Goal: Task Accomplishment & Management: Use online tool/utility

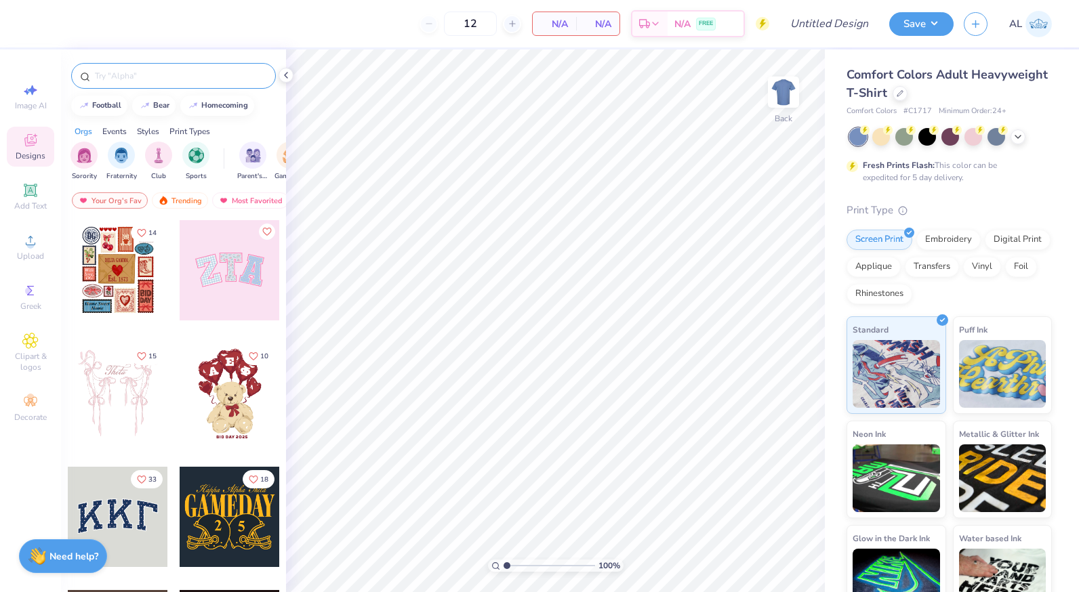
click at [136, 70] on input "text" at bounding box center [180, 76] width 173 height 14
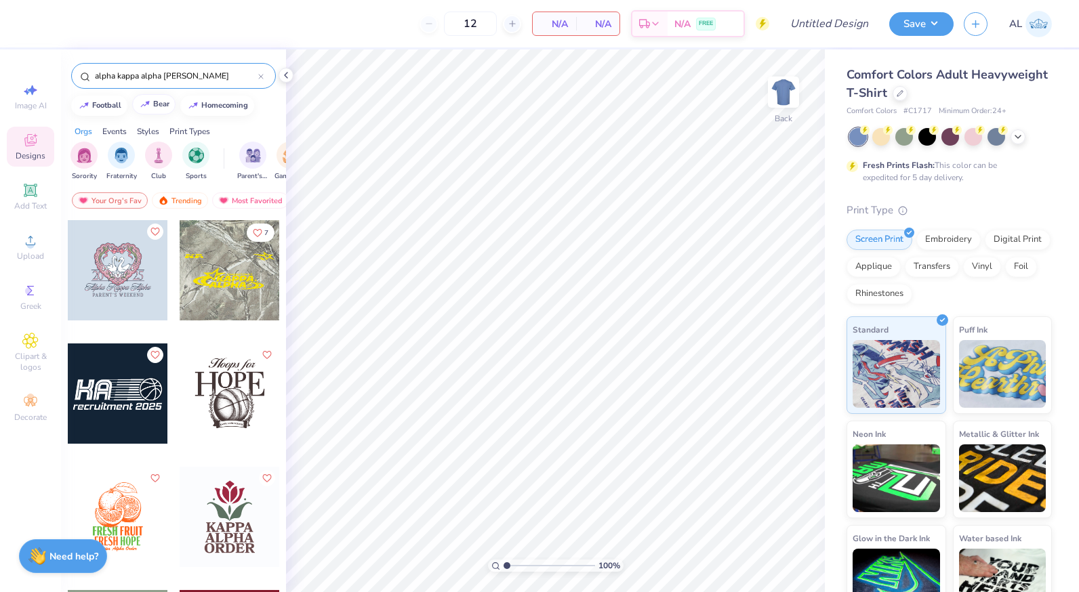
type input "alpha kappa alpha kappa"
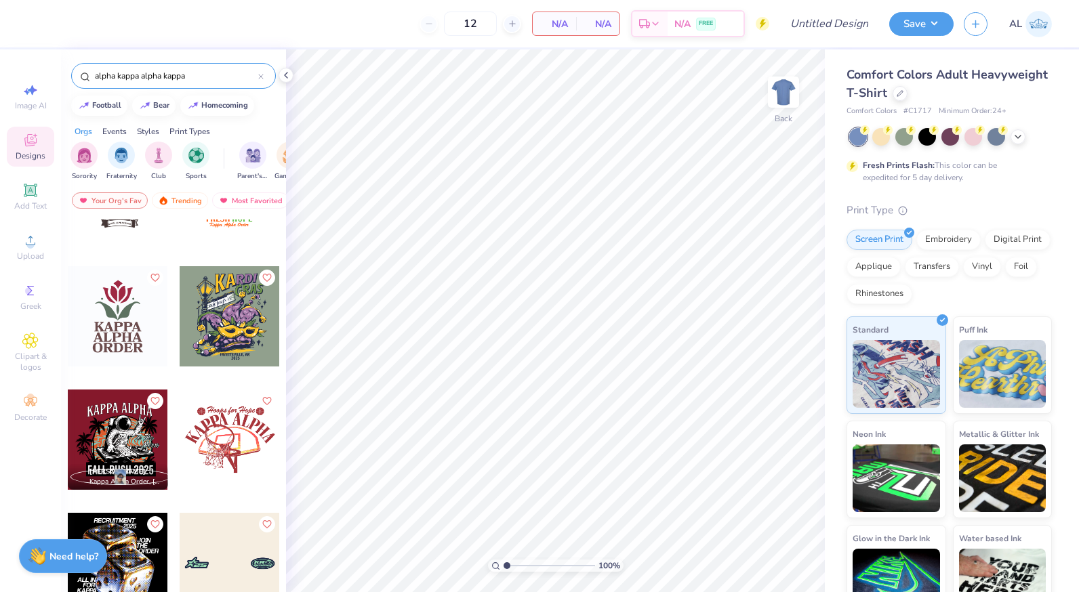
scroll to position [203, 0]
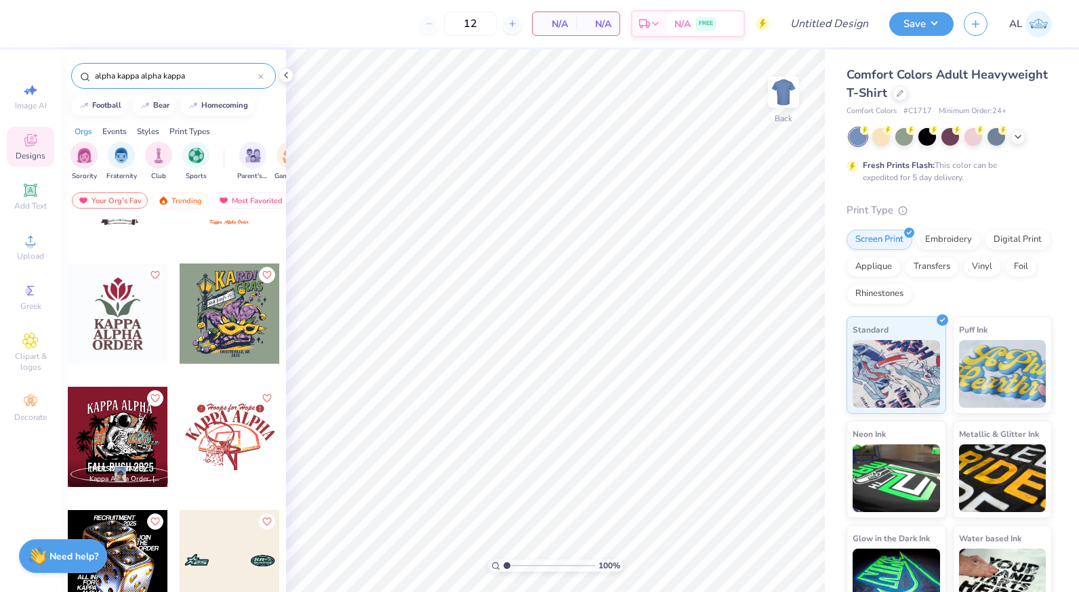
click at [260, 77] on icon at bounding box center [260, 76] width 5 height 5
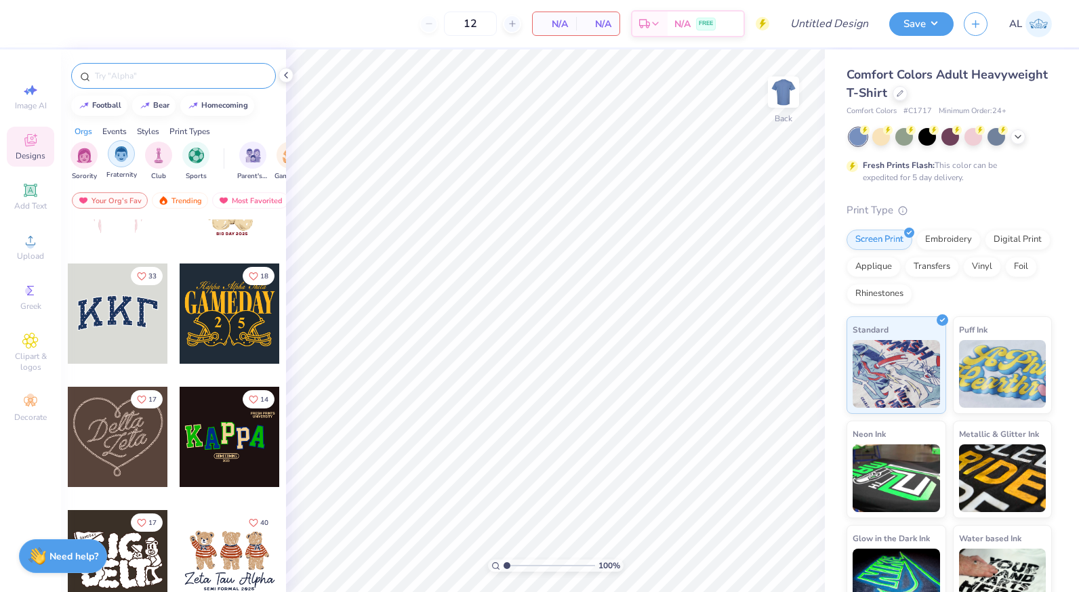
click at [123, 154] on img "filter for Fraternity" at bounding box center [121, 154] width 15 height 16
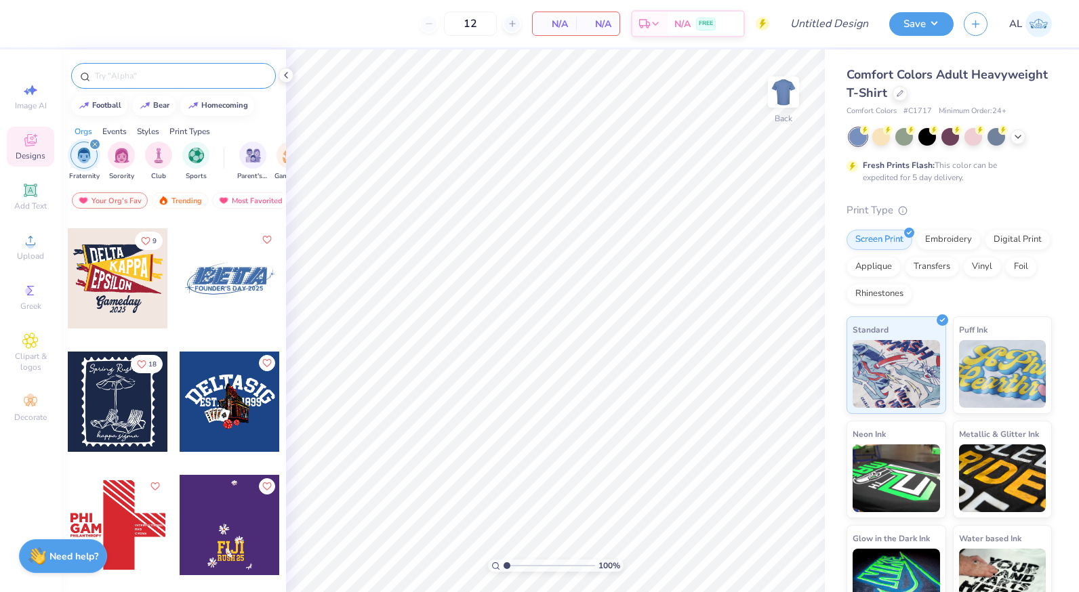
scroll to position [5422, 0]
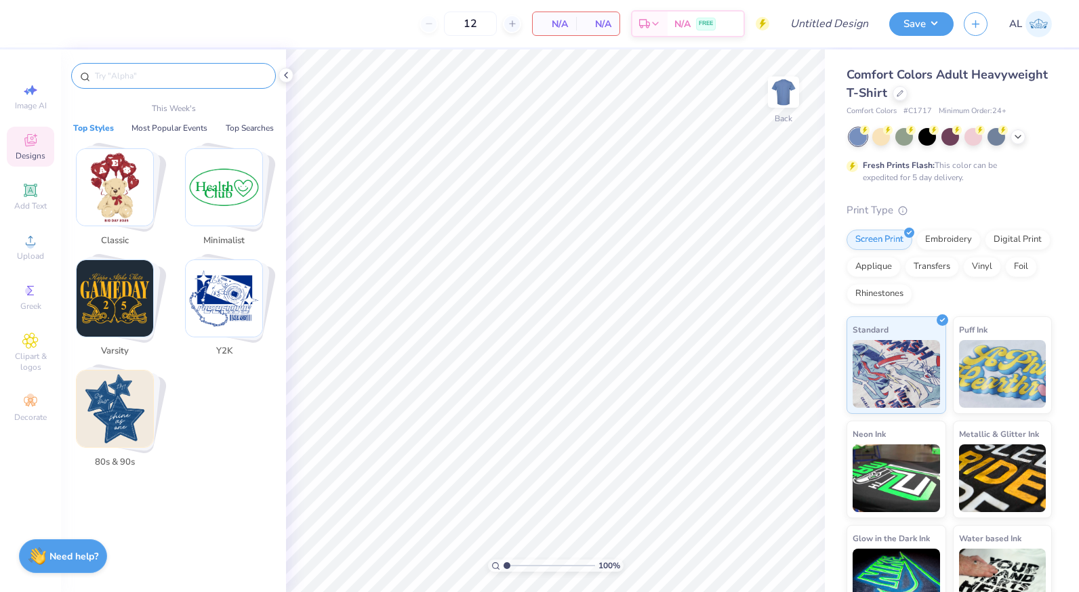
click at [145, 75] on input "text" at bounding box center [180, 76] width 173 height 14
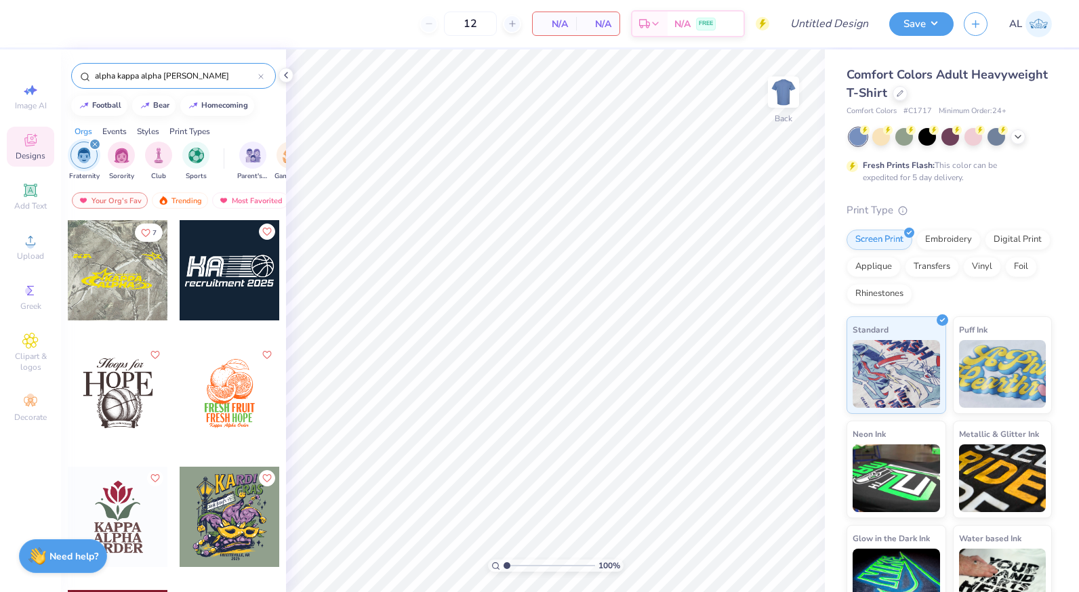
type input "alpha kappa alpha kappa"
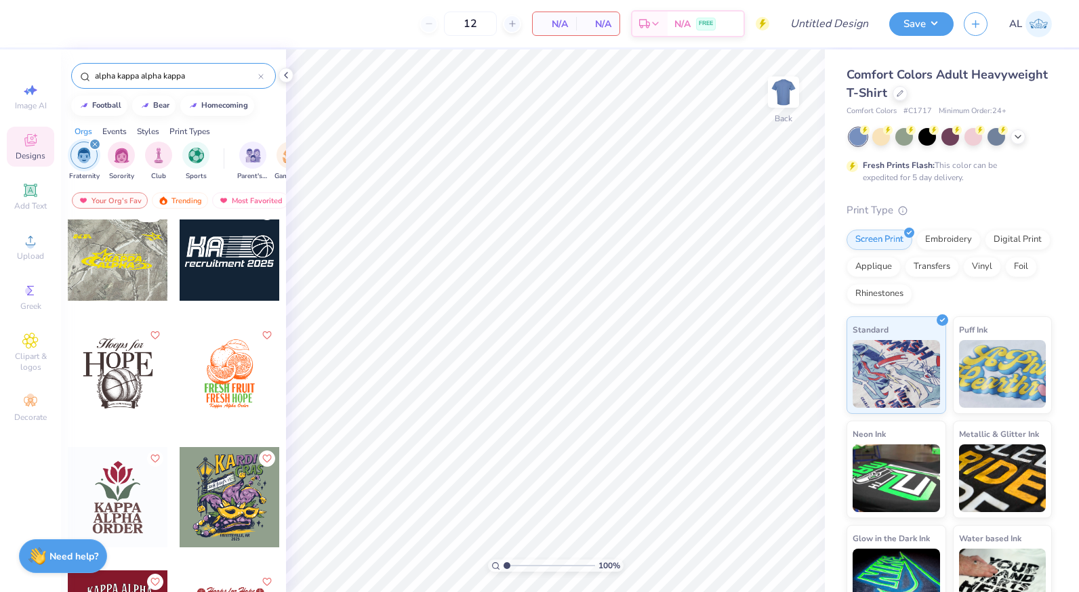
scroll to position [0, 0]
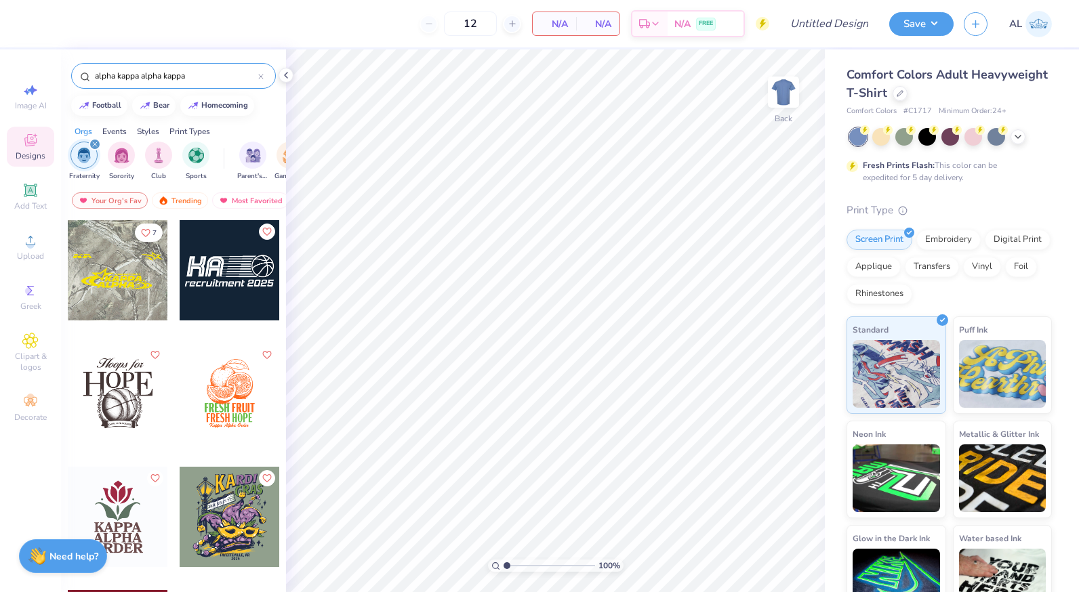
click at [262, 77] on icon at bounding box center [261, 77] width 4 height 4
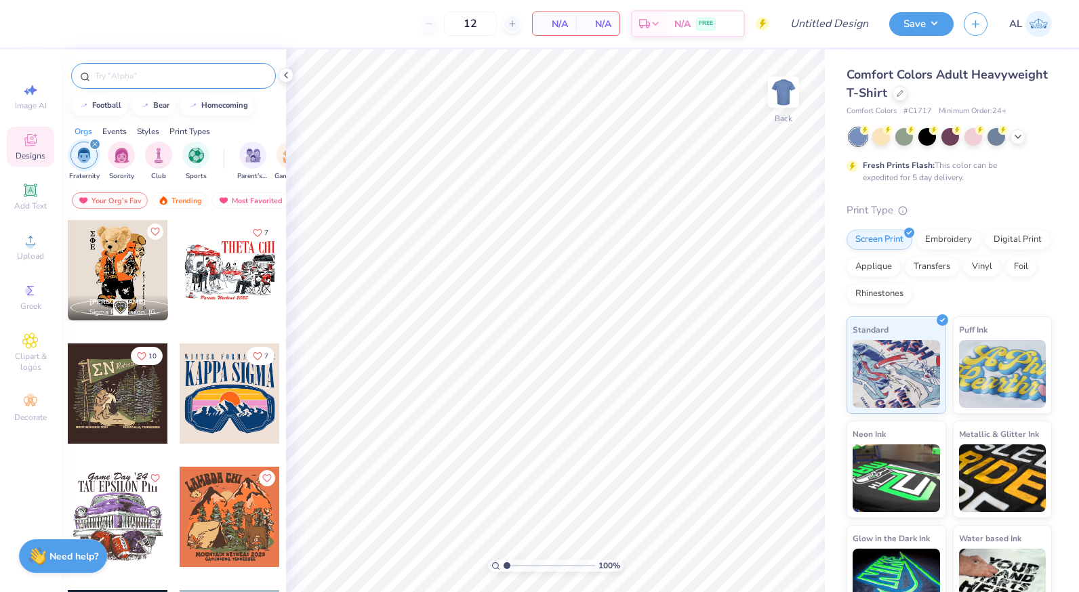
click at [114, 130] on div "Events" at bounding box center [114, 131] width 24 height 12
click at [150, 160] on div "filter for Rush & Bid" at bounding box center [158, 153] width 27 height 27
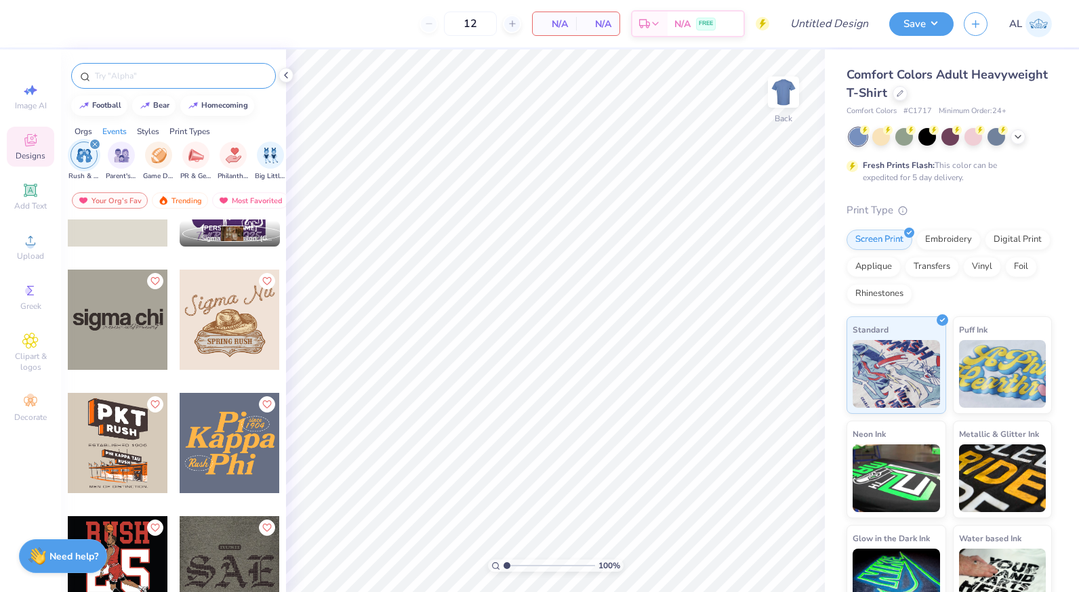
scroll to position [813, 0]
click at [207, 321] on div at bounding box center [230, 320] width 100 height 100
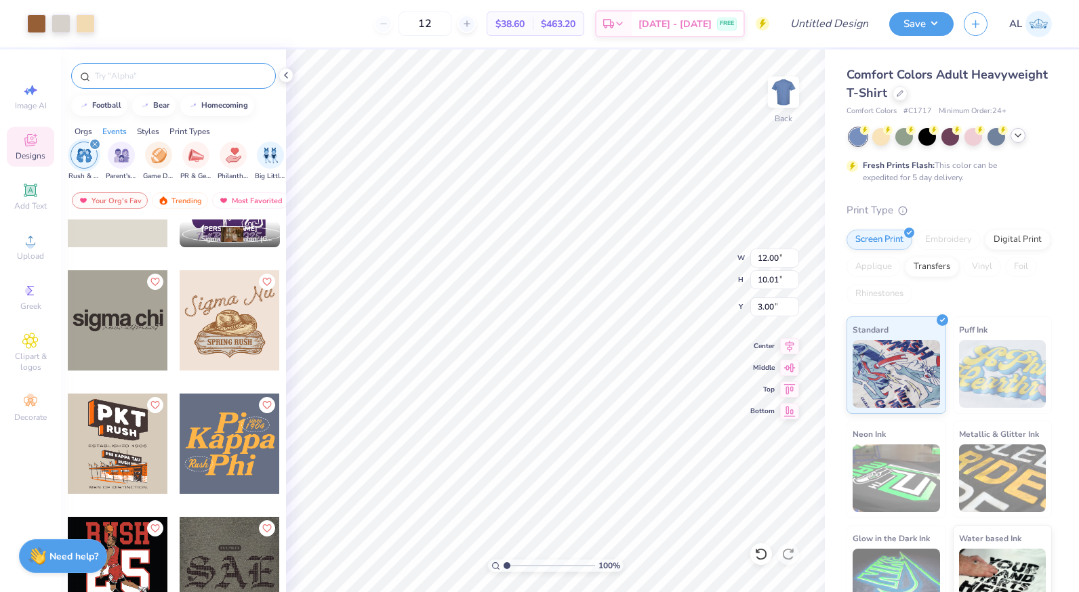
click at [1017, 142] on div at bounding box center [1017, 135] width 15 height 15
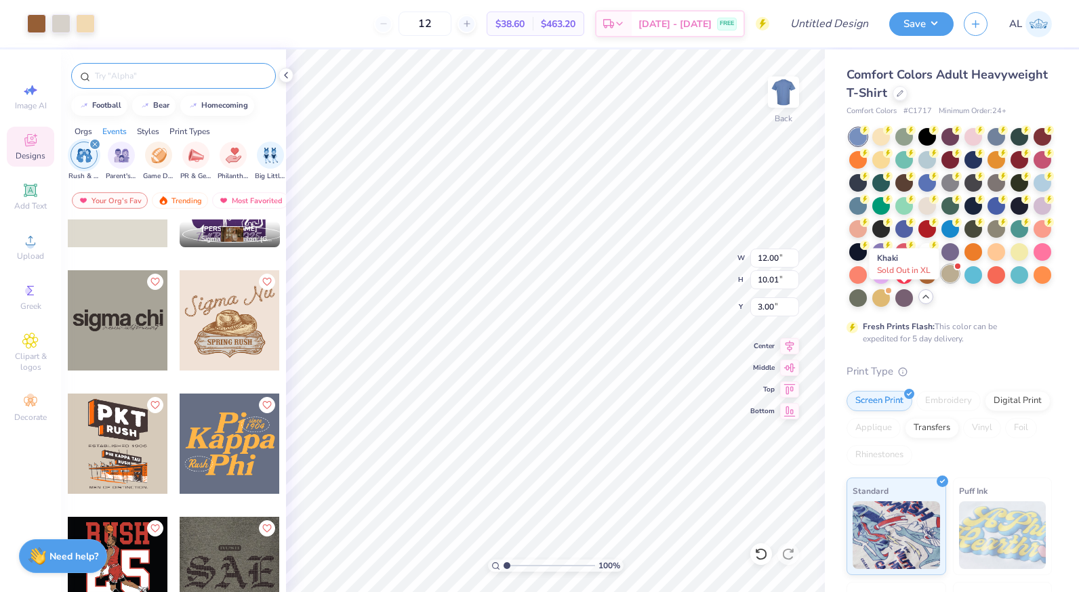
click at [941, 283] on div at bounding box center [950, 274] width 18 height 18
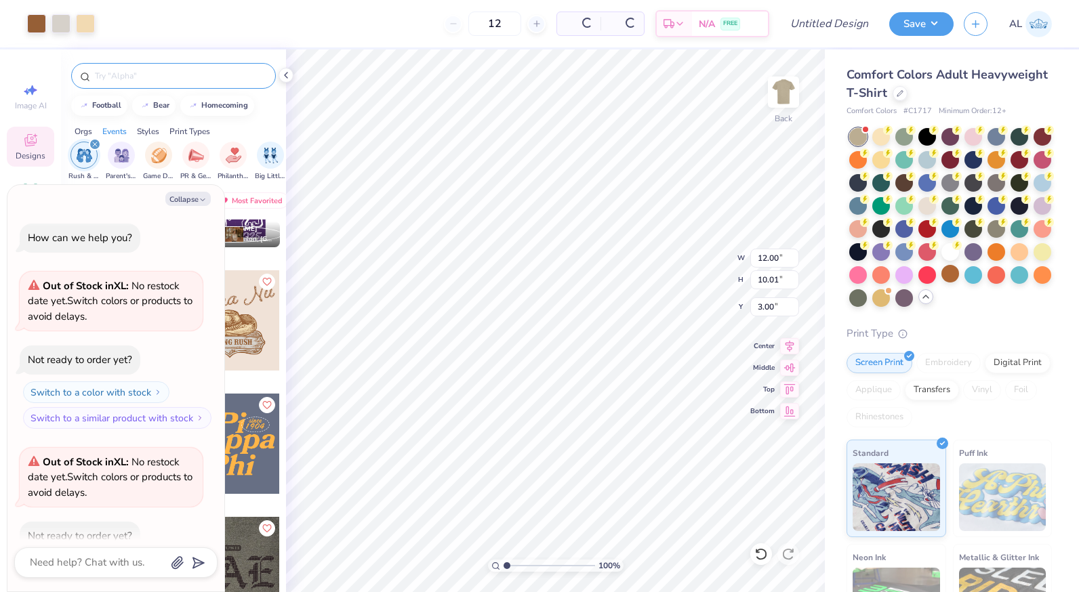
scroll to position [75, 0]
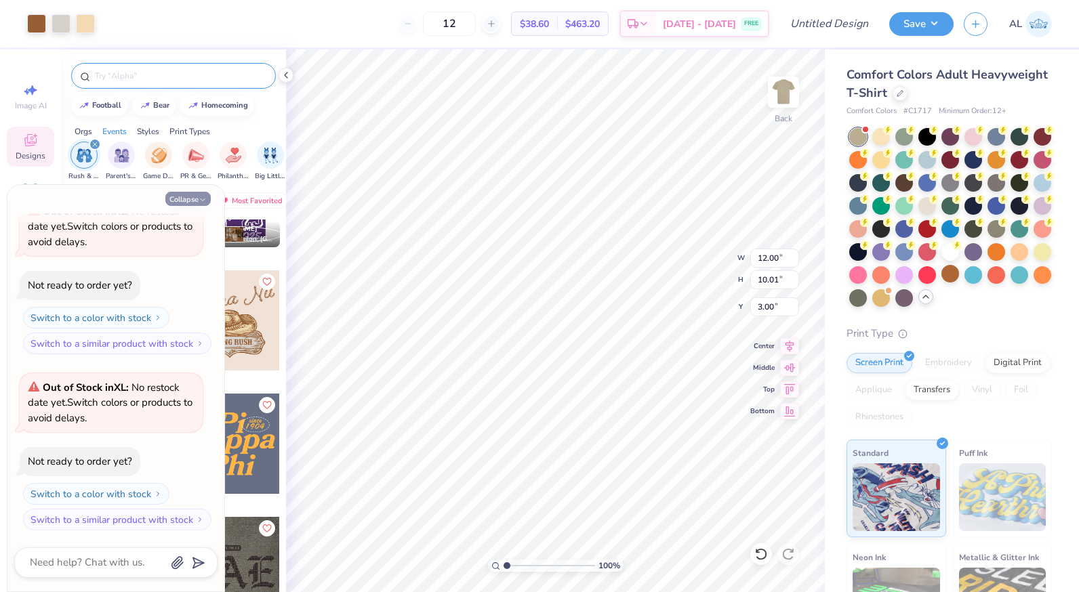
click at [201, 203] on icon "button" at bounding box center [203, 200] width 8 height 8
type textarea "x"
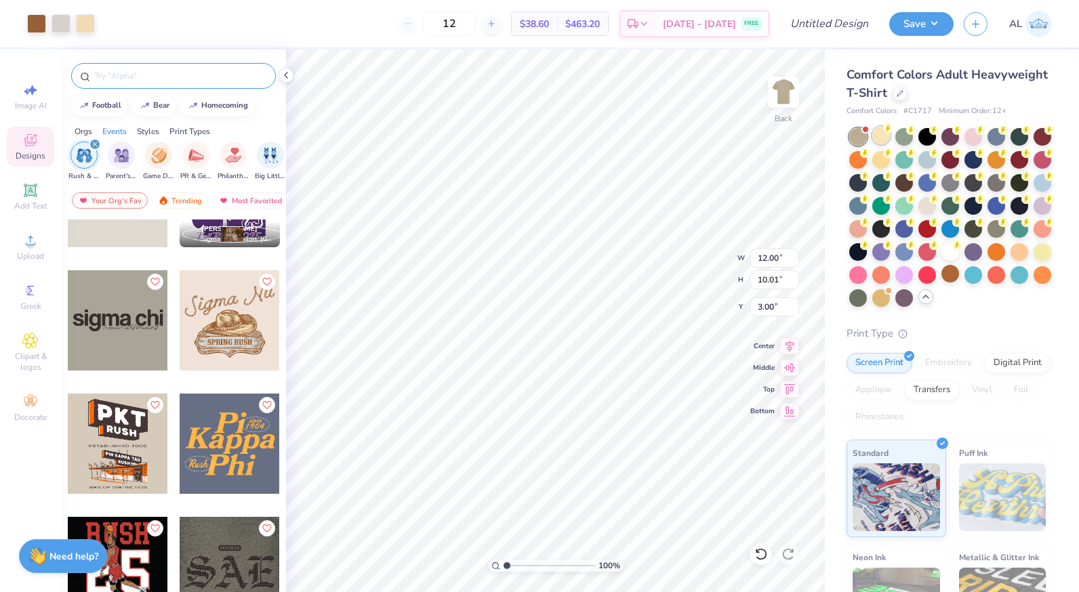
click at [886, 139] on div at bounding box center [881, 136] width 18 height 18
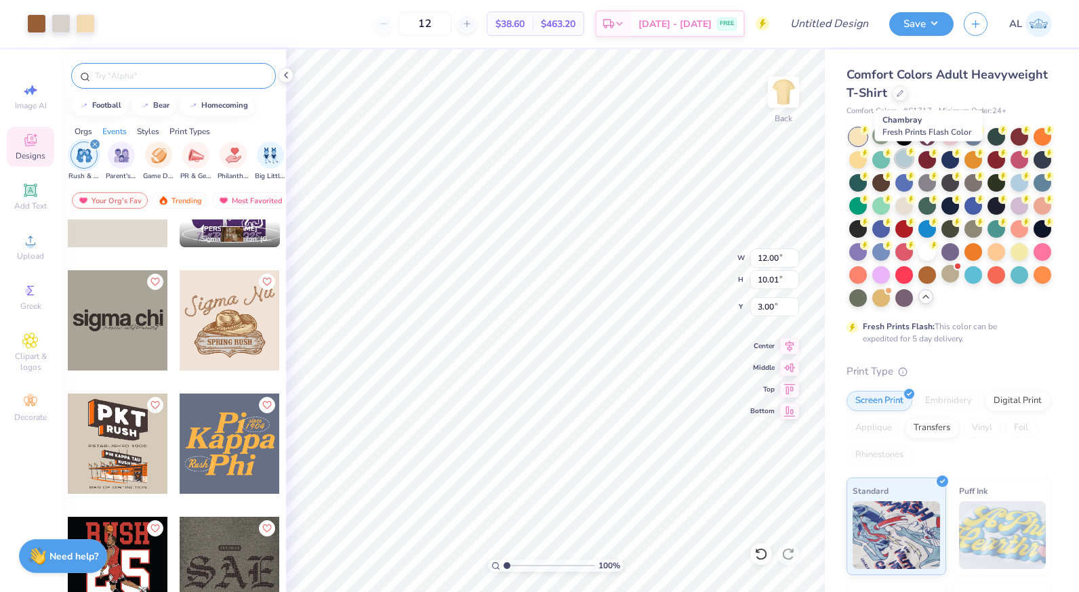
click at [913, 157] on div at bounding box center [904, 159] width 18 height 18
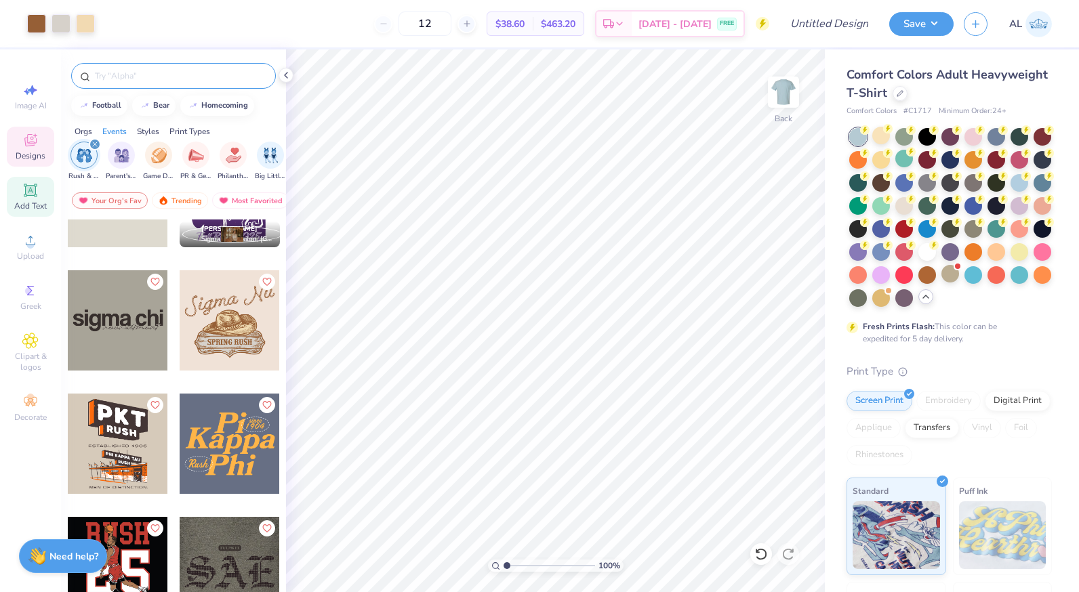
click at [30, 193] on icon at bounding box center [30, 190] width 10 height 10
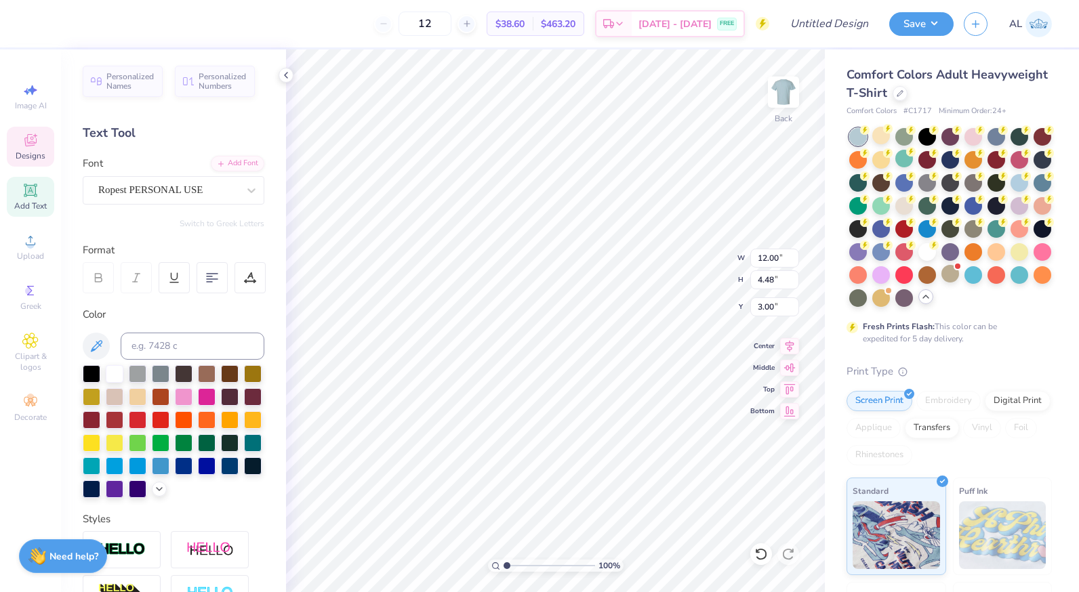
scroll to position [11, 2]
type textarea "S"
type textarea "Acacia"
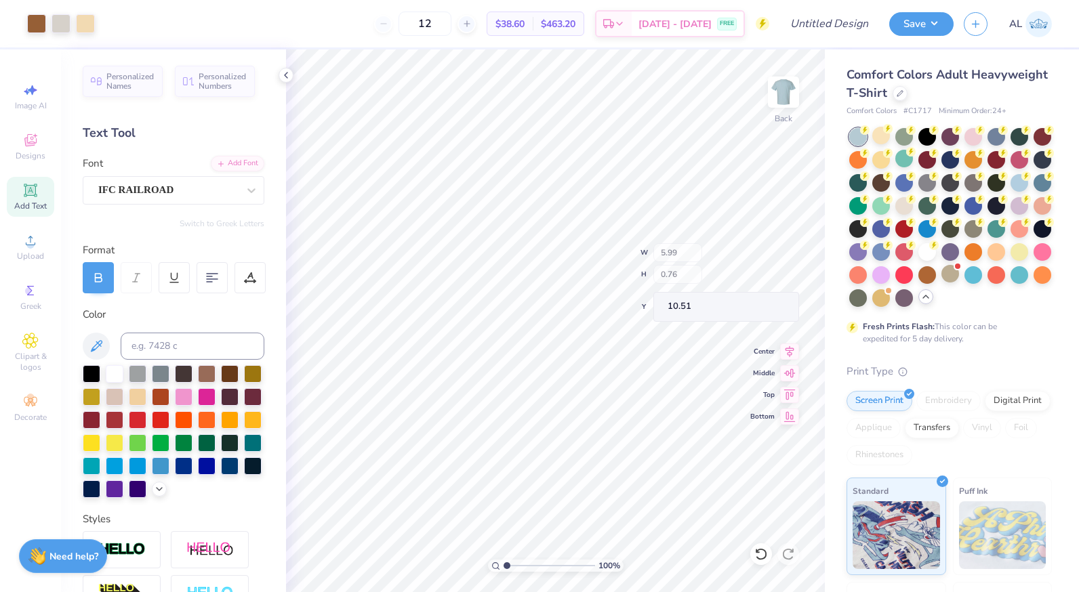
type input "5.99"
type input "0.76"
type input "10.51"
type textarea "S"
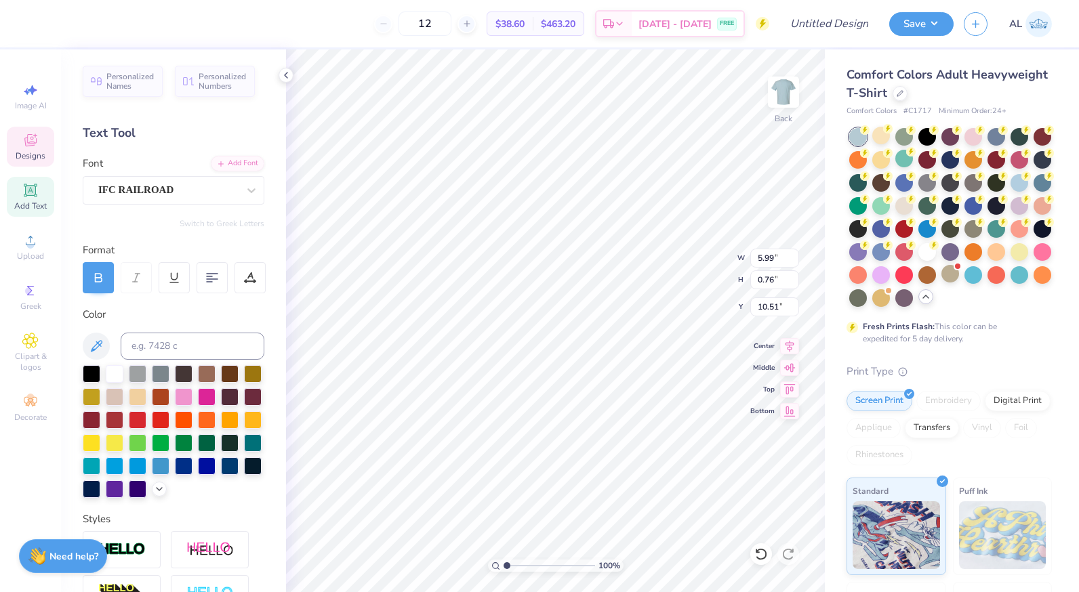
type textarea "Fall Rush 2025"
type input "5.81"
type input "5.64"
type input "1.48"
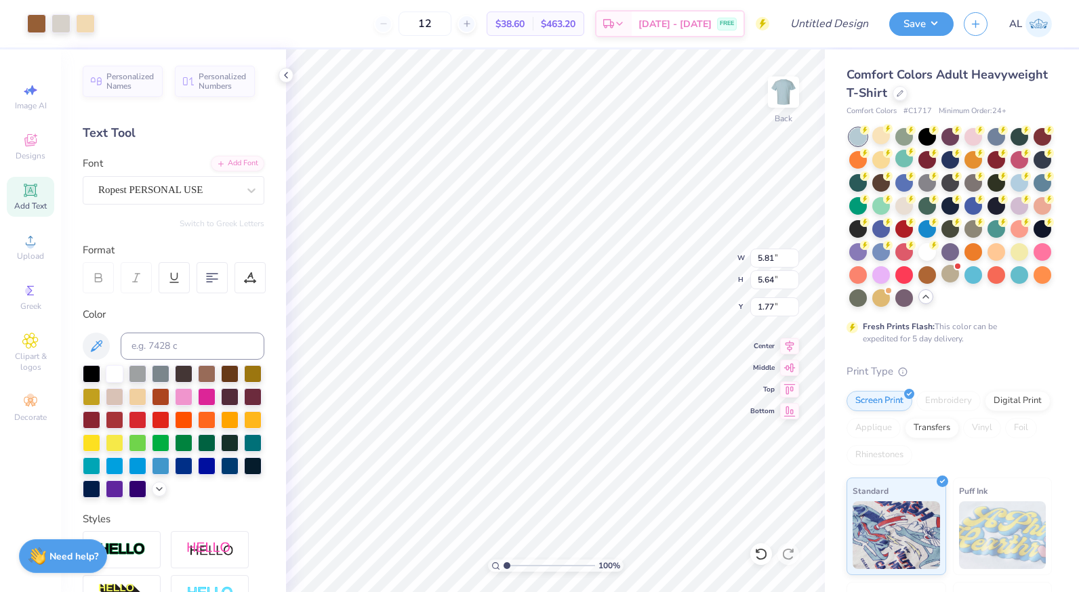
type input "1.77"
click at [781, 97] on img at bounding box center [783, 92] width 54 height 54
type input "11.55"
type input "11.20"
type input "4.46"
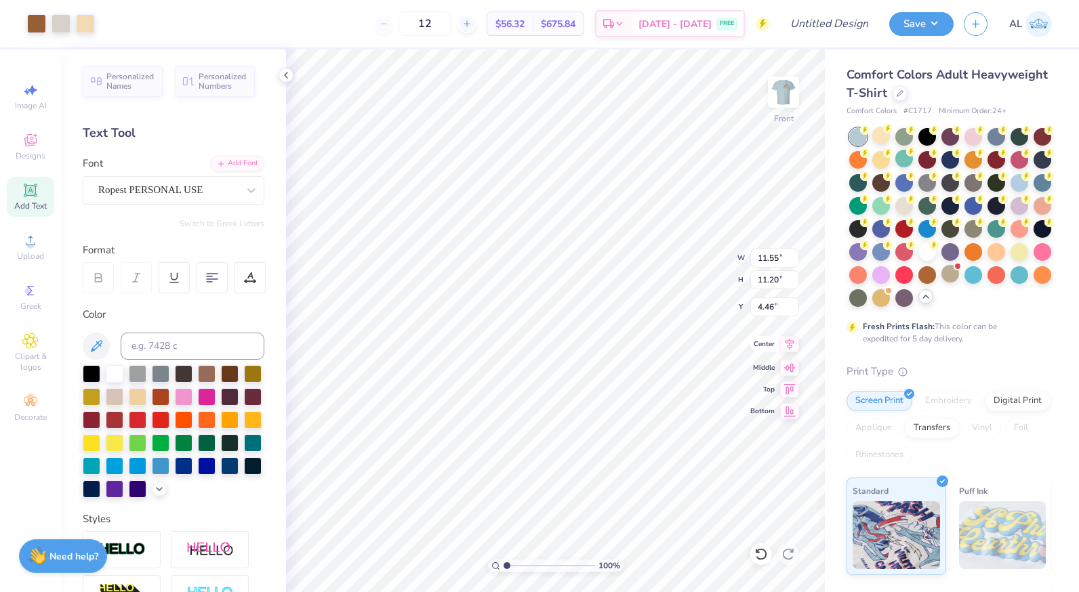
click at [788, 346] on icon at bounding box center [789, 344] width 19 height 16
click at [794, 89] on img at bounding box center [783, 92] width 54 height 54
type input "4.19"
type input "0.46"
type input "5.88"
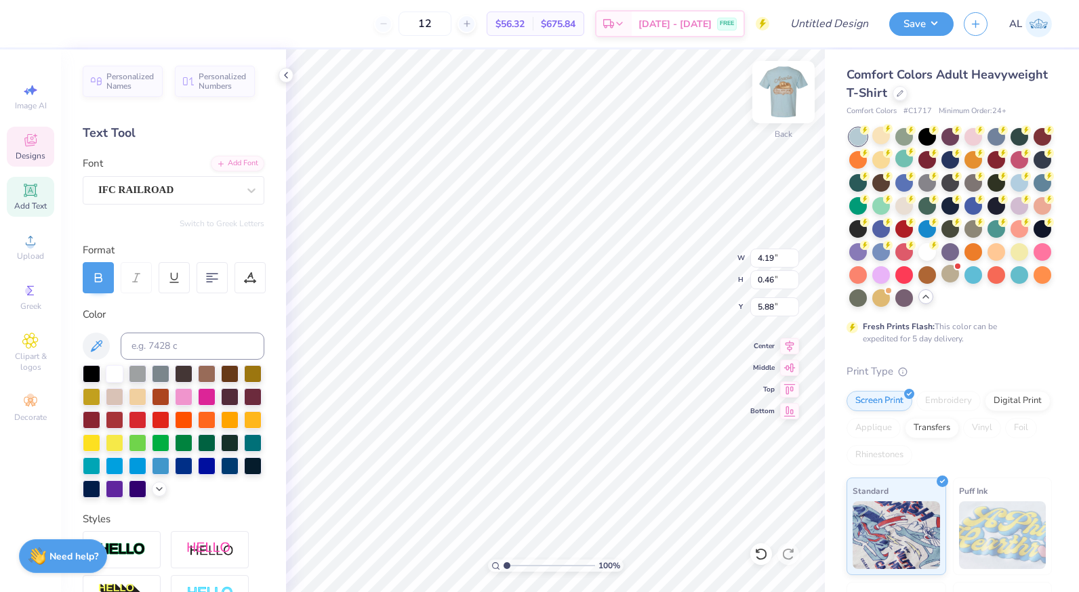
scroll to position [11, 1]
type textarea "F"
type textarea "AKAK 2025"
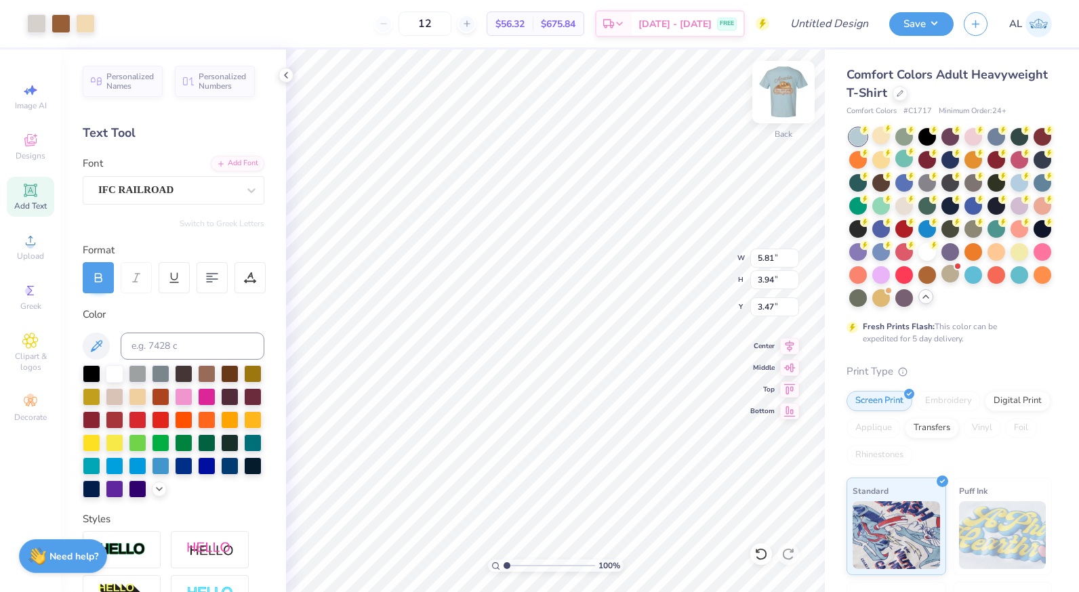
type input "3.24"
click at [782, 106] on img at bounding box center [783, 92] width 54 height 54
click at [781, 99] on img at bounding box center [783, 92] width 54 height 54
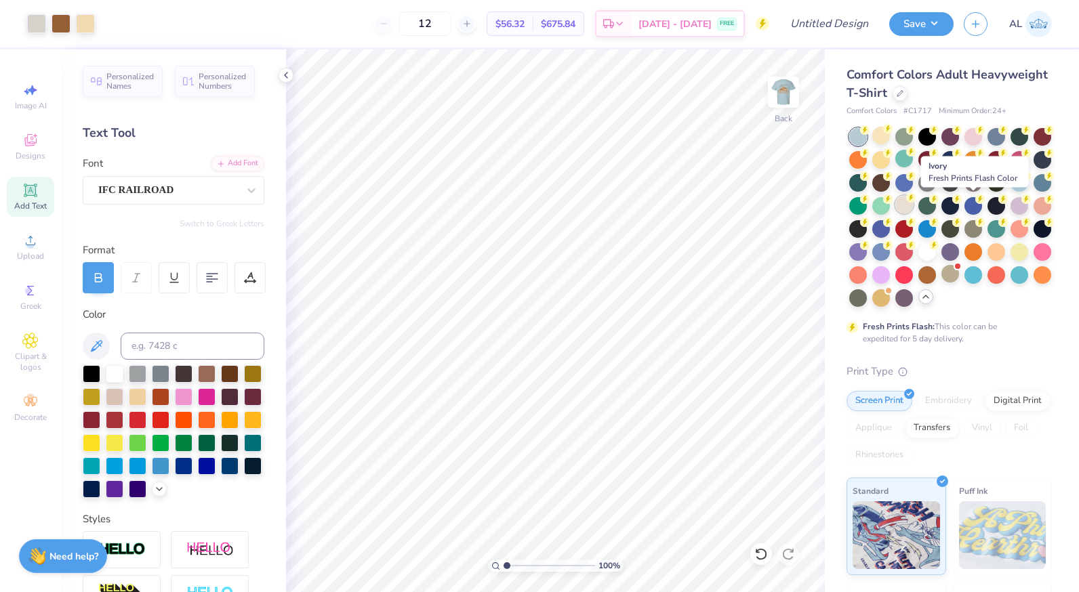
click at [913, 207] on div at bounding box center [904, 205] width 18 height 18
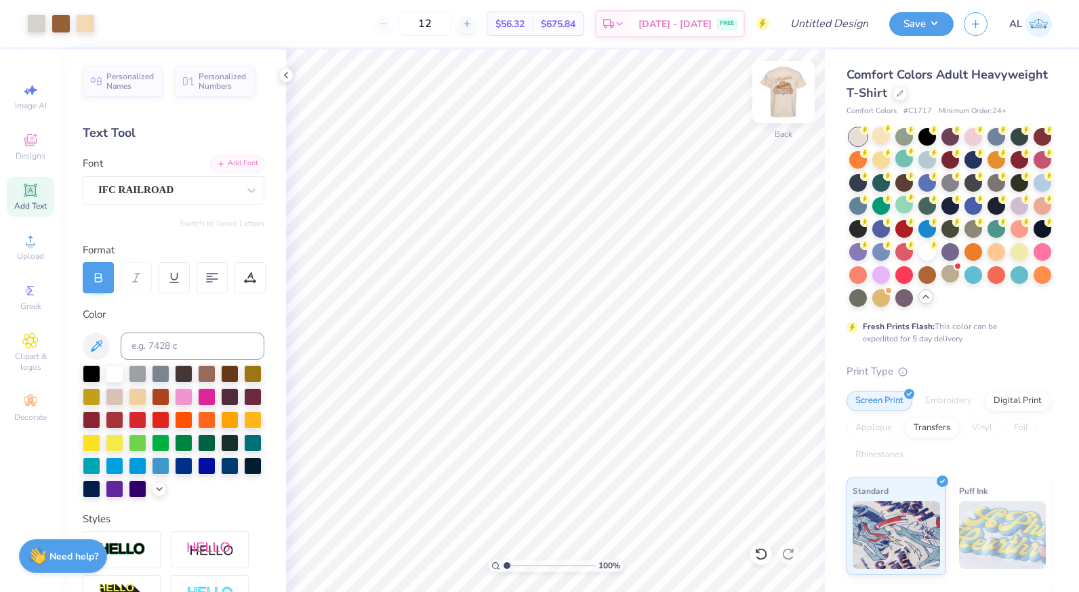
click at [781, 101] on img at bounding box center [783, 92] width 54 height 54
click at [777, 104] on img at bounding box center [783, 92] width 54 height 54
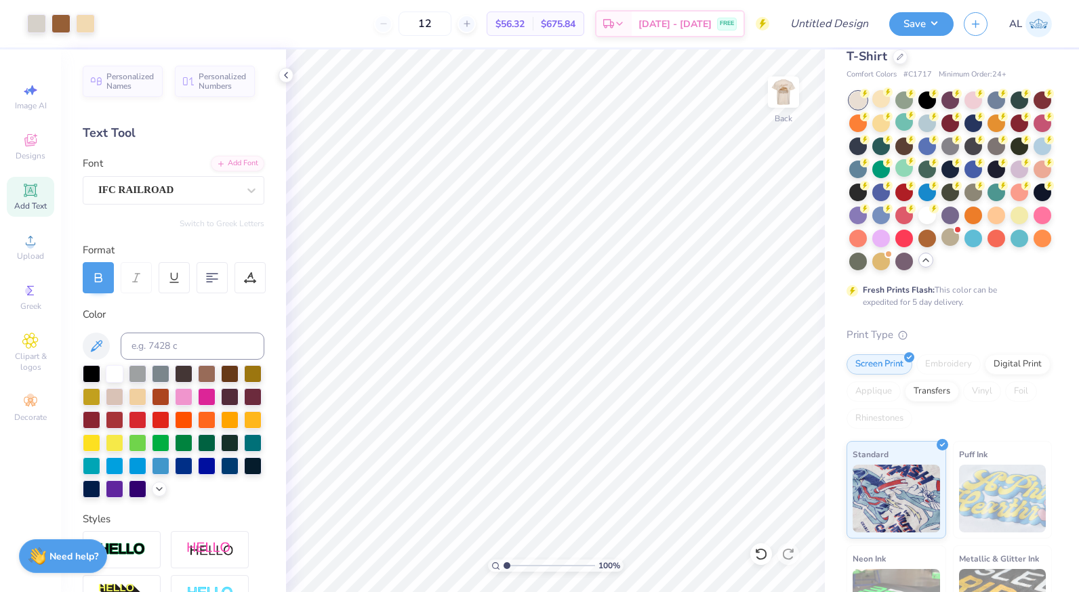
scroll to position [0, 0]
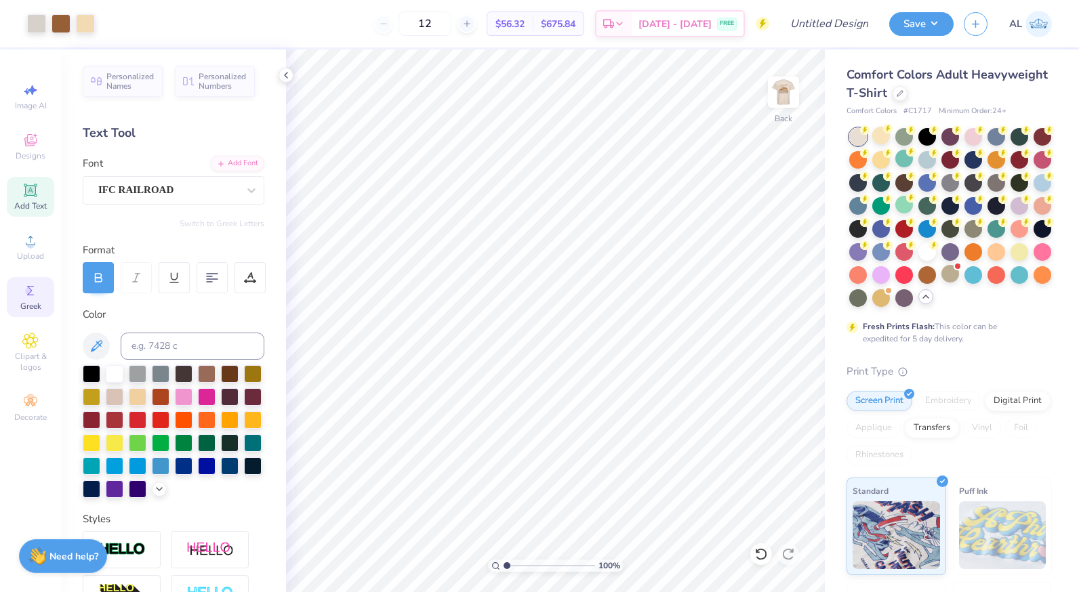
click at [31, 295] on icon at bounding box center [30, 290] width 7 height 9
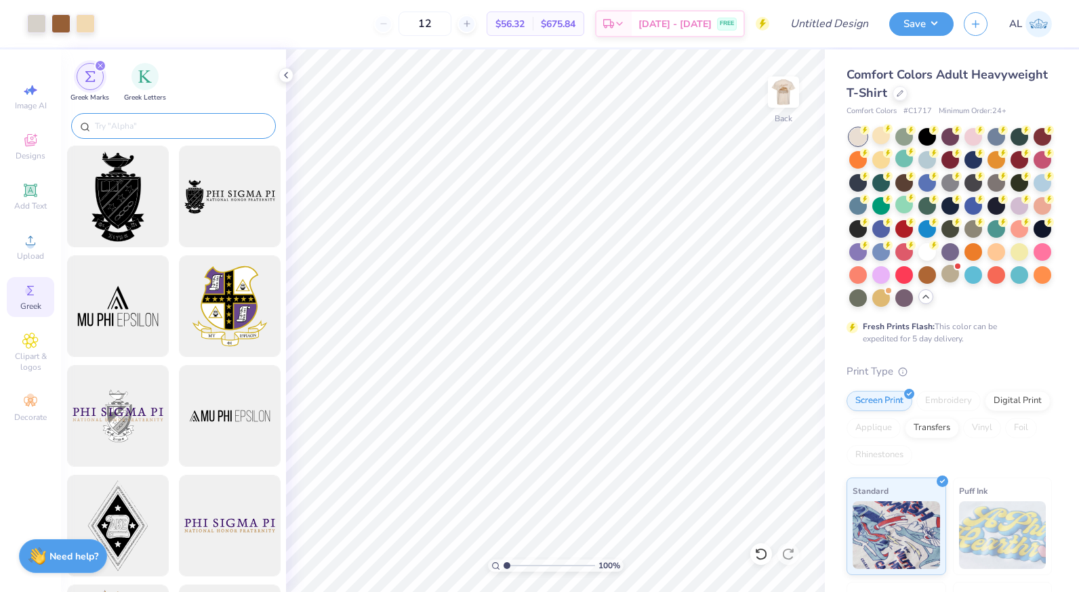
click at [160, 124] on input "text" at bounding box center [180, 126] width 173 height 14
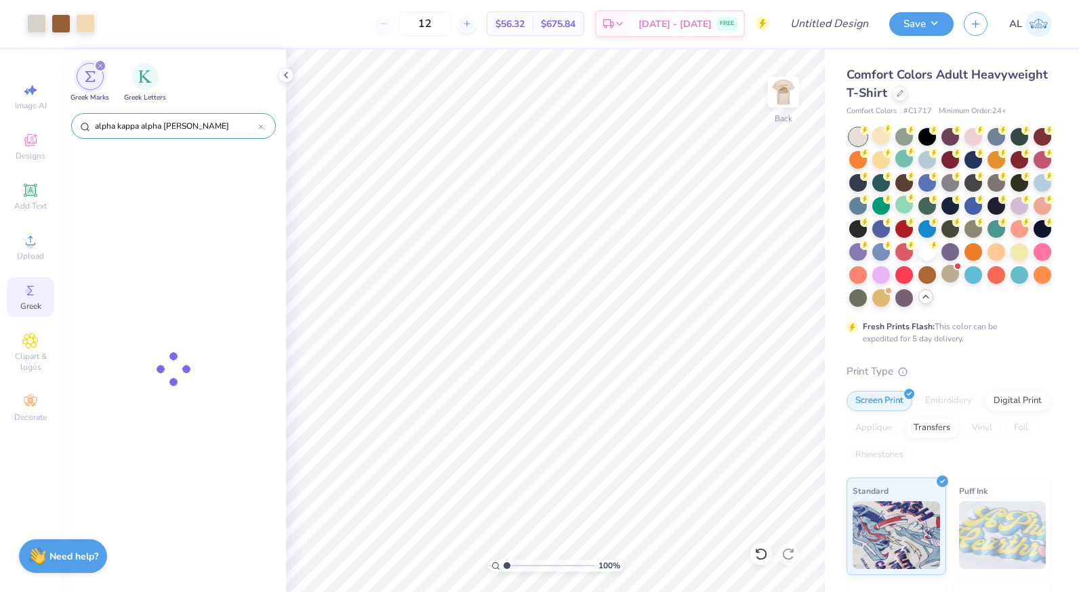
type input "alpha kappa alpha kappa"
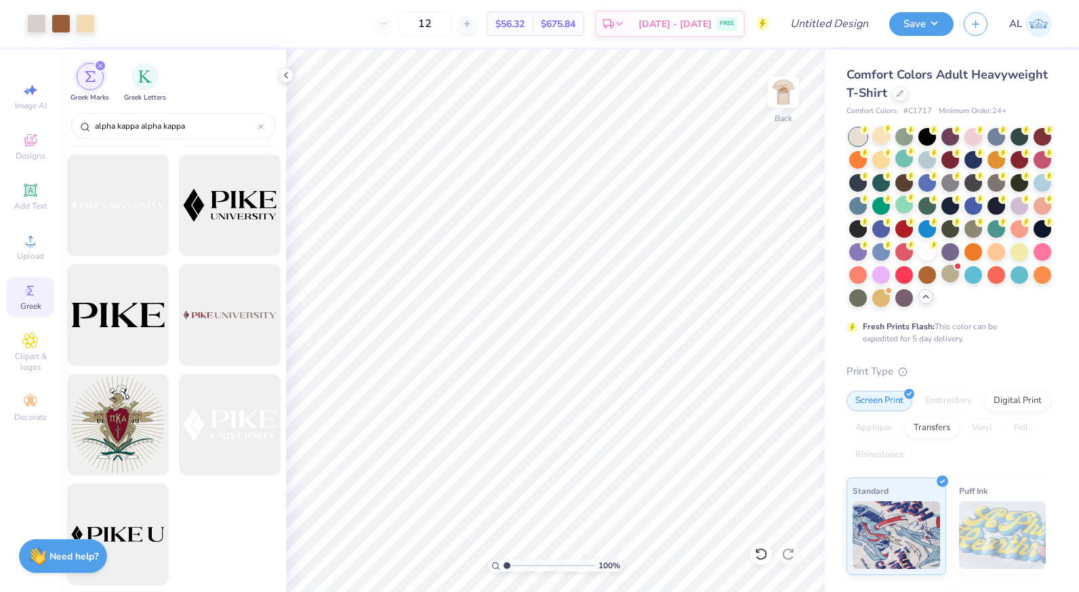
scroll to position [3944, 0]
click at [262, 130] on div at bounding box center [260, 126] width 5 height 12
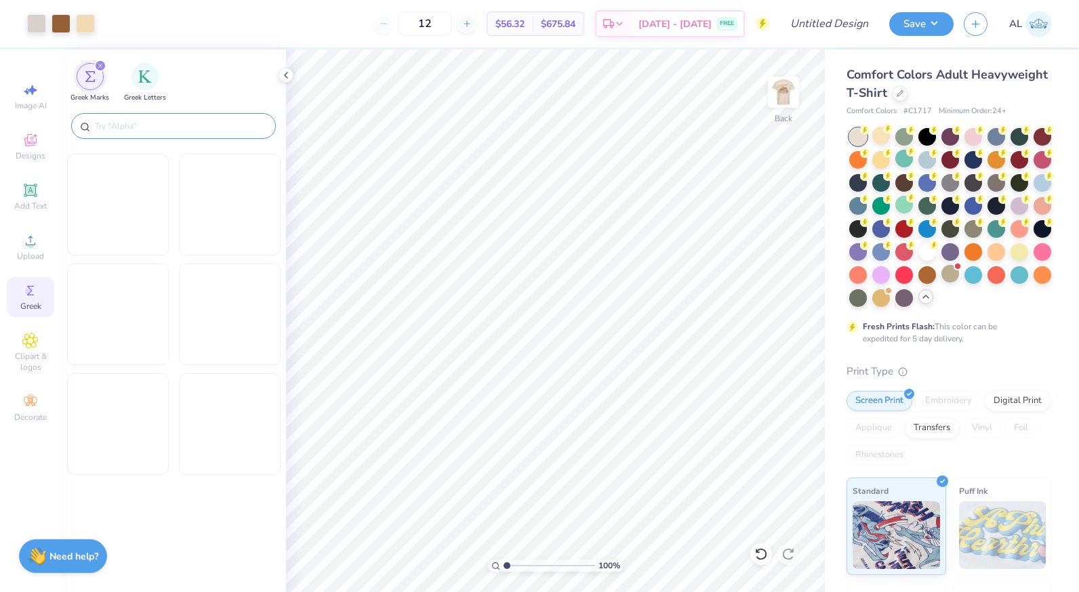
scroll to position [1309, 0]
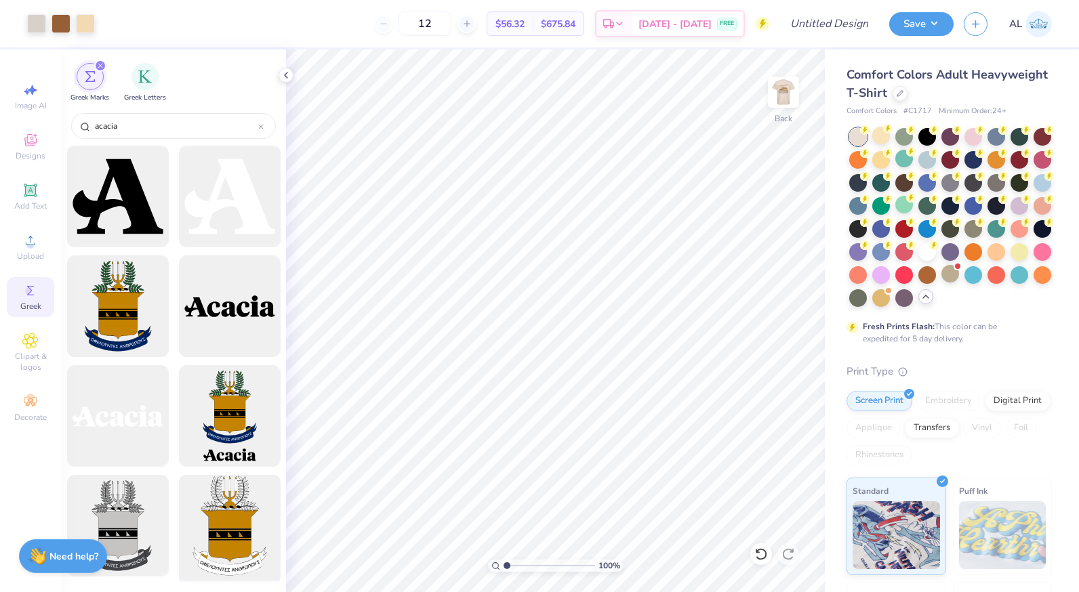
type input "acacia"
click at [222, 516] on div at bounding box center [229, 526] width 112 height 112
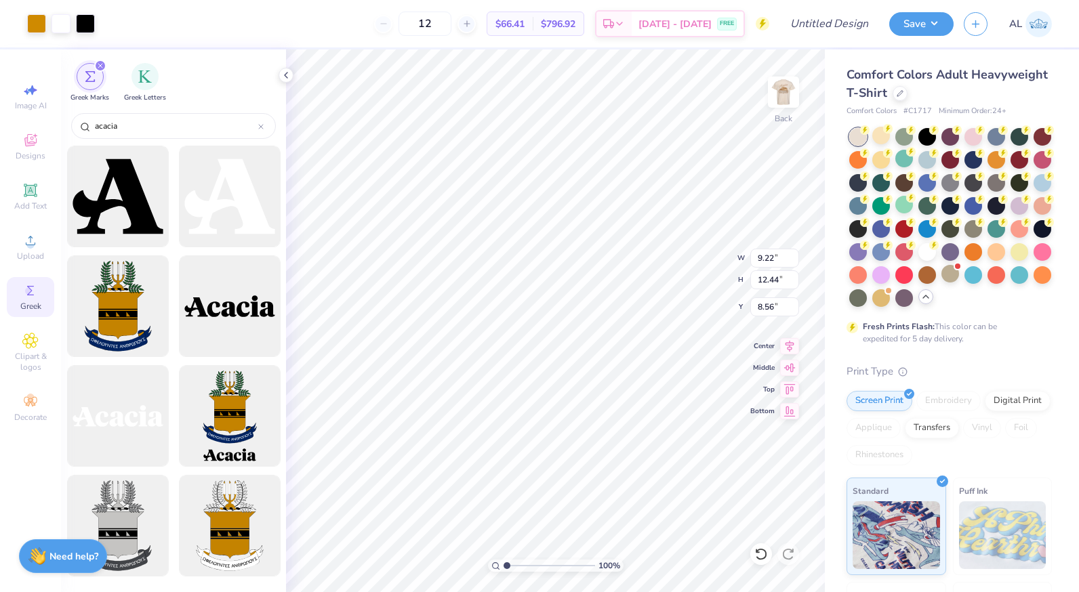
type input "9.22"
type input "12.44"
type input "8.56"
type input "0.50"
type input "4.35"
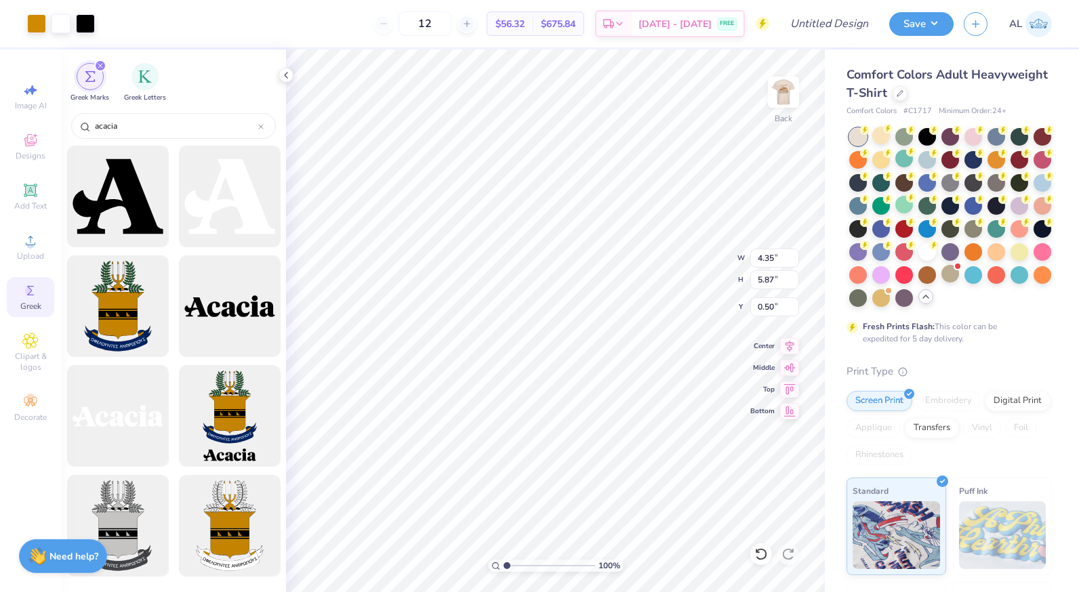
type input "5.87"
click at [794, 88] on img at bounding box center [783, 92] width 54 height 54
click at [291, 71] on div at bounding box center [286, 75] width 15 height 15
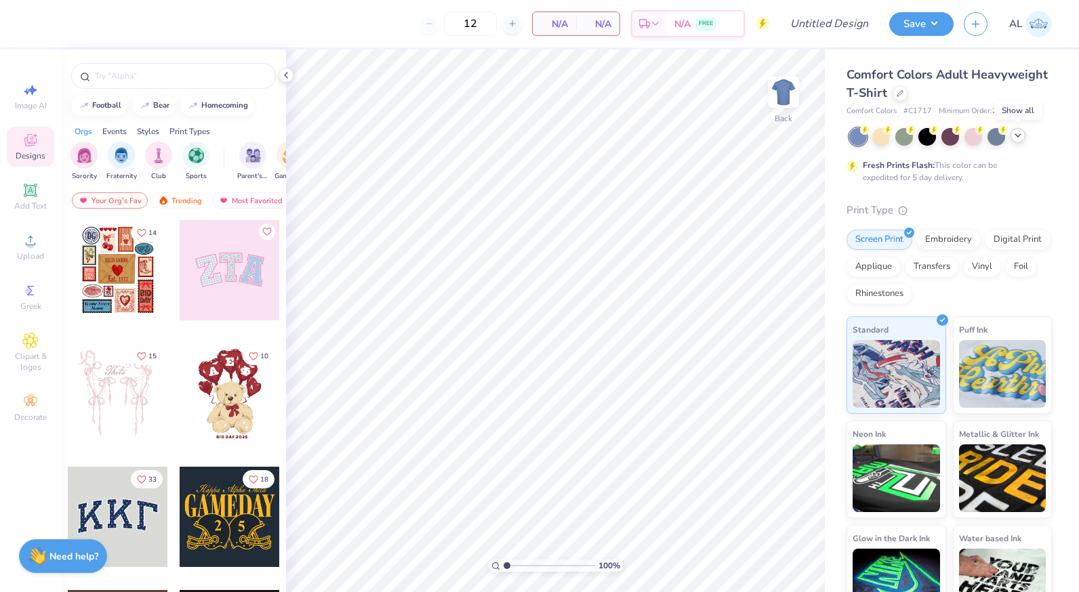
click at [1019, 137] on icon at bounding box center [1018, 135] width 11 height 11
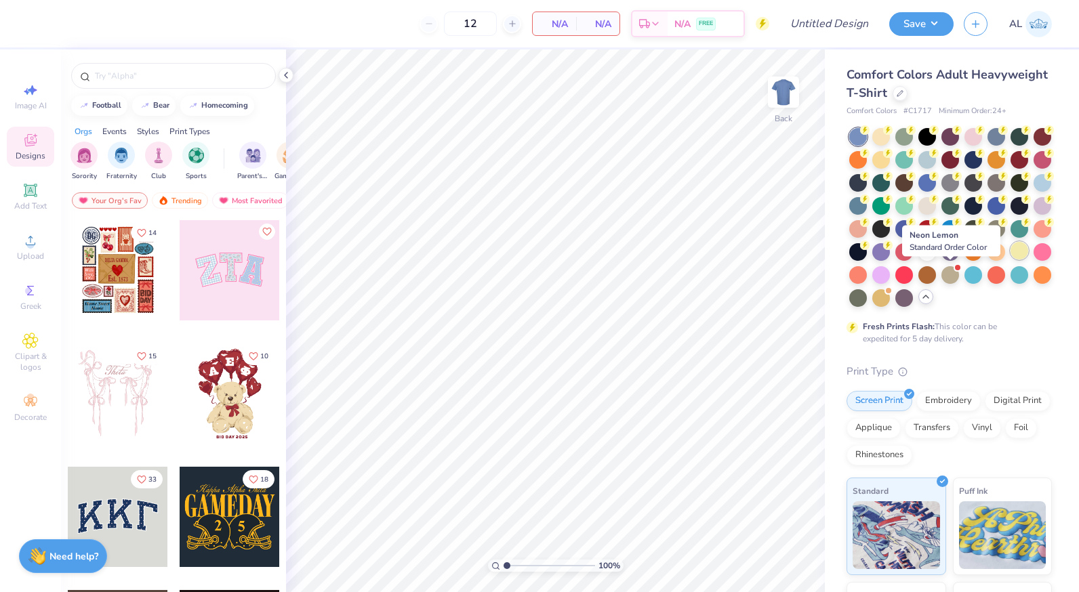
click at [1010, 260] on div at bounding box center [1019, 251] width 18 height 18
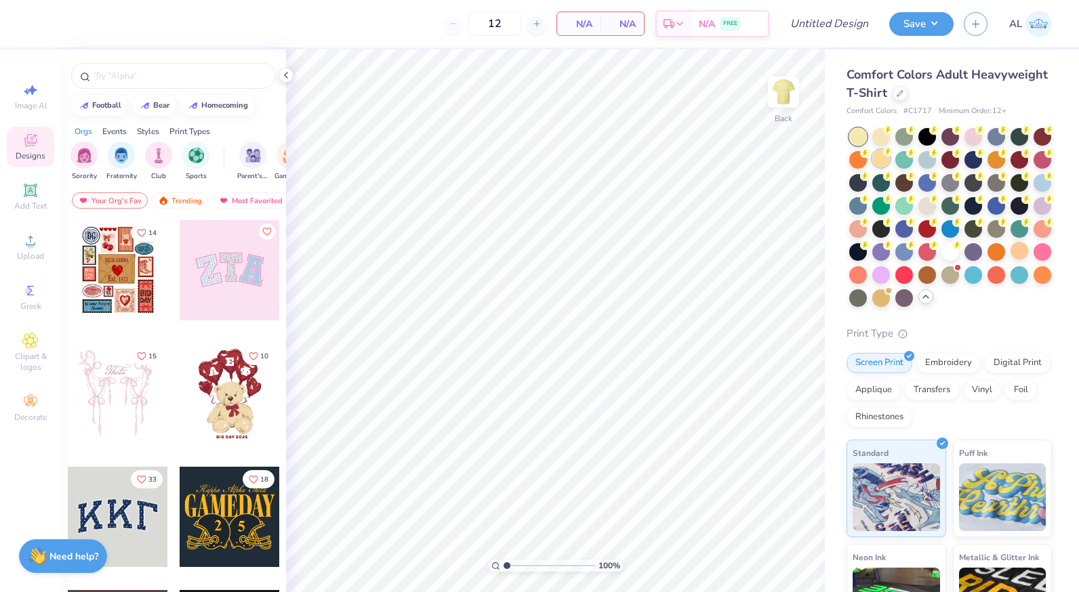
click at [890, 162] on div at bounding box center [881, 159] width 18 height 18
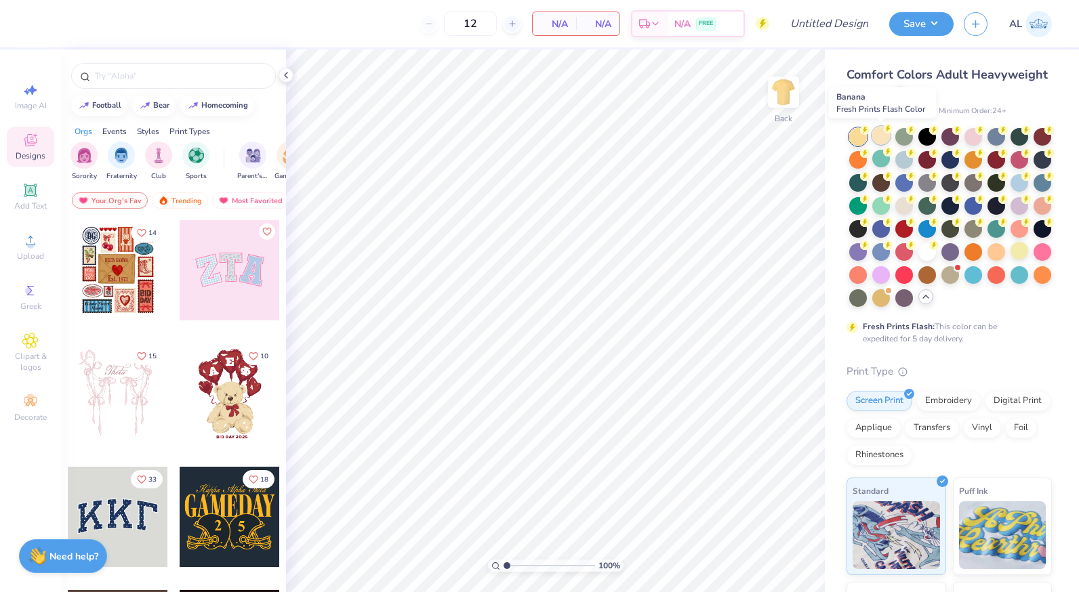
click at [880, 138] on div at bounding box center [881, 136] width 18 height 18
click at [122, 147] on img "filter for Fraternity" at bounding box center [121, 154] width 15 height 16
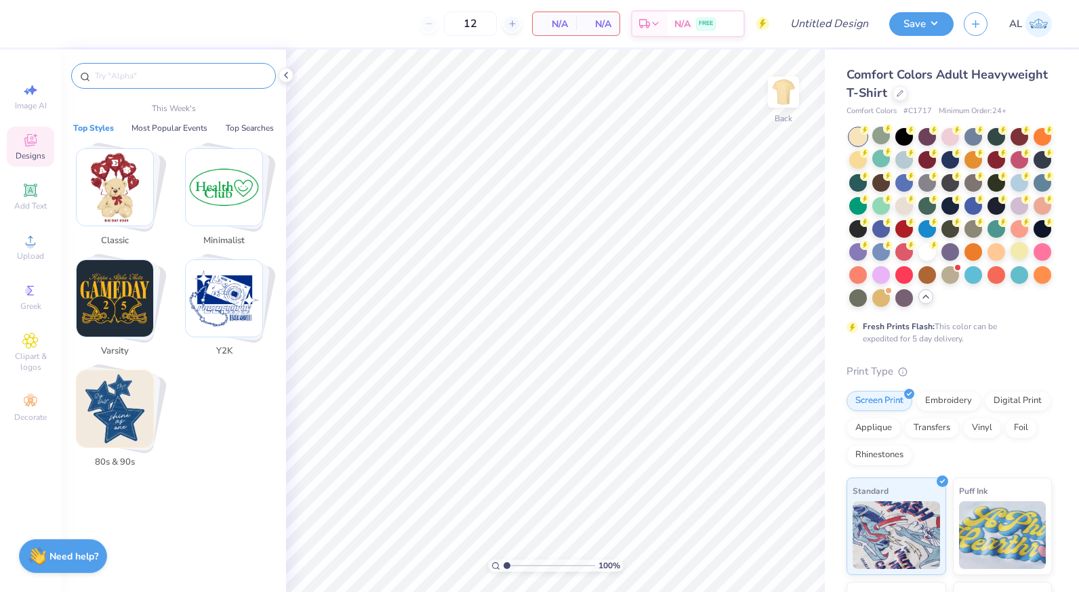
click at [121, 73] on input "text" at bounding box center [180, 76] width 173 height 14
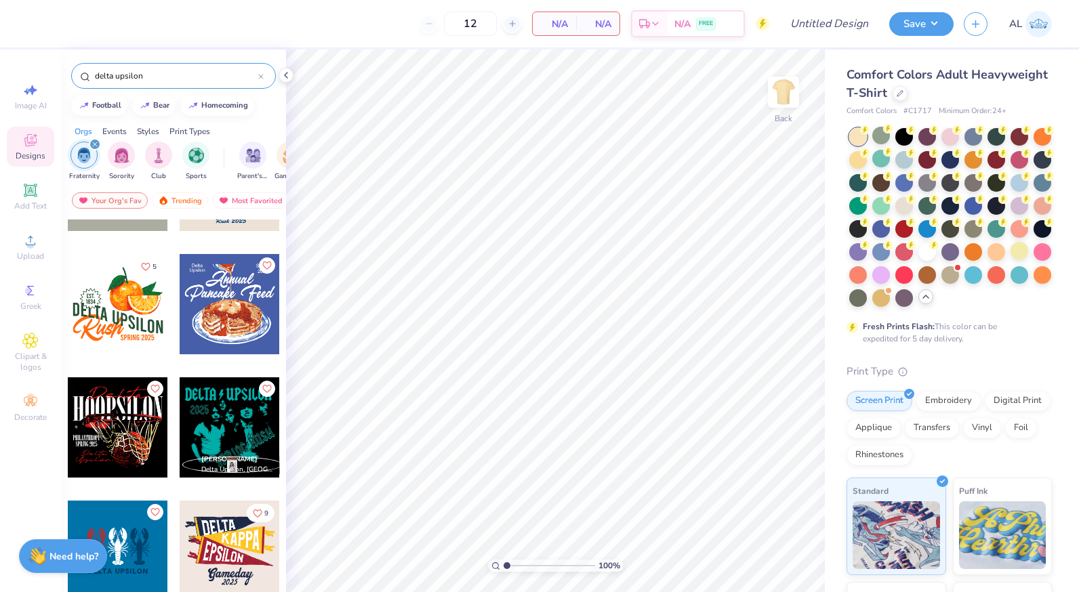
scroll to position [339, 0]
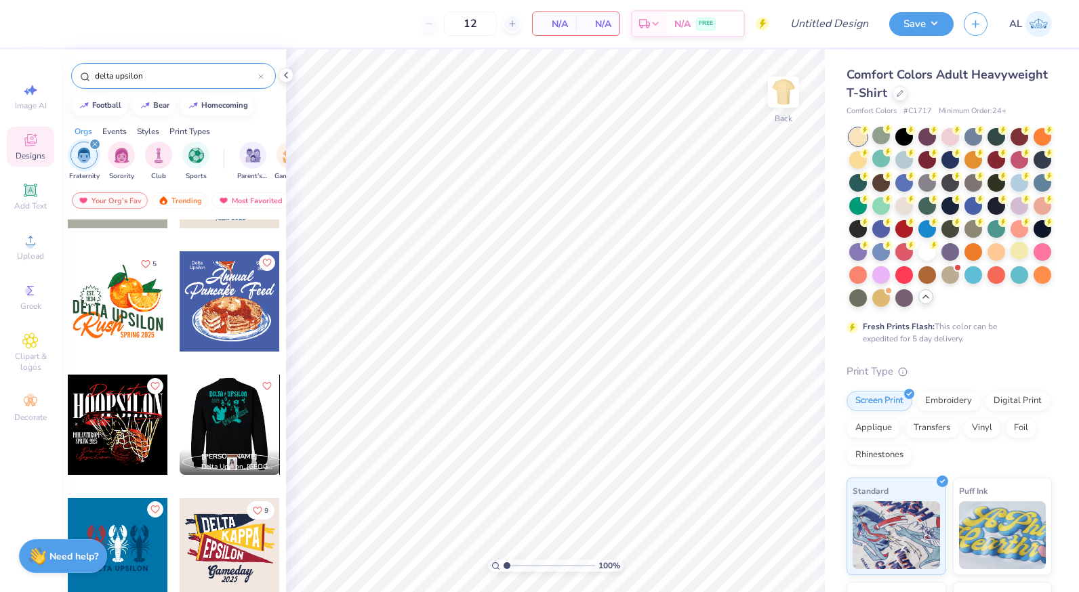
type input "delta upsilon"
click at [197, 426] on div at bounding box center [229, 425] width 301 height 100
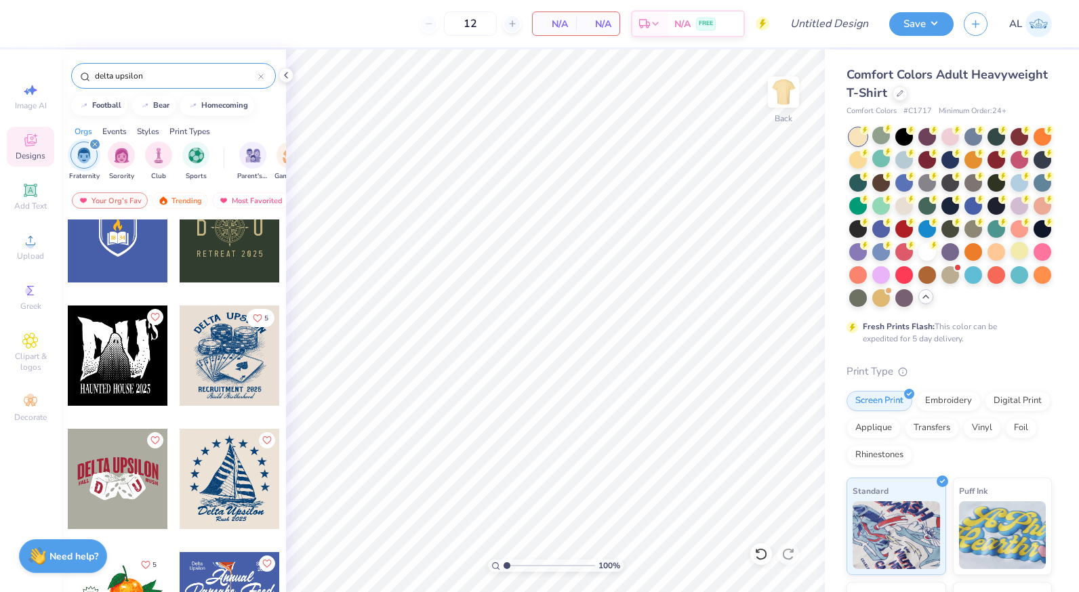
scroll to position [0, 0]
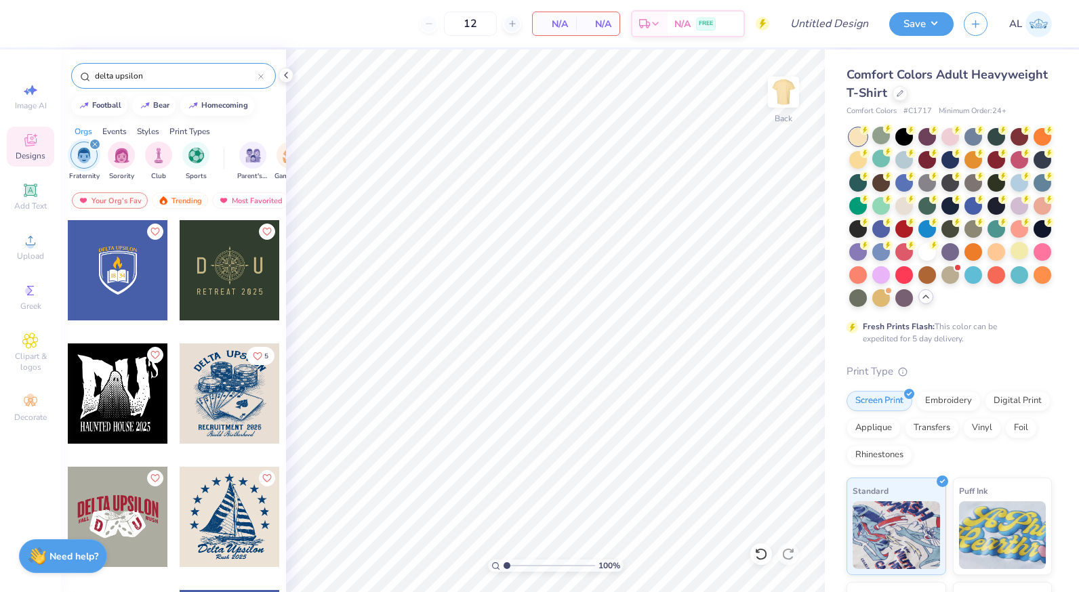
click at [220, 375] on div at bounding box center [230, 394] width 100 height 100
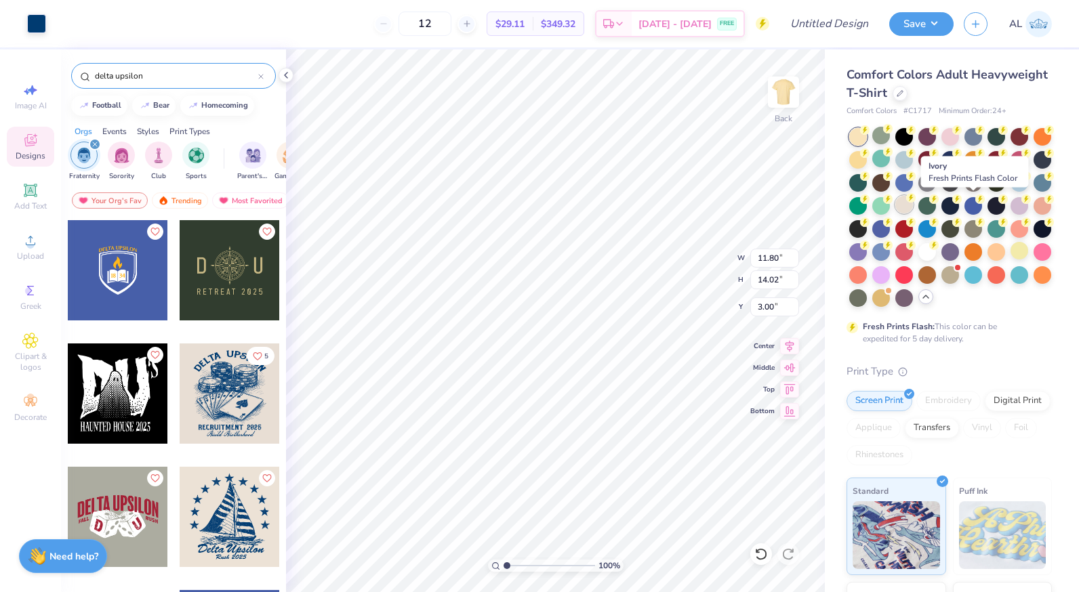
click at [913, 210] on div at bounding box center [904, 205] width 18 height 18
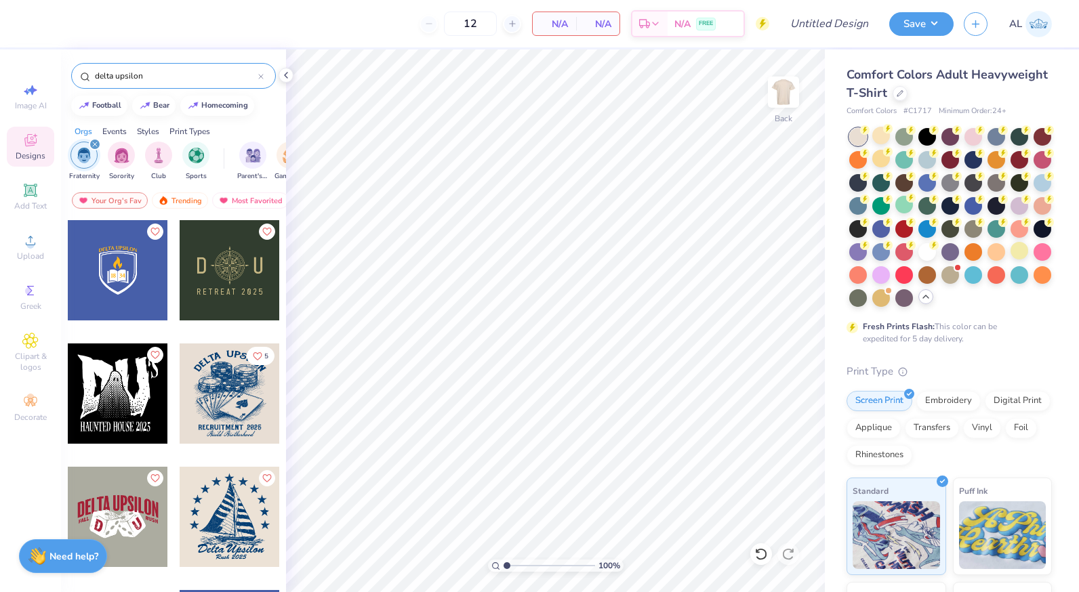
click at [209, 506] on div at bounding box center [230, 517] width 100 height 100
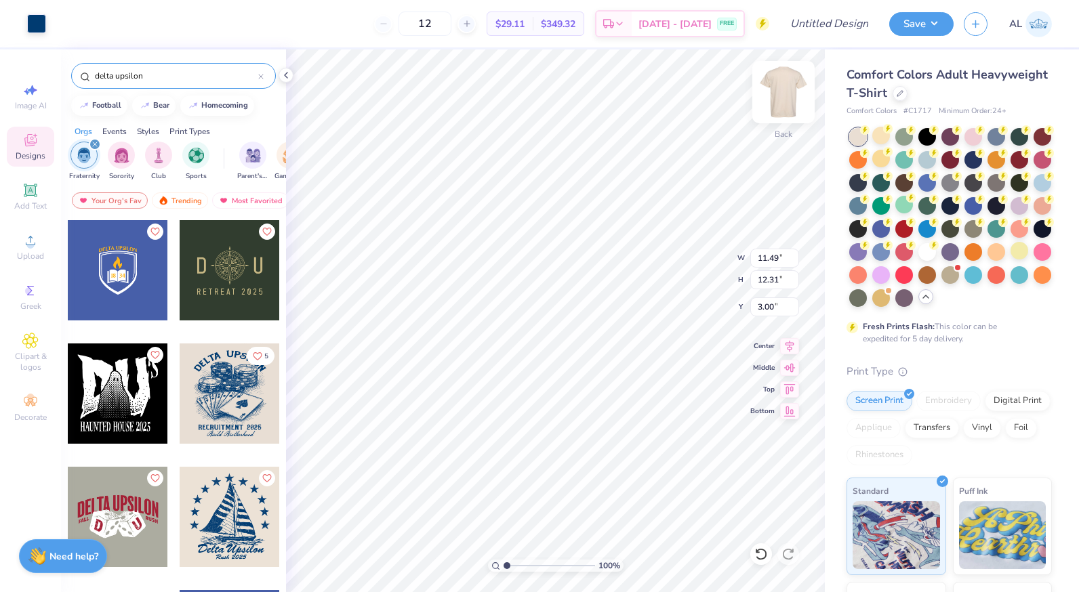
click at [784, 95] on img at bounding box center [783, 92] width 54 height 54
click at [777, 90] on img at bounding box center [783, 92] width 54 height 54
click at [23, 298] on icon at bounding box center [30, 291] width 16 height 16
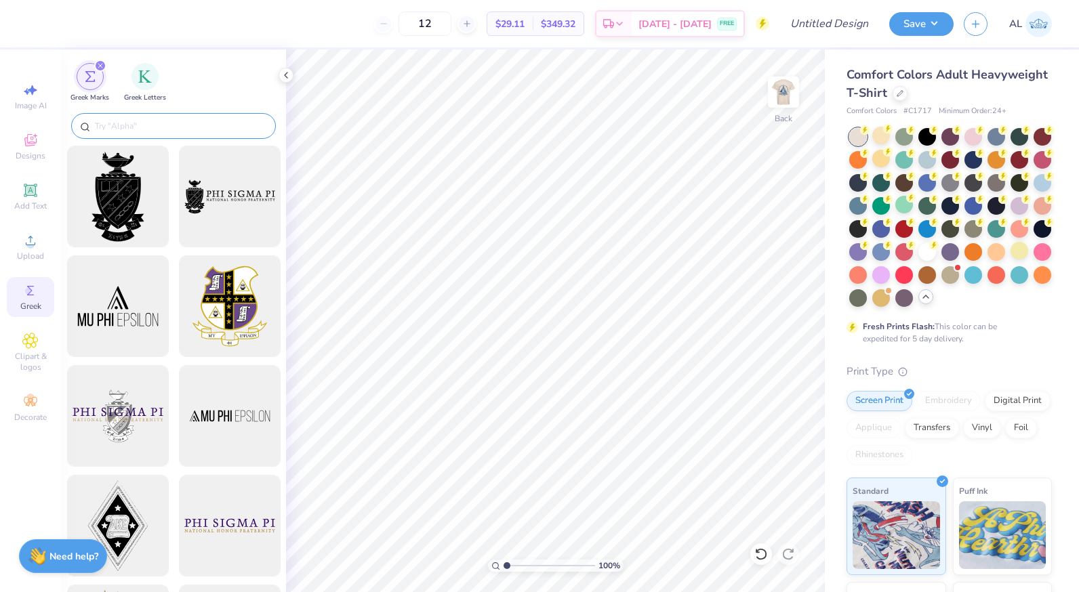
click at [129, 126] on input "text" at bounding box center [180, 126] width 173 height 14
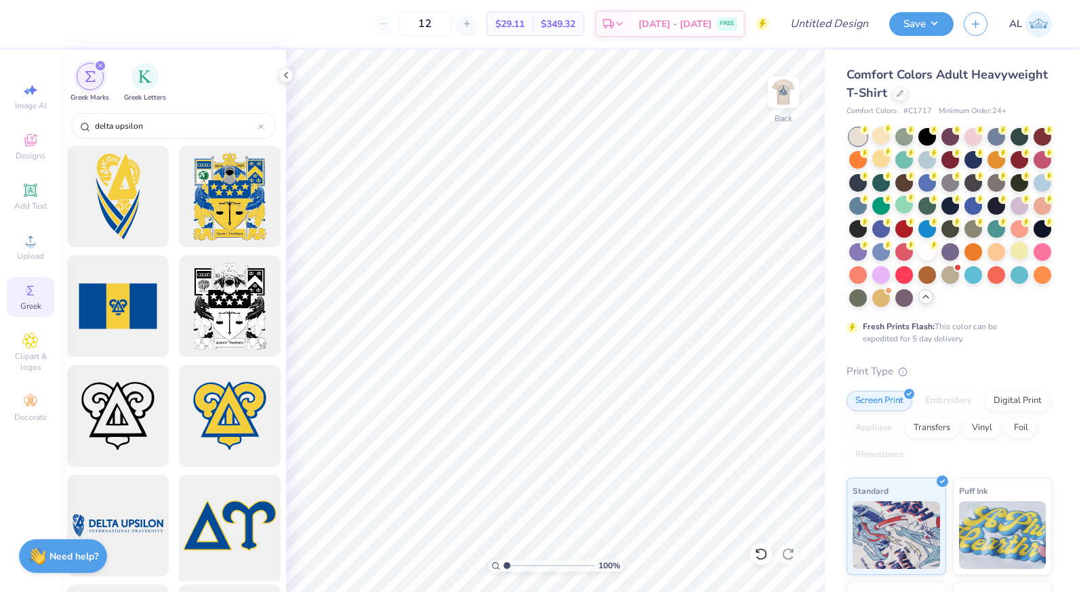
type input "delta upsilon"
click at [224, 516] on div at bounding box center [229, 526] width 112 height 112
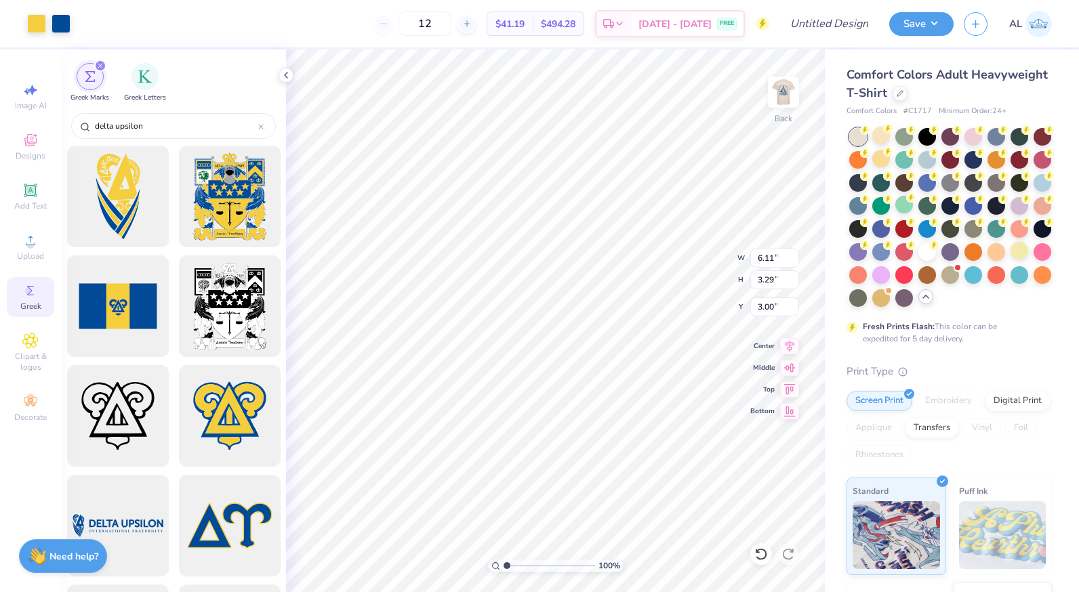
type input "6.11"
type input "3.29"
type input "0.84"
type input "1.12"
click at [788, 95] on img at bounding box center [783, 92] width 54 height 54
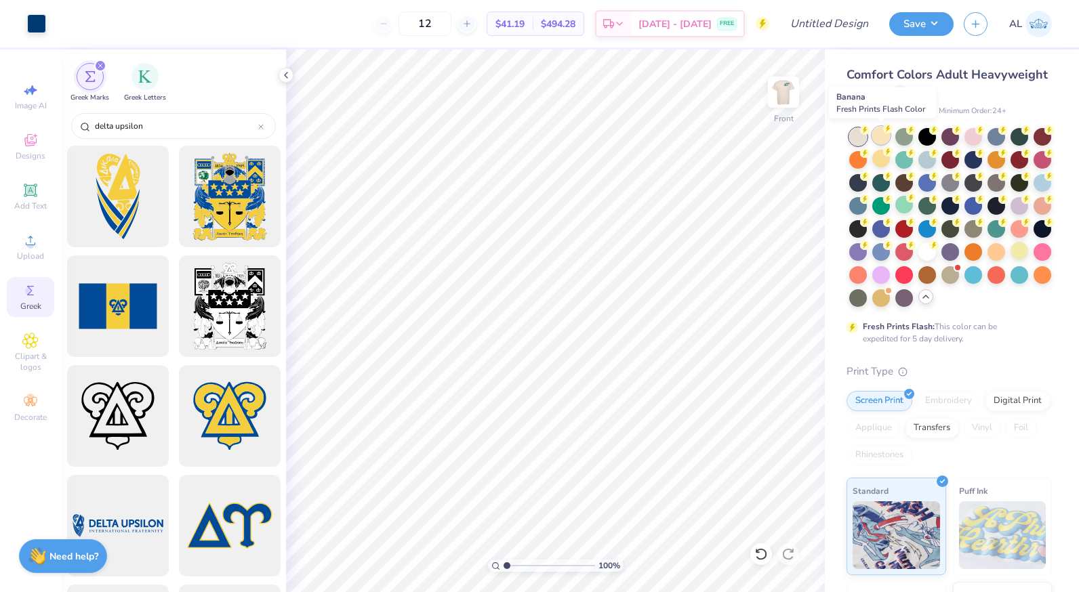
click at [876, 135] on div at bounding box center [881, 136] width 18 height 18
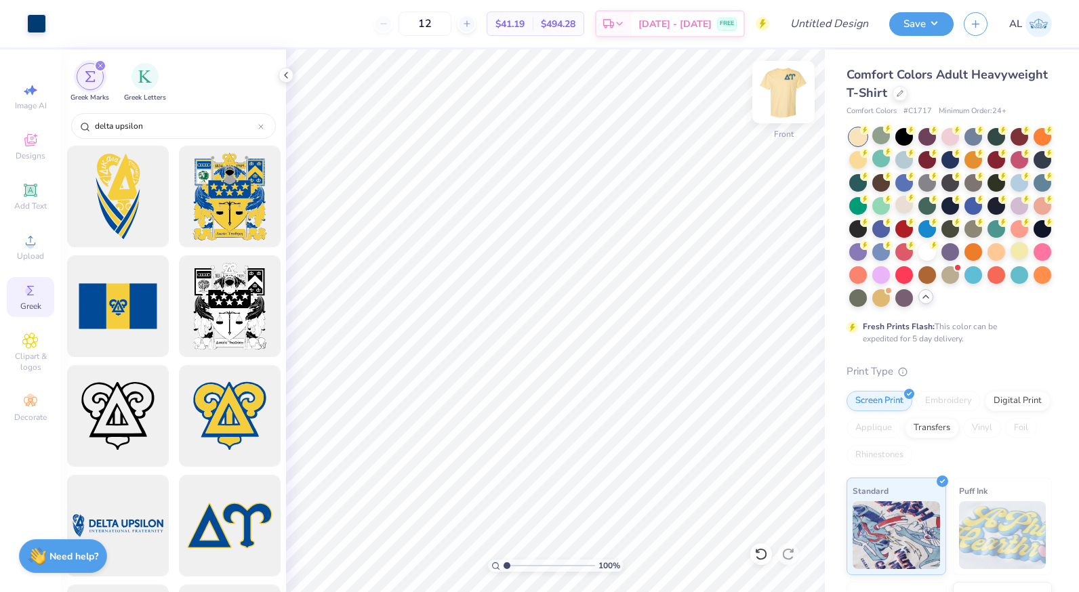
click at [789, 97] on img at bounding box center [783, 92] width 54 height 54
click at [786, 97] on img at bounding box center [783, 92] width 54 height 54
type input "4.37"
click at [785, 346] on icon at bounding box center [789, 344] width 19 height 16
type input "3.00"
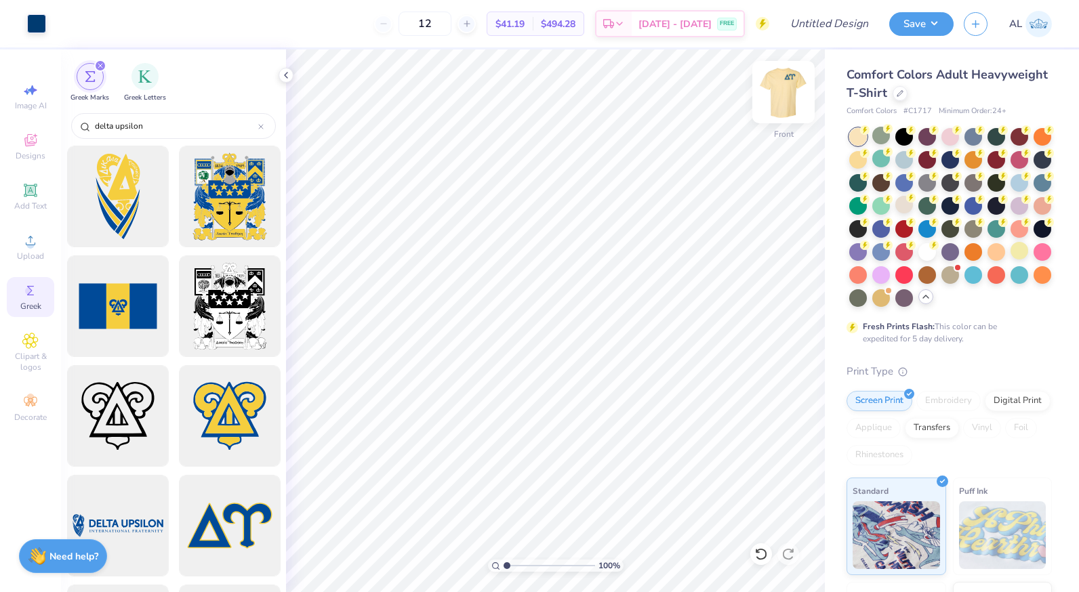
click at [781, 95] on img at bounding box center [783, 92] width 54 height 54
type input "3.00"
click at [785, 84] on img at bounding box center [783, 92] width 54 height 54
click at [289, 73] on icon at bounding box center [286, 75] width 11 height 11
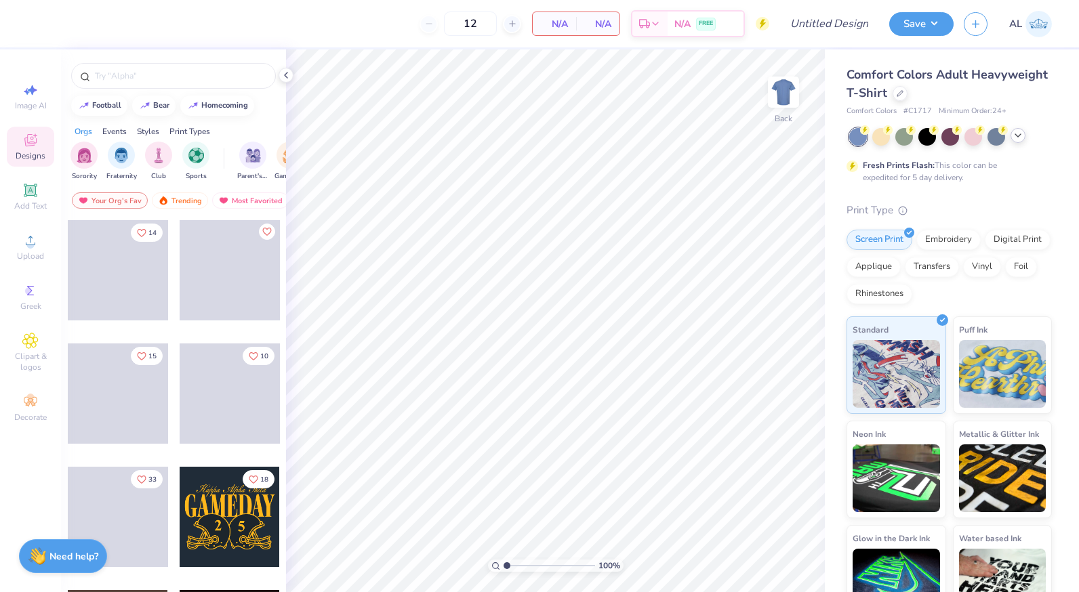
click at [1016, 135] on polyline at bounding box center [1017, 135] width 5 height 3
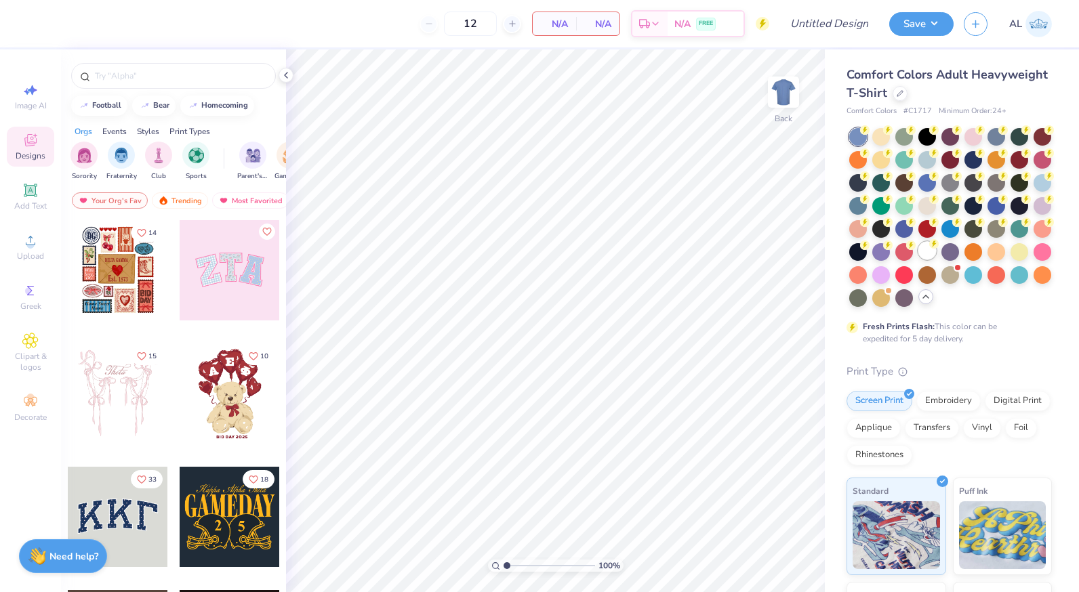
click at [918, 260] on div at bounding box center [927, 251] width 18 height 18
click at [287, 71] on icon at bounding box center [286, 75] width 11 height 11
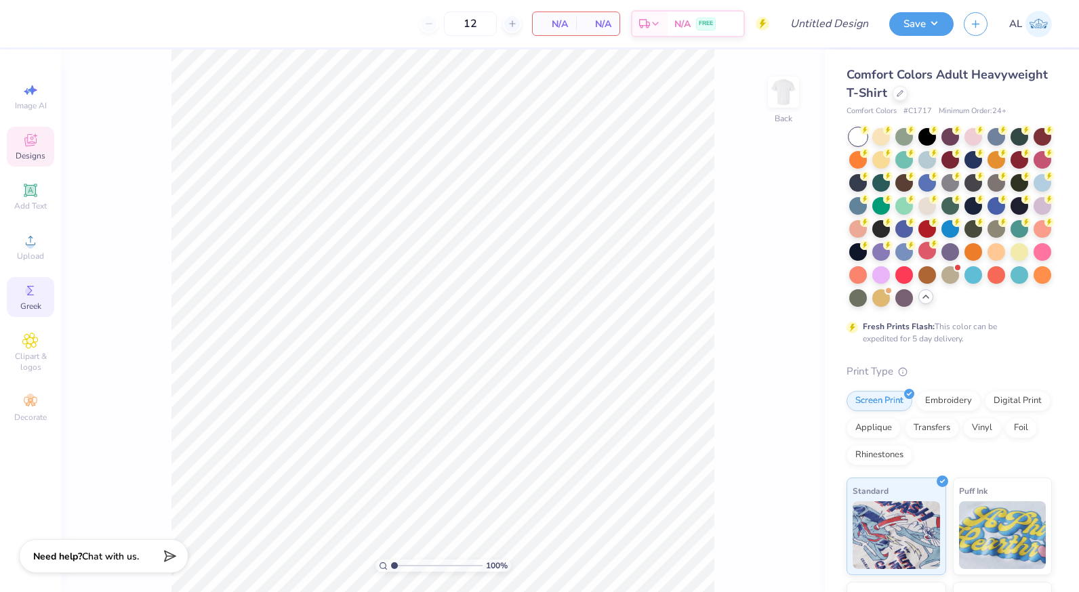
click at [26, 288] on icon at bounding box center [30, 291] width 16 height 16
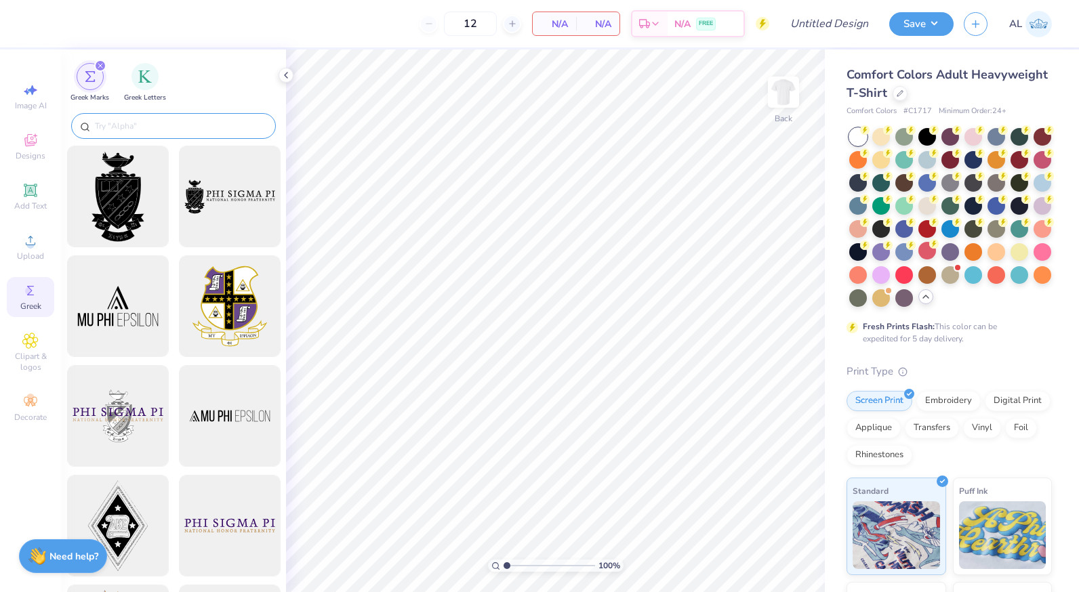
click at [119, 134] on div at bounding box center [173, 126] width 205 height 26
click at [121, 134] on div at bounding box center [173, 126] width 205 height 26
click at [128, 129] on input "text" at bounding box center [180, 126] width 173 height 14
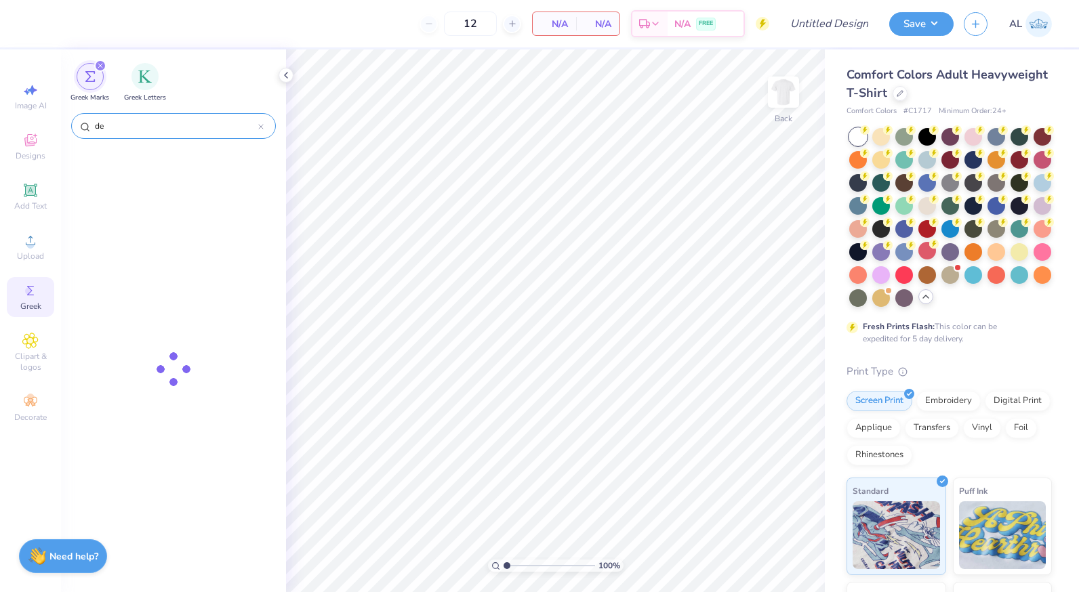
type input "d"
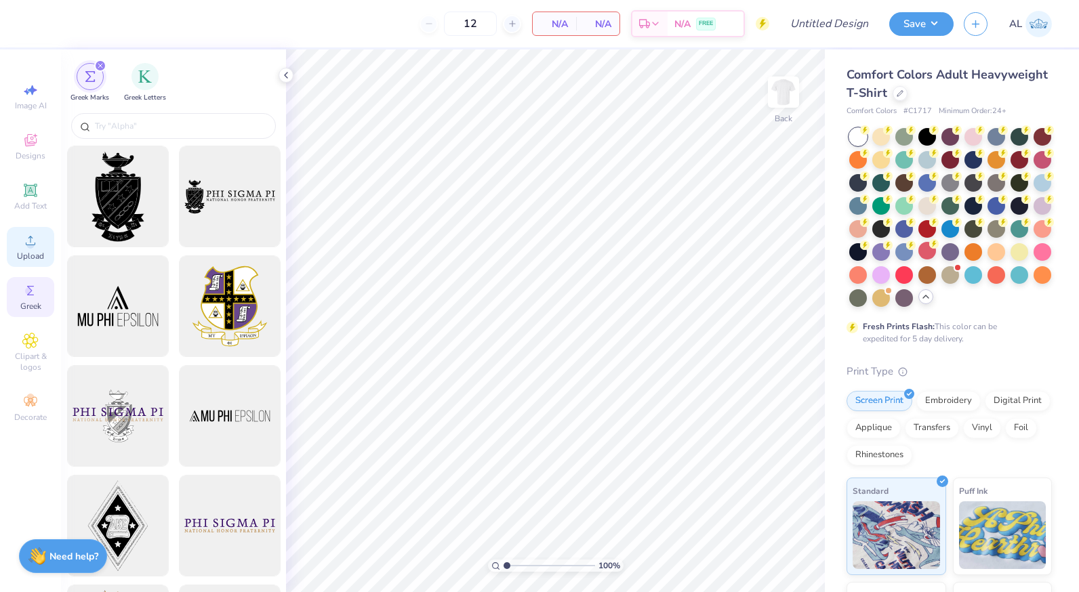
click at [35, 242] on icon at bounding box center [30, 240] width 16 height 16
click at [41, 260] on span "Upload" at bounding box center [30, 256] width 27 height 11
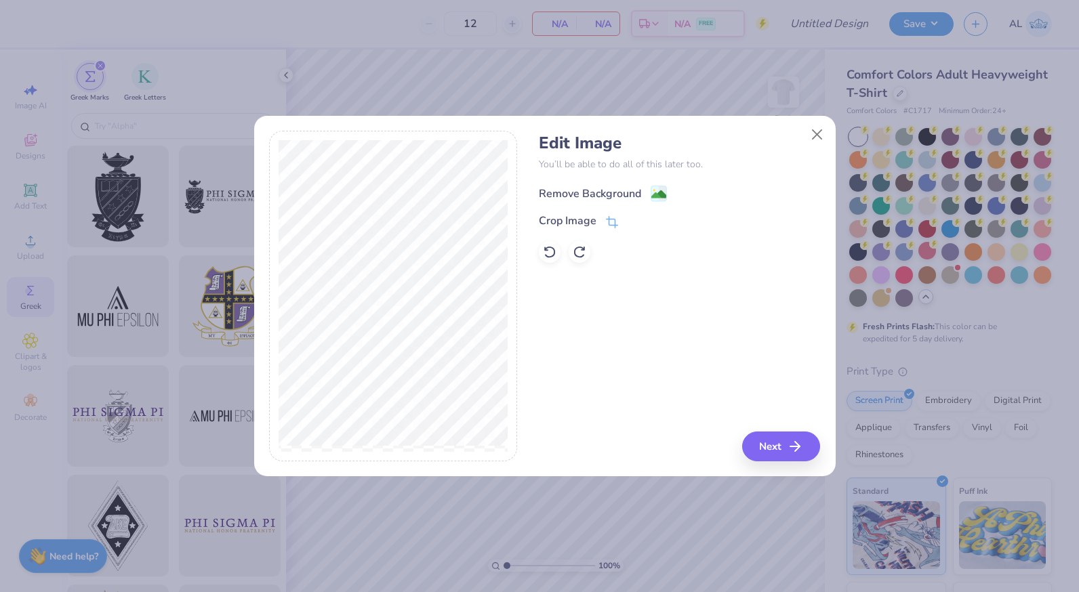
click at [631, 194] on div "Remove Background" at bounding box center [590, 194] width 102 height 16
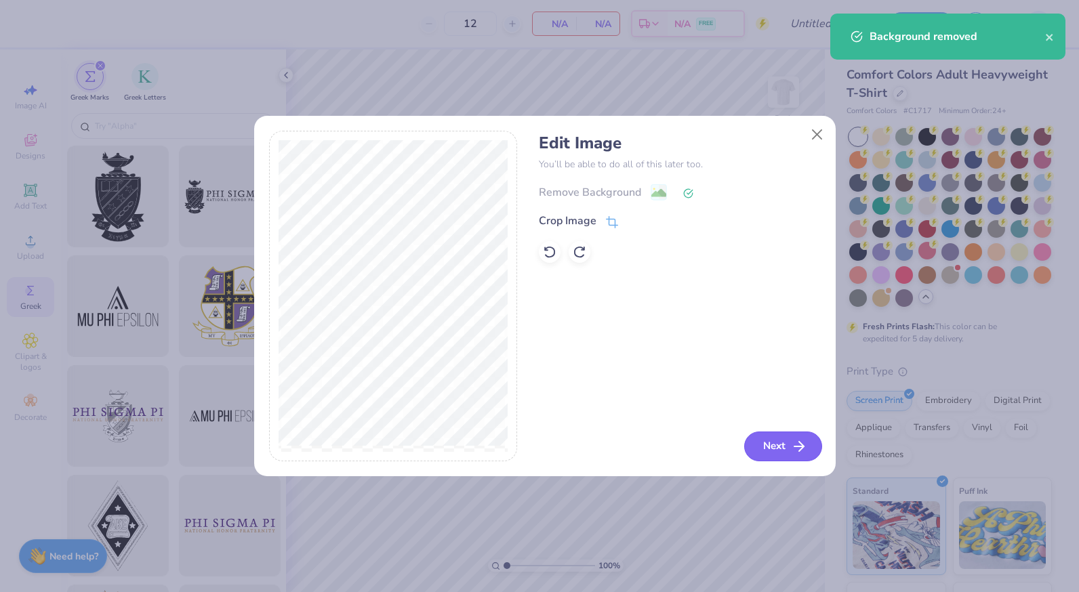
click at [798, 439] on icon "button" at bounding box center [799, 446] width 16 height 16
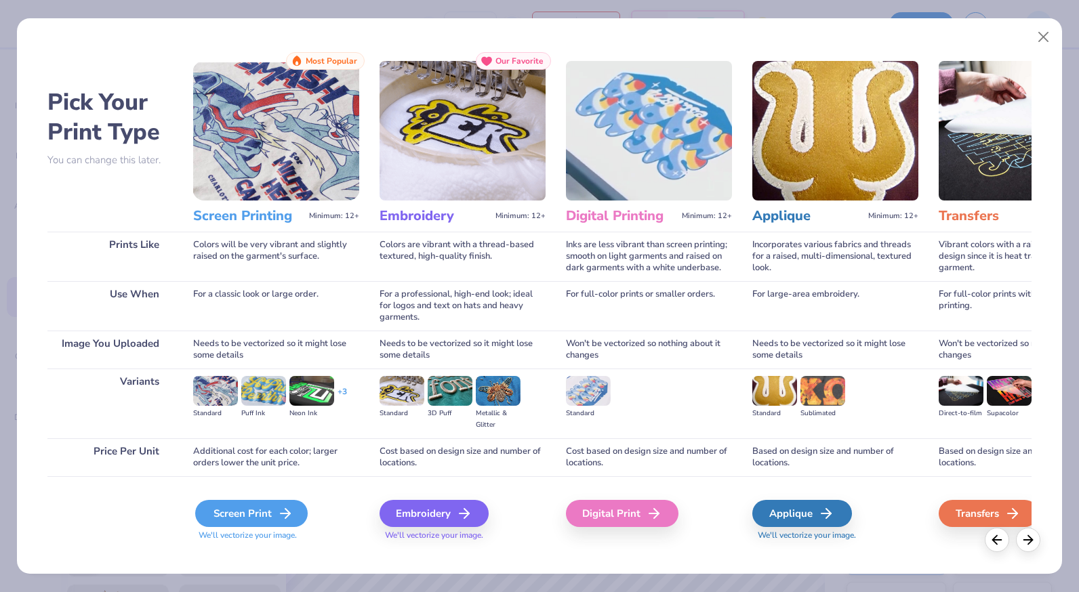
click at [268, 510] on div "Screen Print" at bounding box center [251, 513] width 113 height 27
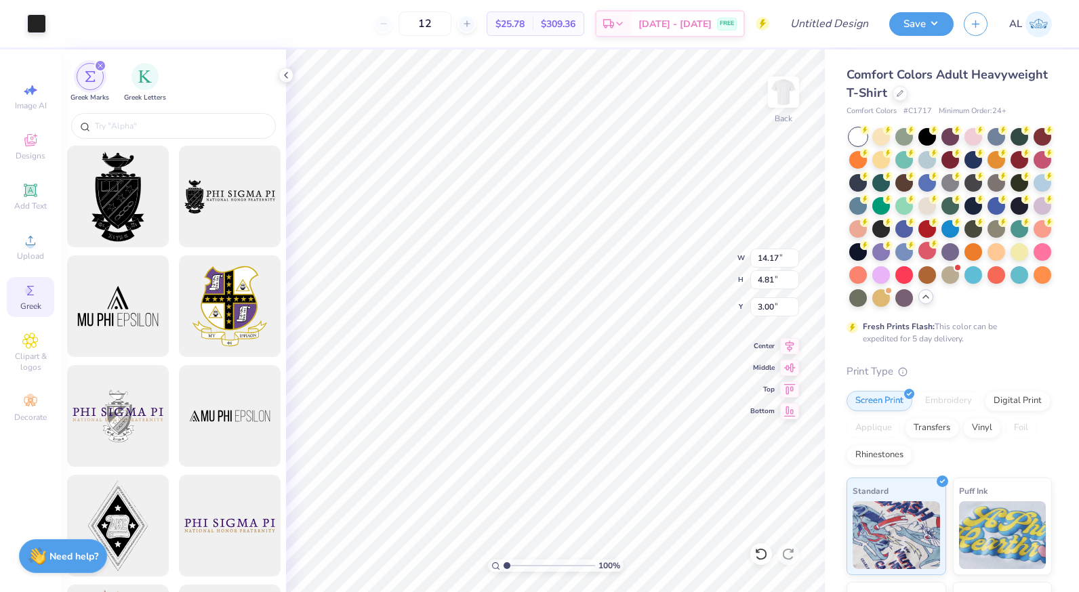
type input "3.00"
type input "7.06"
type input "2.39"
type input "6.06"
type input "2.06"
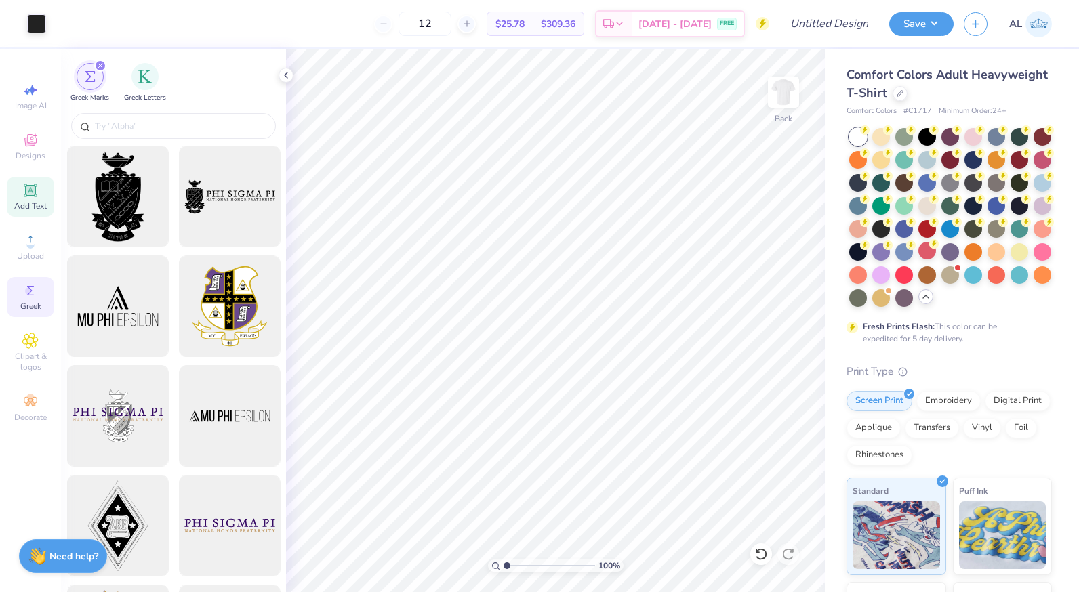
click at [35, 192] on icon at bounding box center [30, 190] width 10 height 10
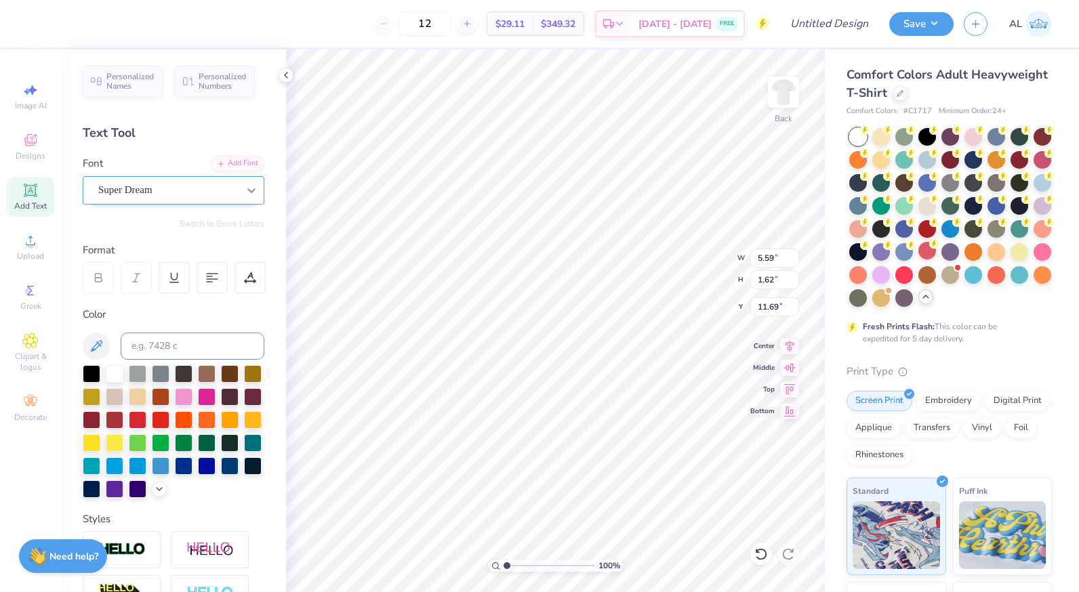
click at [245, 187] on icon at bounding box center [252, 191] width 14 height 14
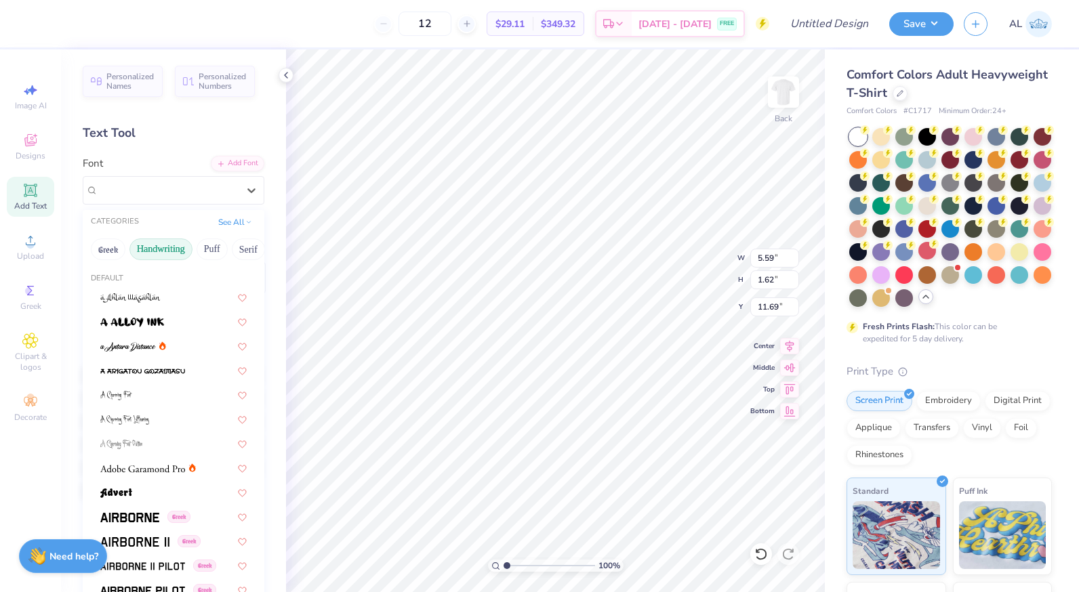
click at [162, 251] on button "Handwriting" at bounding box center [160, 250] width 63 height 22
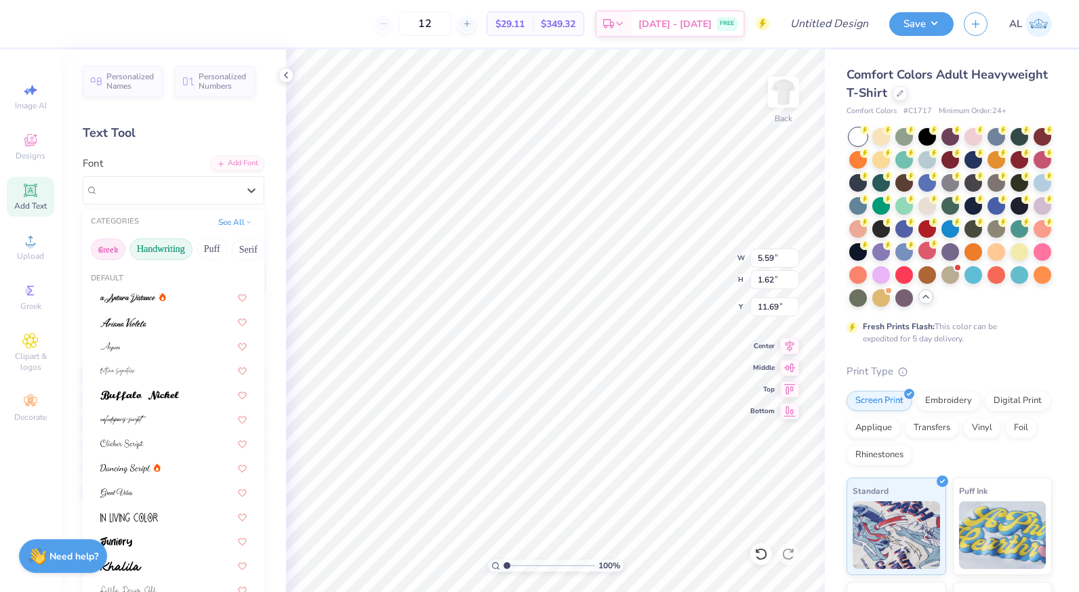
click at [112, 253] on button "Greek" at bounding box center [108, 250] width 35 height 22
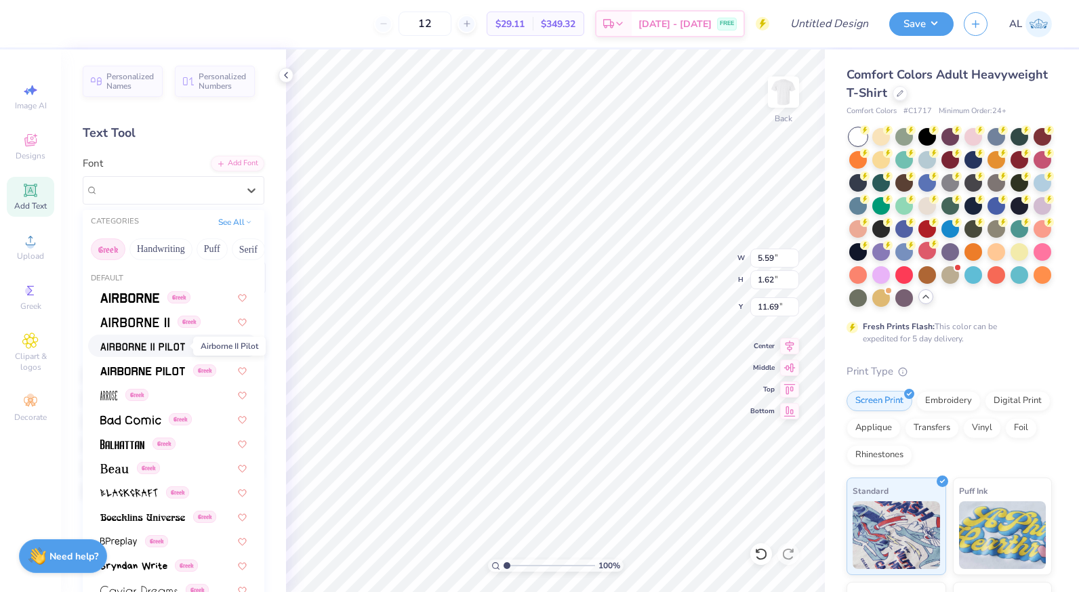
click at [145, 349] on img at bounding box center [142, 346] width 85 height 9
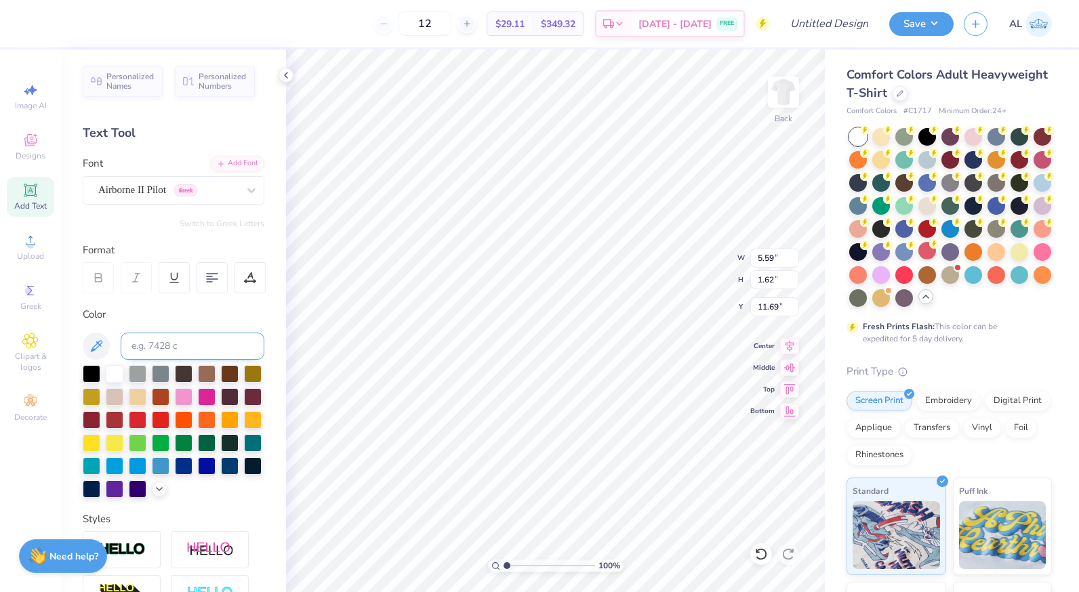
type input "5.24"
type input "1.69"
type input "11.65"
click at [92, 377] on div at bounding box center [92, 373] width 18 height 18
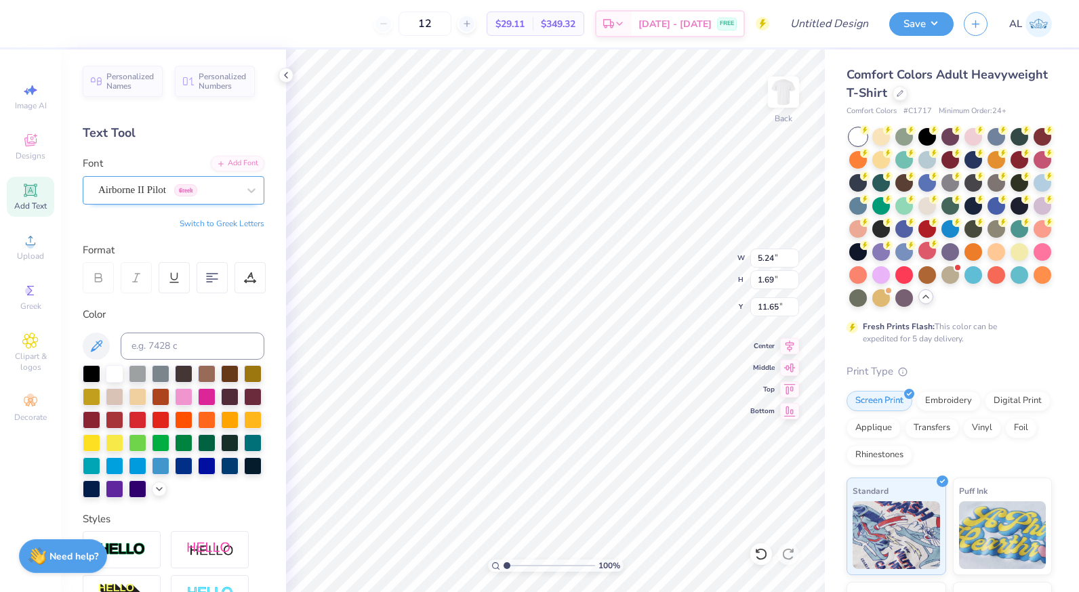
type textarea "Brothers"
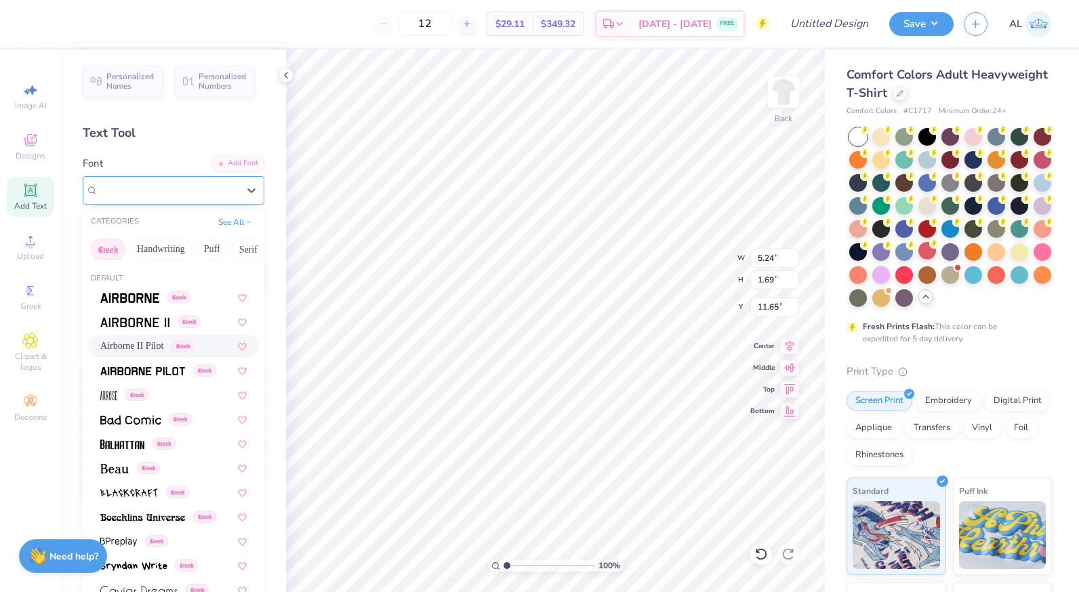
click at [222, 195] on div "Airborne II Pilot Greek" at bounding box center [168, 190] width 142 height 21
click at [123, 244] on button "Serif" at bounding box center [123, 250] width 33 height 22
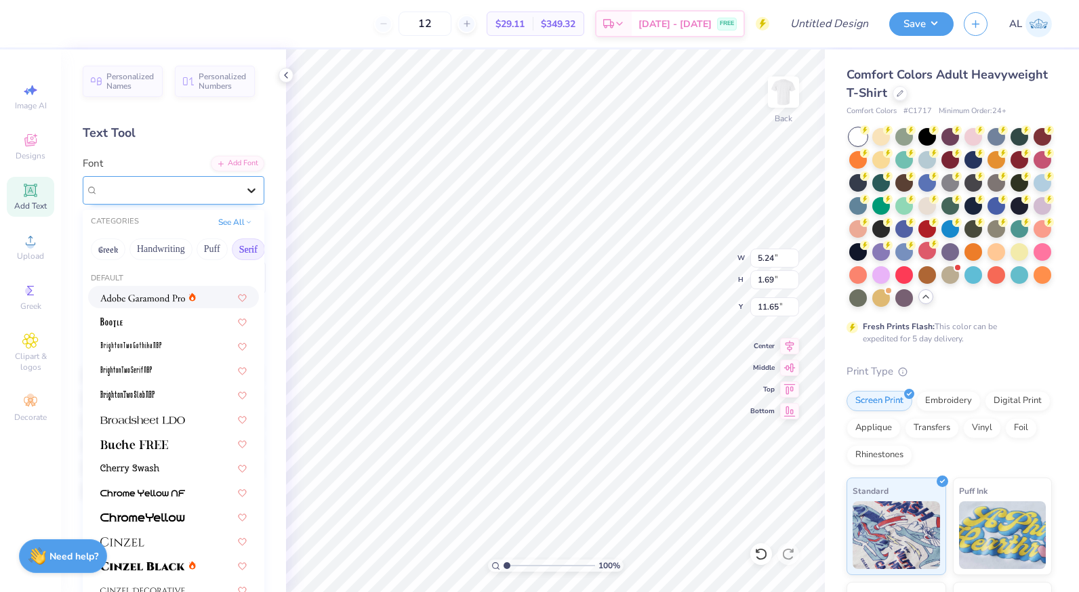
click at [245, 188] on icon at bounding box center [252, 191] width 14 height 14
click at [156, 295] on img at bounding box center [142, 297] width 85 height 9
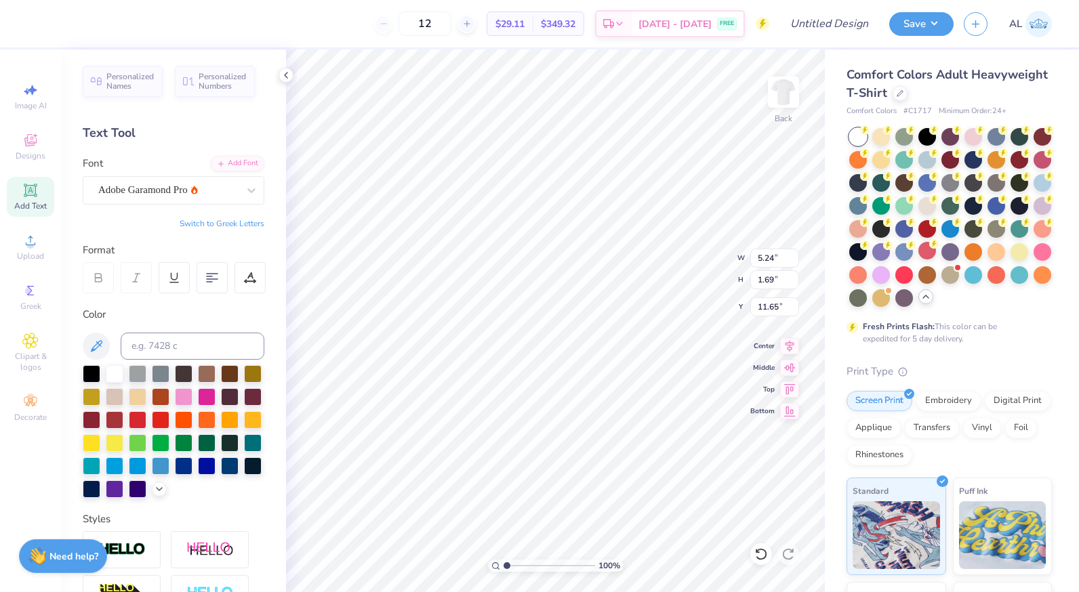
scroll to position [11, 3]
click at [239, 199] on div at bounding box center [251, 190] width 24 height 24
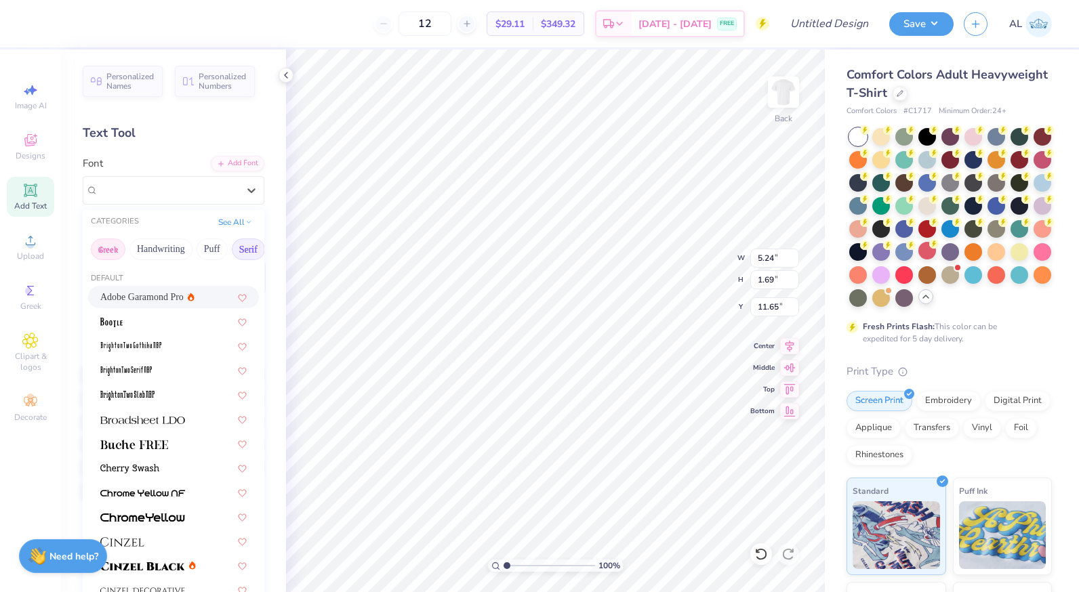
click at [110, 248] on button "Greek" at bounding box center [108, 250] width 35 height 22
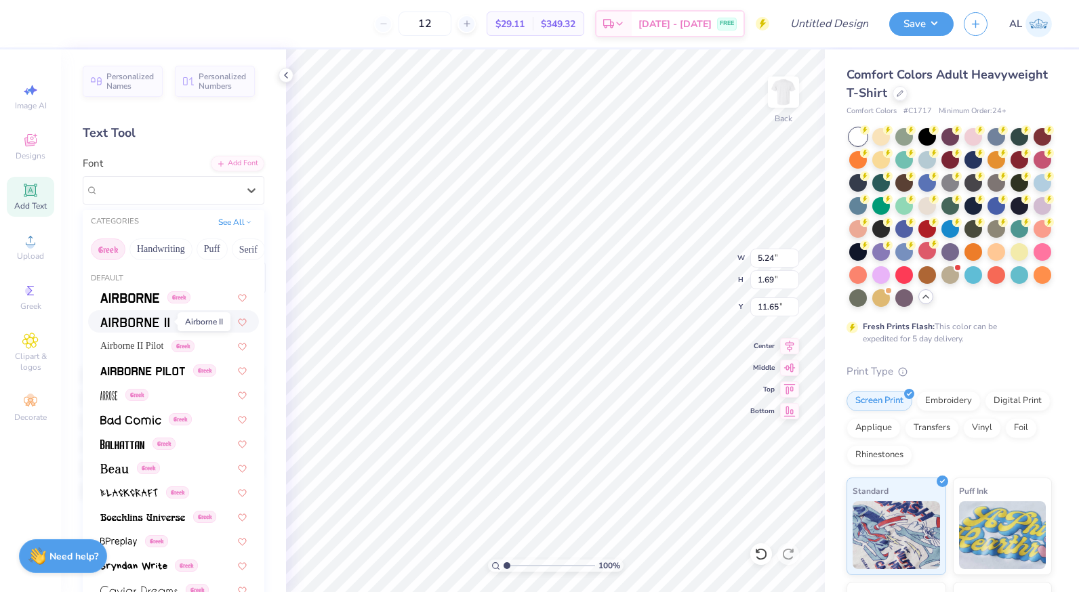
click at [141, 325] on img at bounding box center [134, 322] width 69 height 9
click at [203, 193] on div "Airborne II Greek" at bounding box center [168, 190] width 142 height 21
click at [141, 363] on span at bounding box center [142, 370] width 85 height 14
click at [213, 192] on div "Airborne Pilot Greek" at bounding box center [168, 190] width 142 height 21
click at [135, 441] on img at bounding box center [122, 444] width 44 height 9
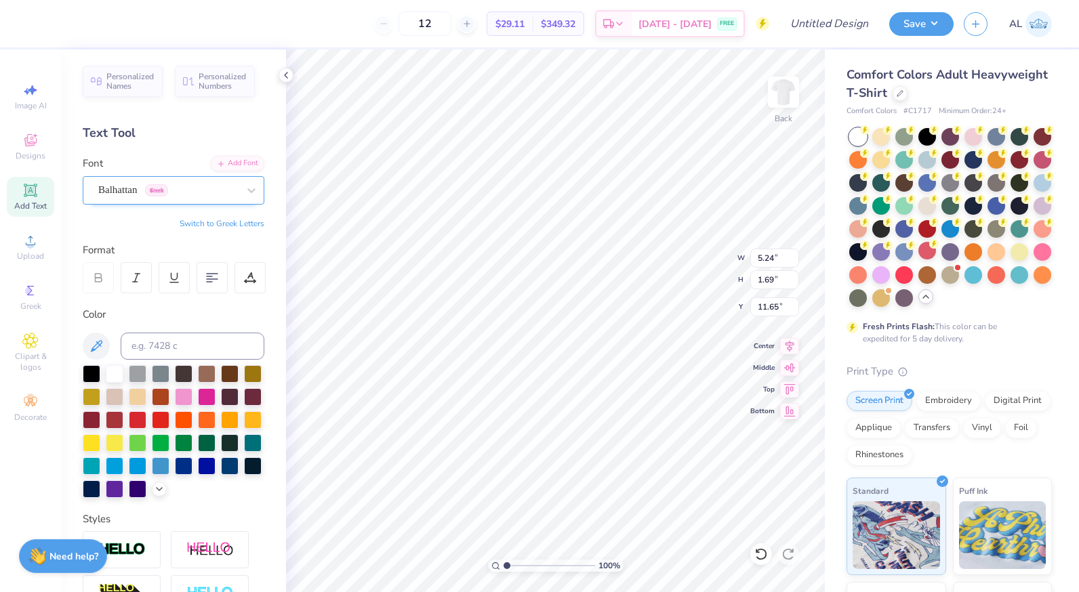
click at [195, 197] on div "Balhattan Greek" at bounding box center [168, 190] width 142 height 21
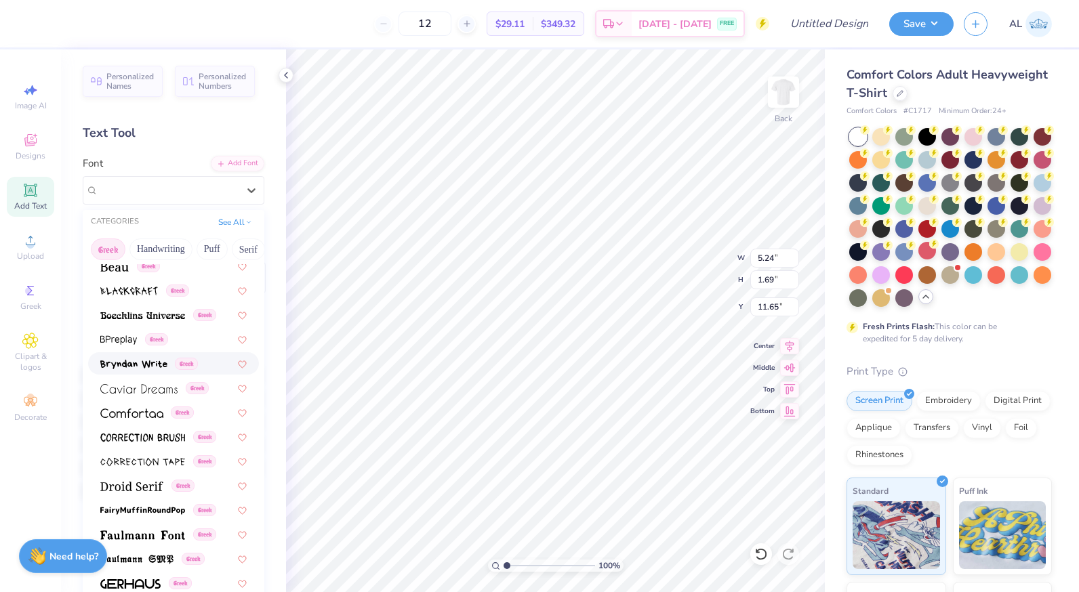
scroll to position [203, 0]
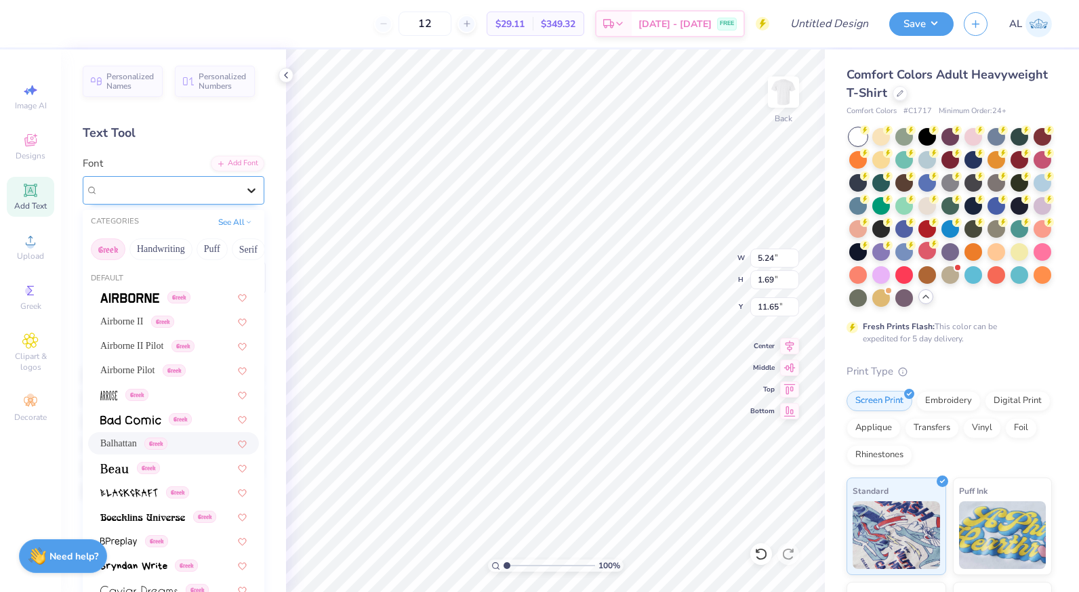
click at [245, 194] on icon at bounding box center [252, 191] width 14 height 14
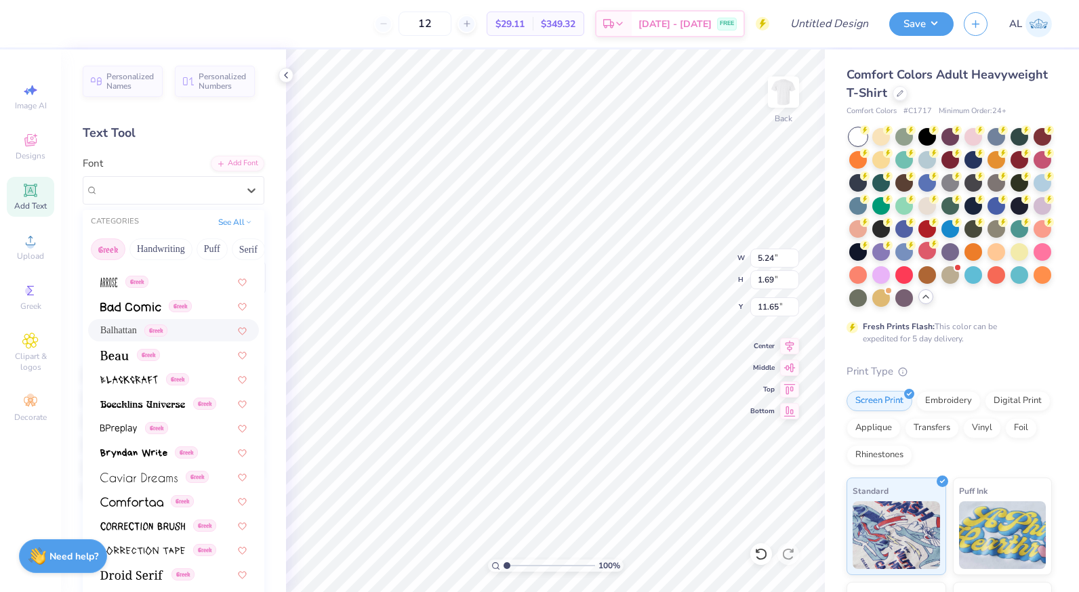
scroll to position [0, 0]
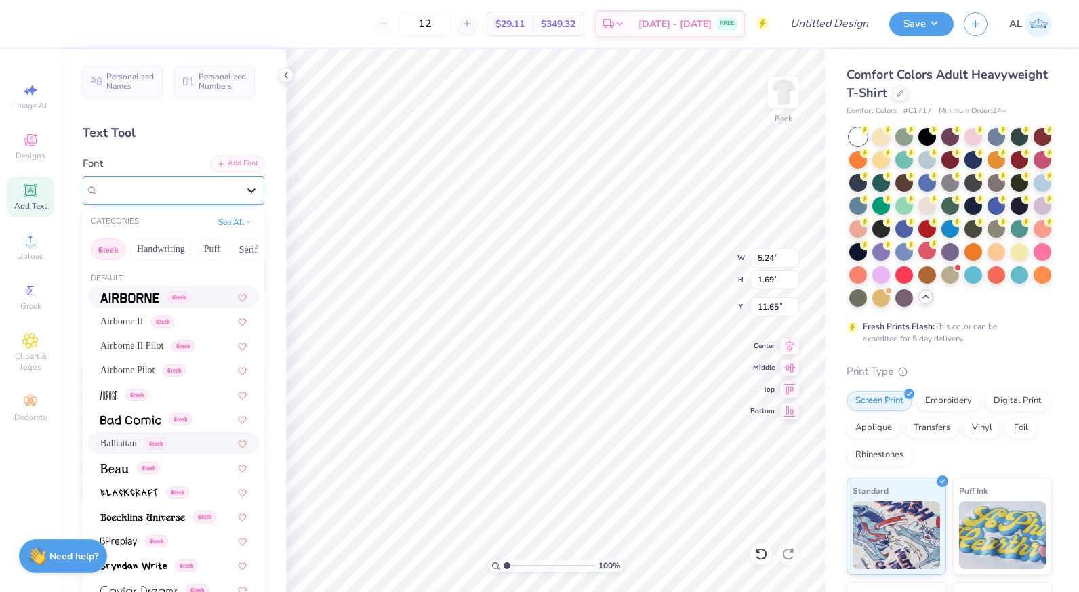
click at [247, 190] on icon at bounding box center [251, 190] width 8 height 5
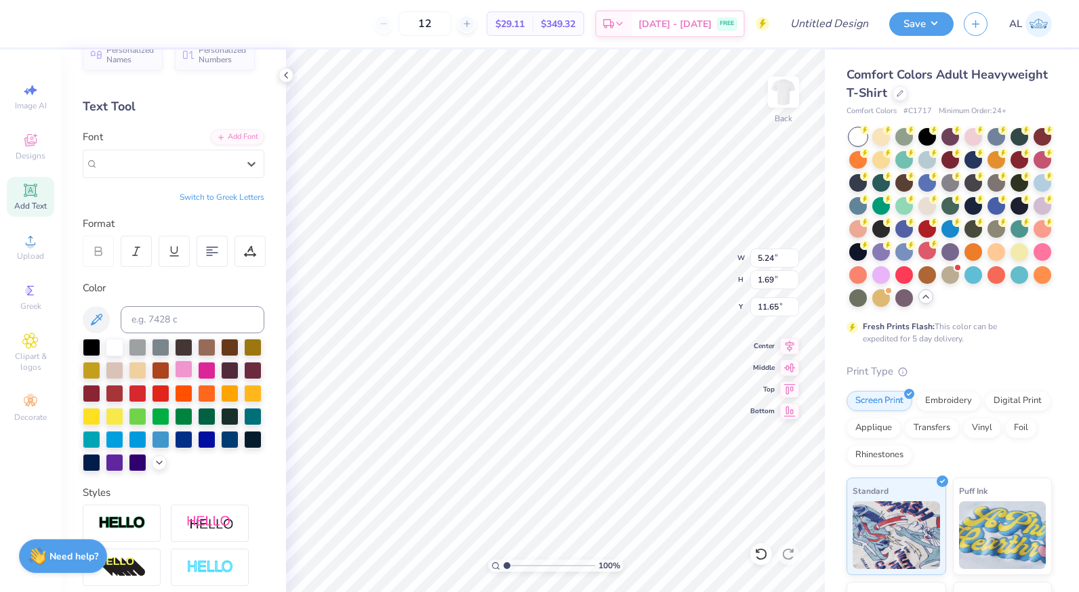
scroll to position [15, 0]
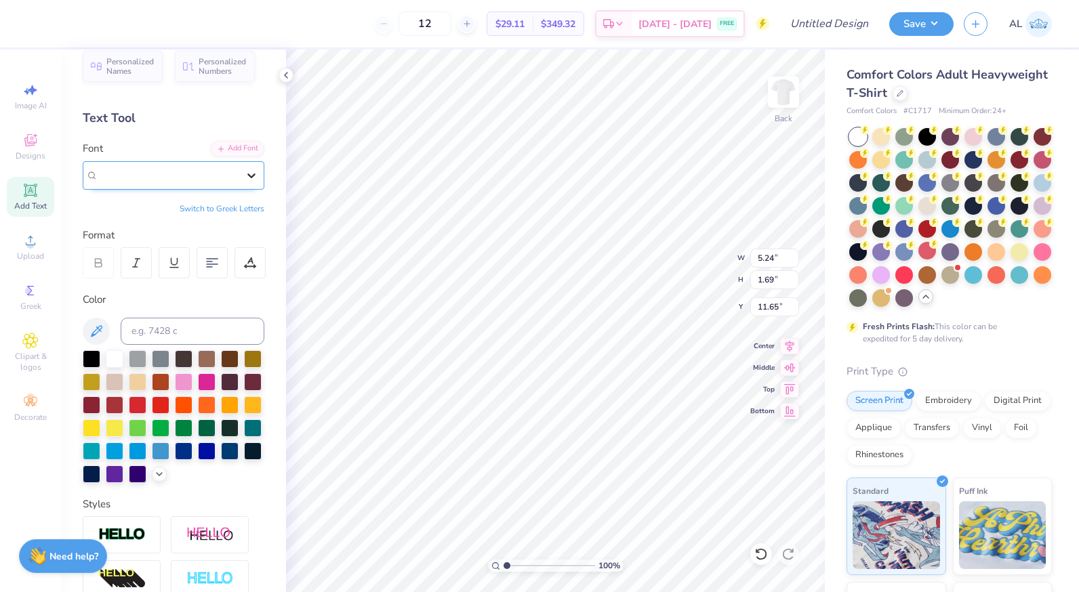
click at [245, 176] on icon at bounding box center [252, 176] width 14 height 14
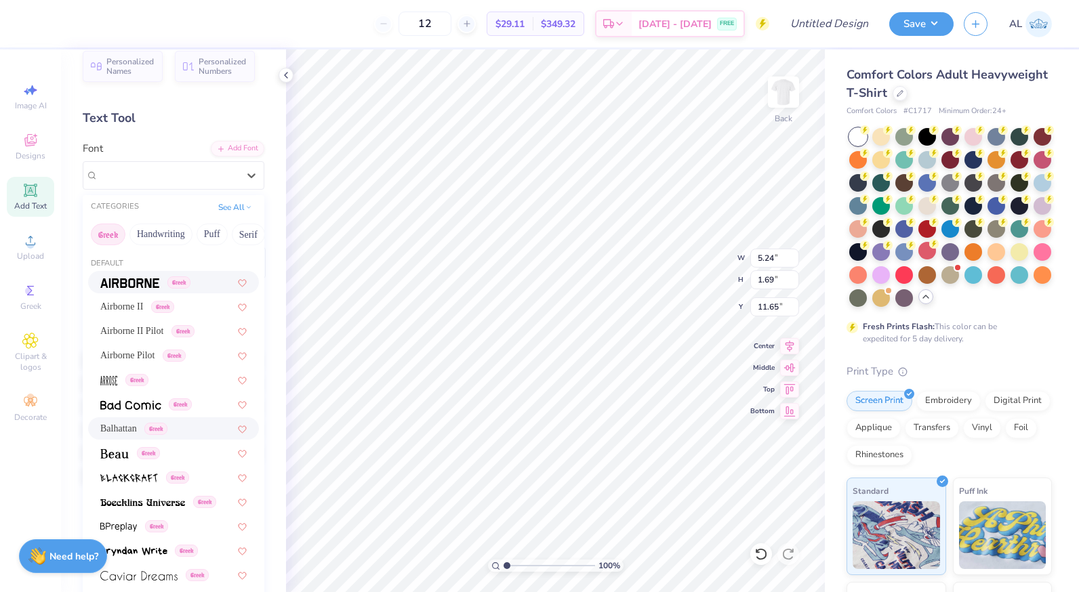
click at [140, 277] on span at bounding box center [129, 282] width 59 height 14
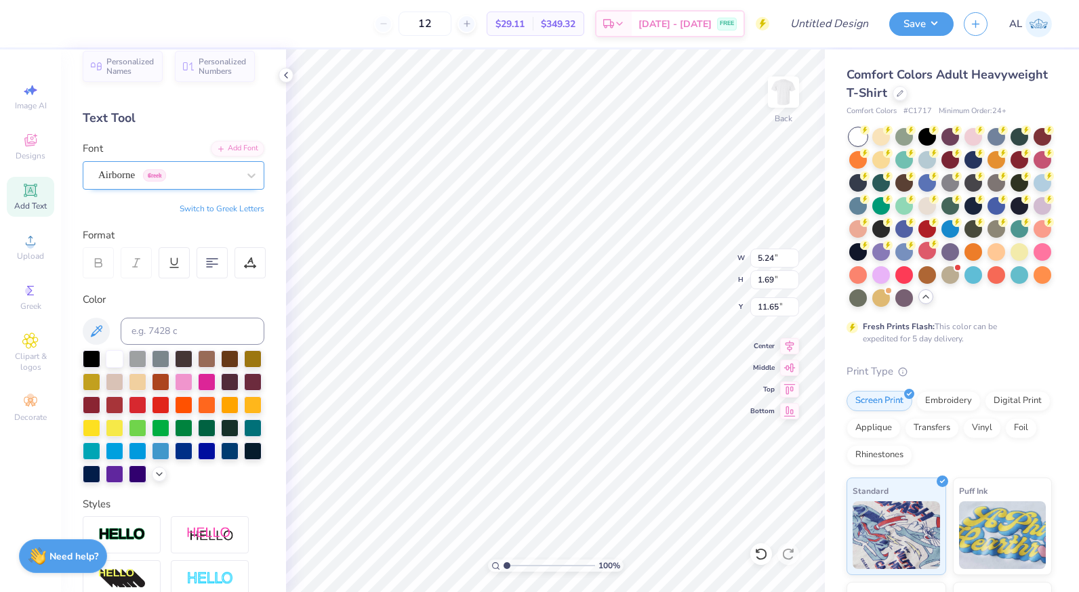
click at [218, 173] on div "Airborne Greek" at bounding box center [168, 175] width 142 height 21
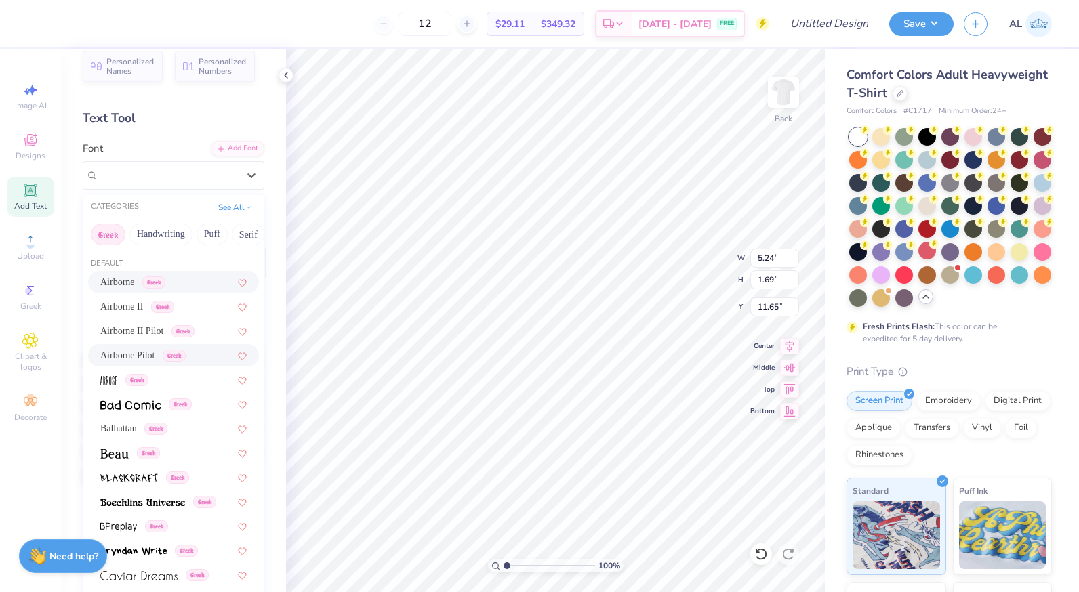
click at [150, 359] on span "Airborne Pilot" at bounding box center [127, 355] width 55 height 14
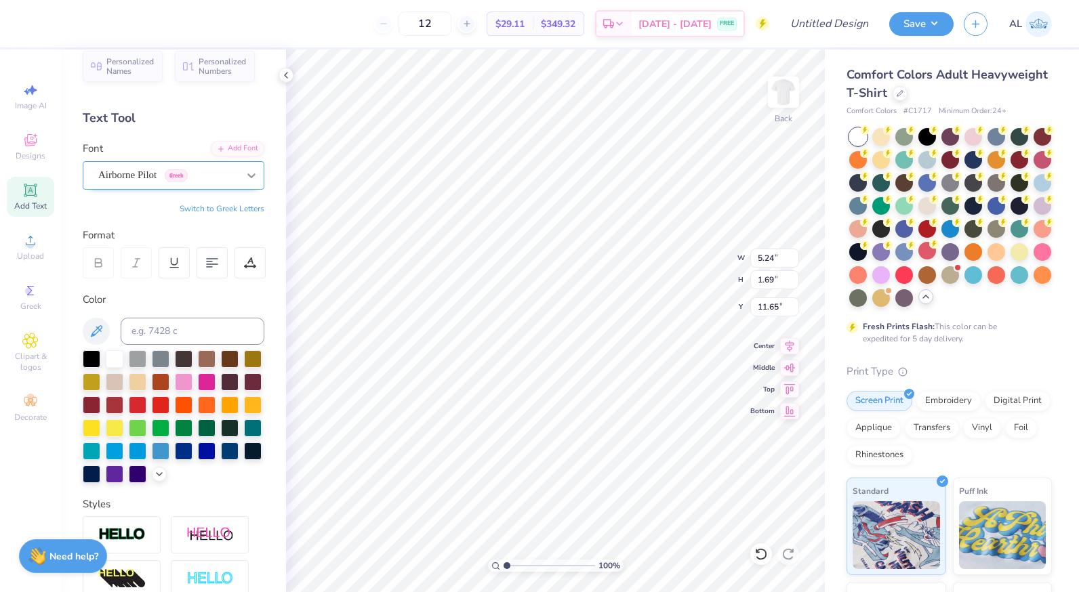
click at [239, 186] on div at bounding box center [251, 175] width 24 height 24
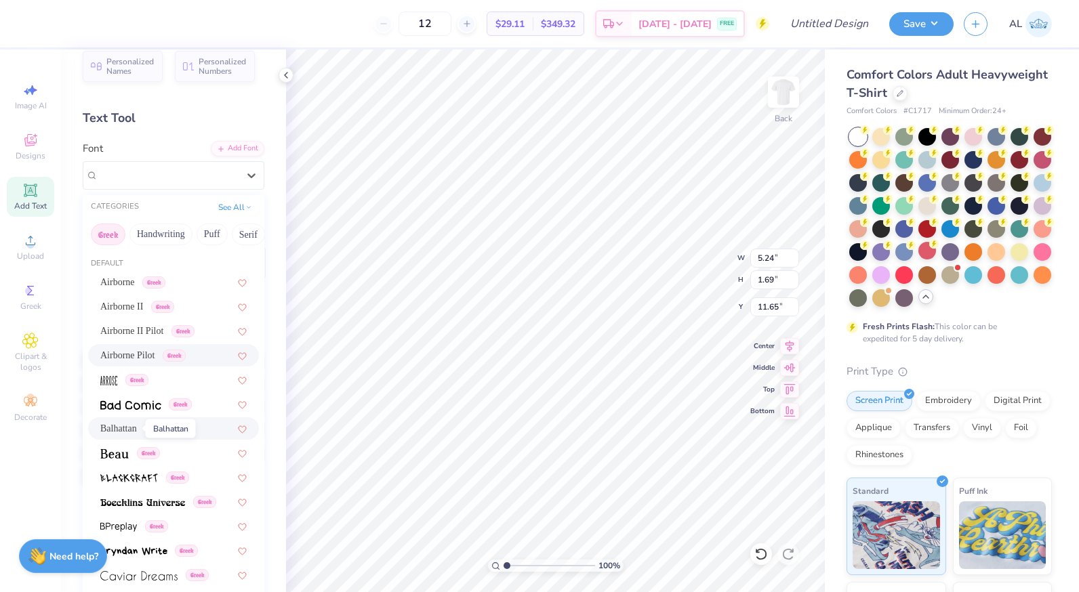
click at [127, 427] on span "Balhattan" at bounding box center [118, 429] width 37 height 14
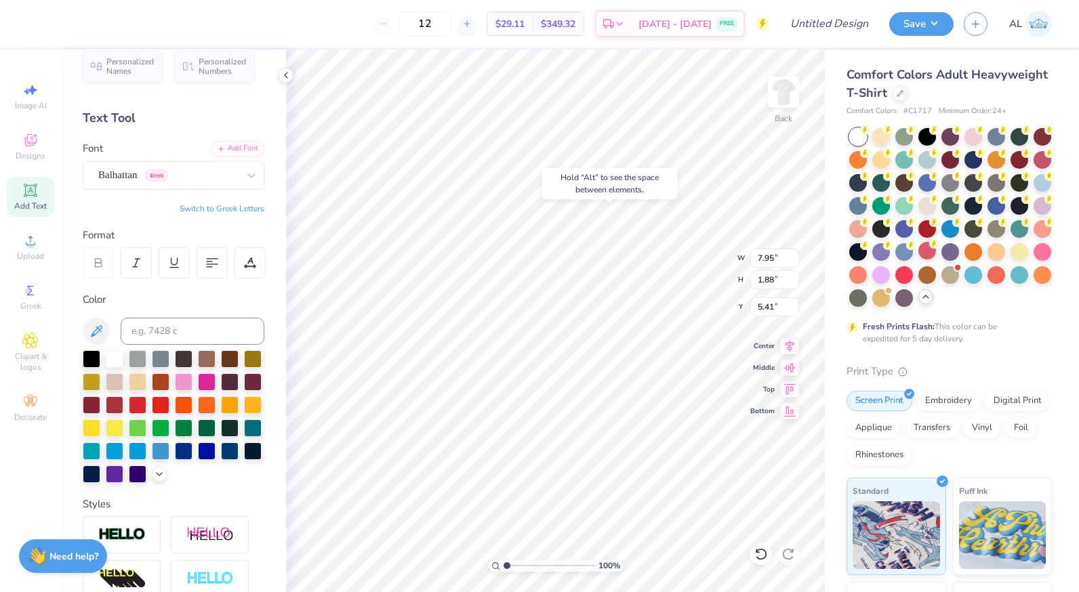
type input "5.41"
type input "5.90"
type input "1.39"
type input "5.90"
type input "1.39"
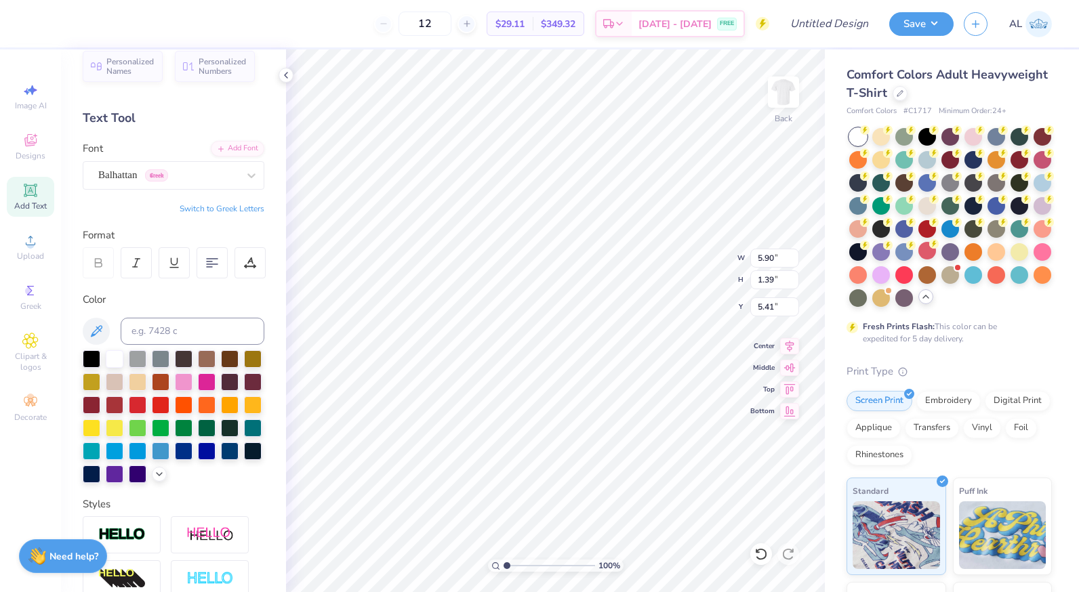
type input "5.37"
type input "5.39"
type input "5.99"
type input "1.42"
type input "5.45"
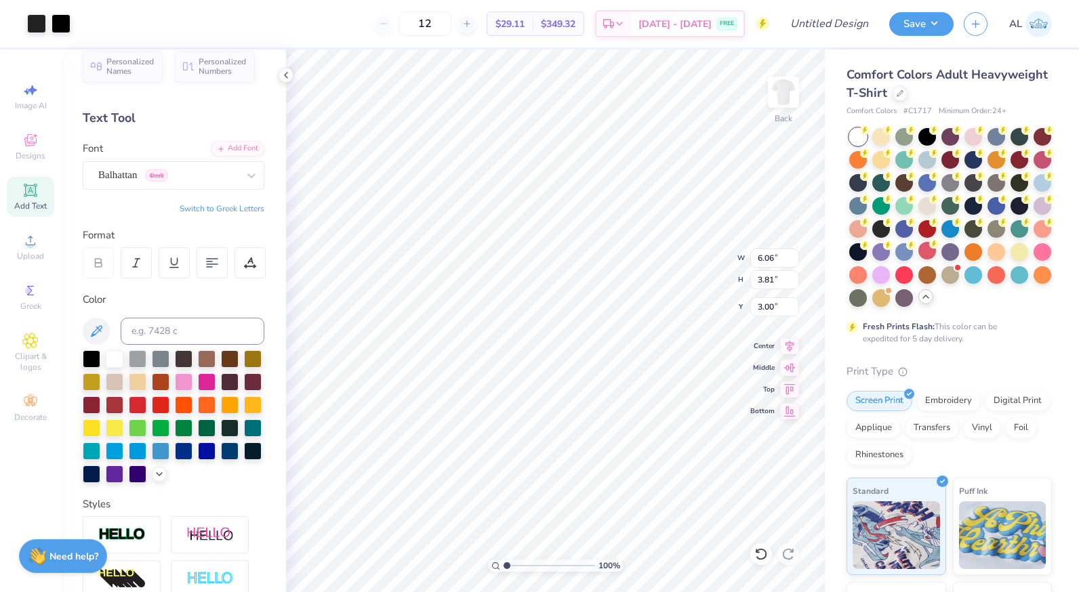
type input "3.42"
type input "4.80"
type input "3.01"
click at [787, 95] on img at bounding box center [783, 92] width 54 height 54
click at [43, 199] on div "Add Text" at bounding box center [30, 197] width 47 height 40
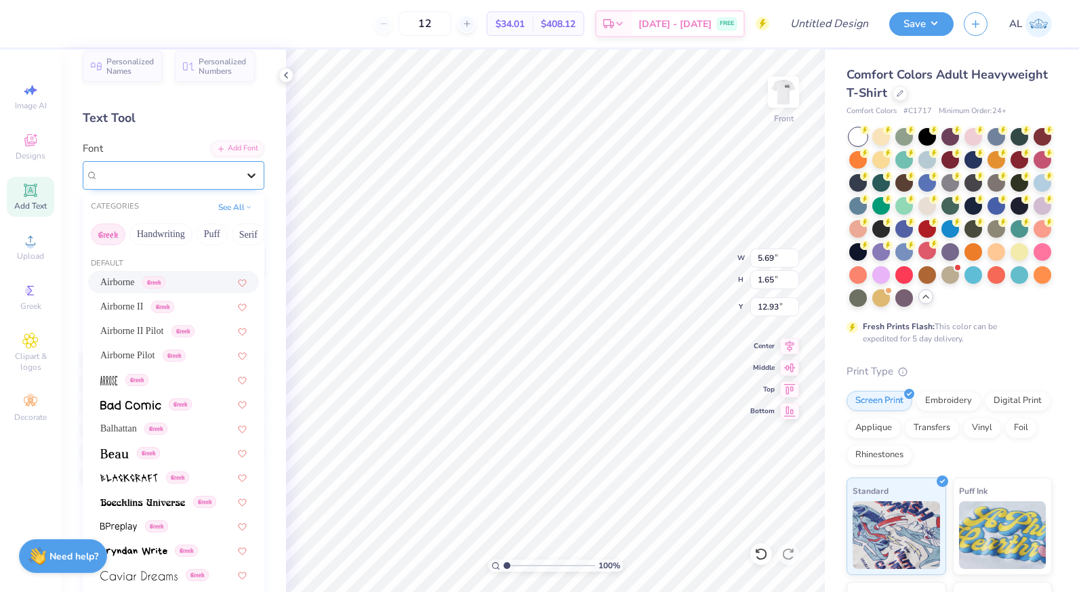
click at [245, 176] on icon at bounding box center [252, 176] width 14 height 14
click at [127, 422] on span "Balhattan" at bounding box center [118, 429] width 37 height 14
type input "3.97"
type input "1.91"
type input "12.80"
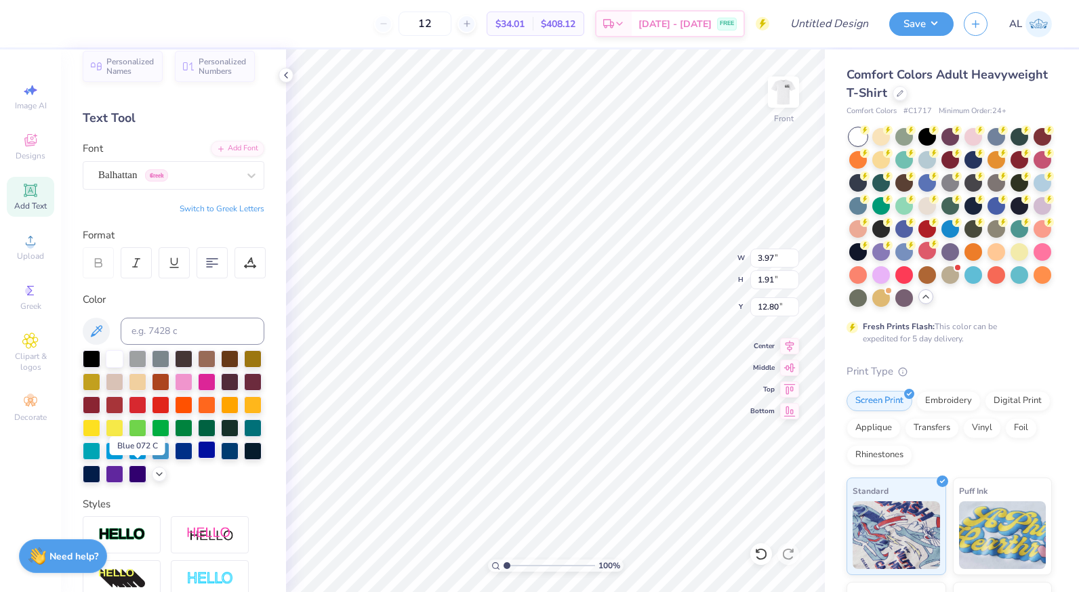
click at [198, 459] on div at bounding box center [207, 450] width 18 height 18
click at [175, 459] on div at bounding box center [184, 450] width 18 height 18
type textarea "DST Charity Bash 19-01-2022 New York"
click at [205, 260] on div at bounding box center [212, 262] width 31 height 31
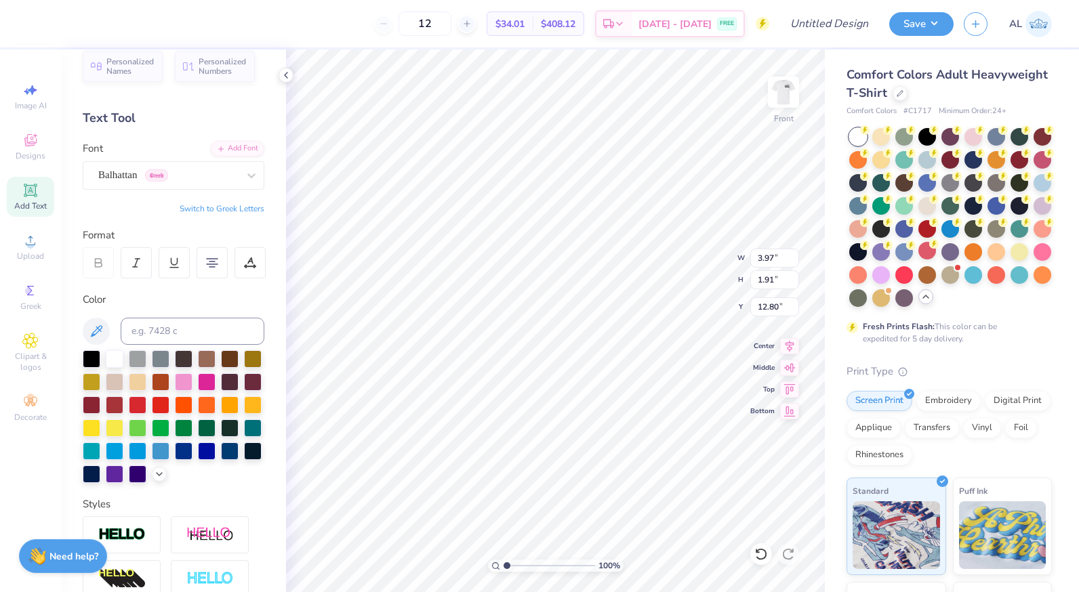
scroll to position [11, 2]
type input "12.58"
type input "3.49"
type input "3.00"
click at [32, 197] on icon at bounding box center [30, 190] width 16 height 16
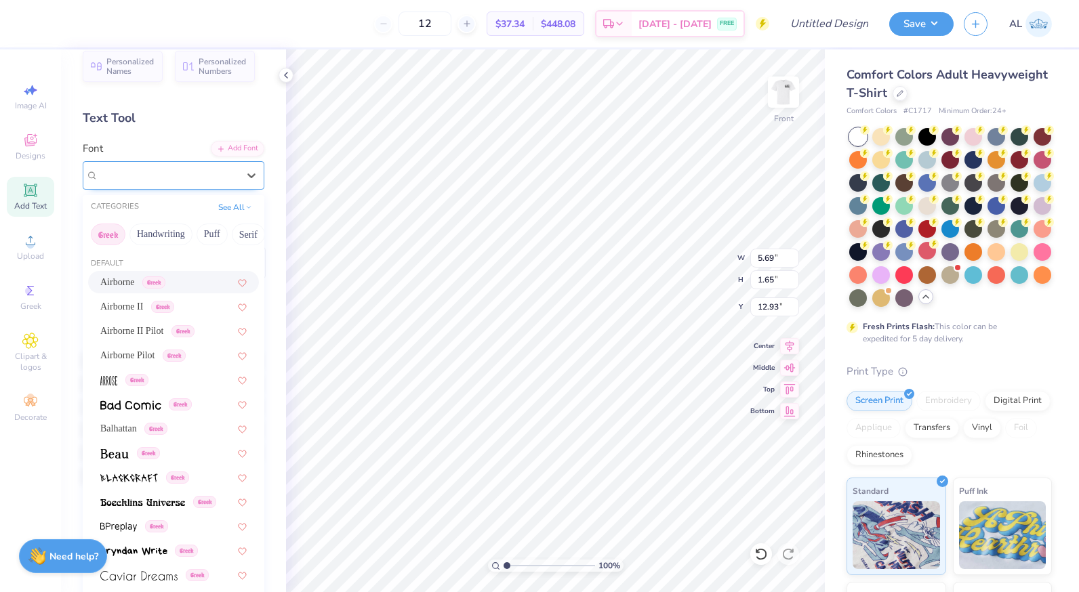
click at [207, 180] on div "Super Dream" at bounding box center [168, 175] width 142 height 21
click at [120, 452] on img at bounding box center [114, 453] width 28 height 9
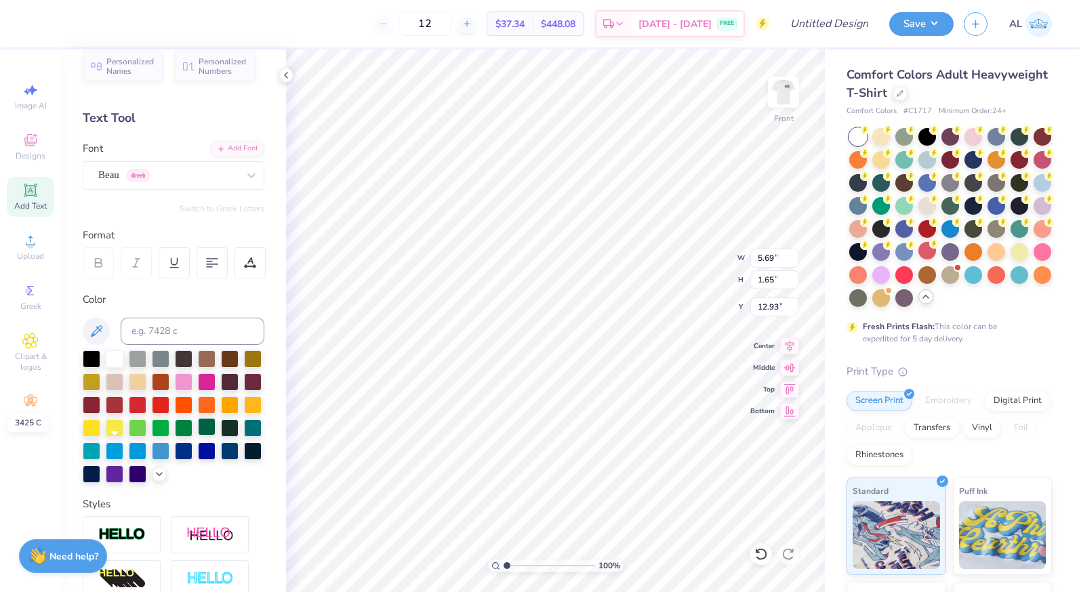
type input "5.28"
type input "1.63"
type input "12.94"
click at [175, 459] on div at bounding box center [184, 450] width 18 height 18
type textarea "DST Charity Bash"
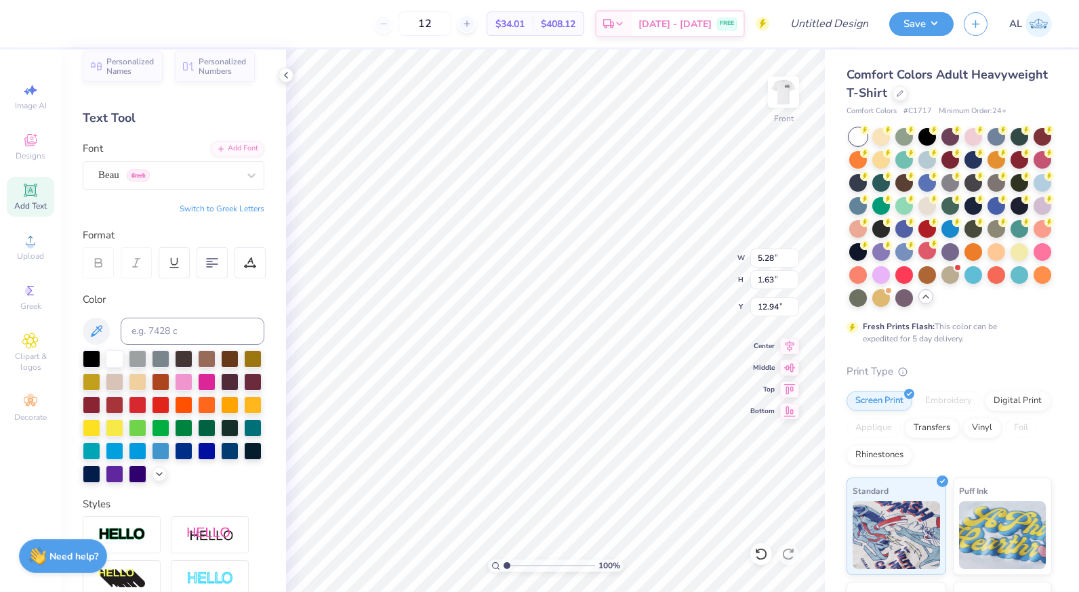
scroll to position [11, 5]
type input "12.58"
type input "3.49"
type input "3.00"
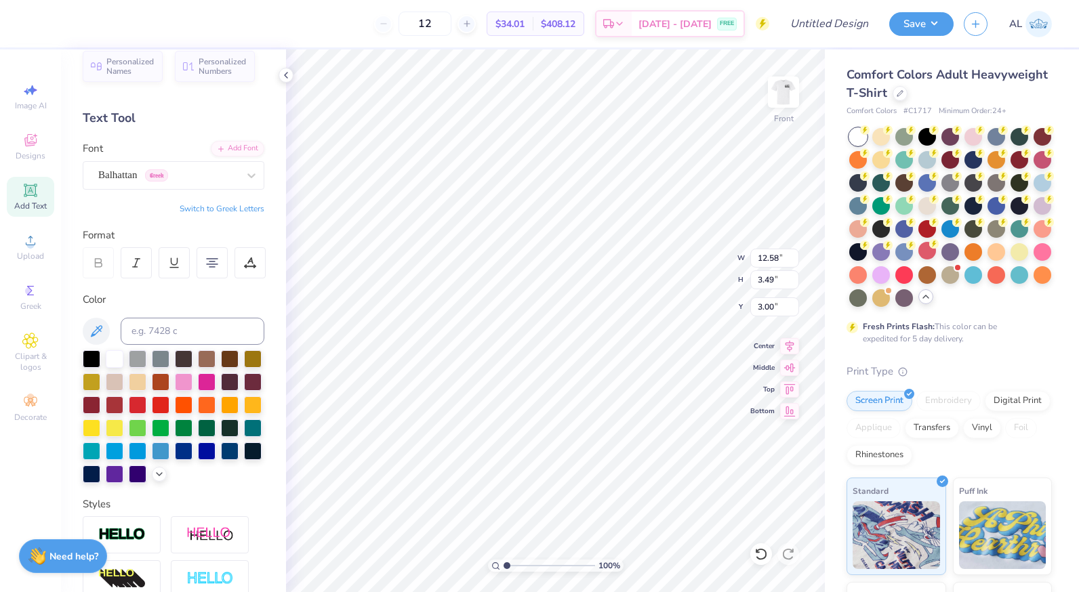
type textarea "19-01-2022 New York"
type input "8.56"
type input "14.53"
type input "1.80"
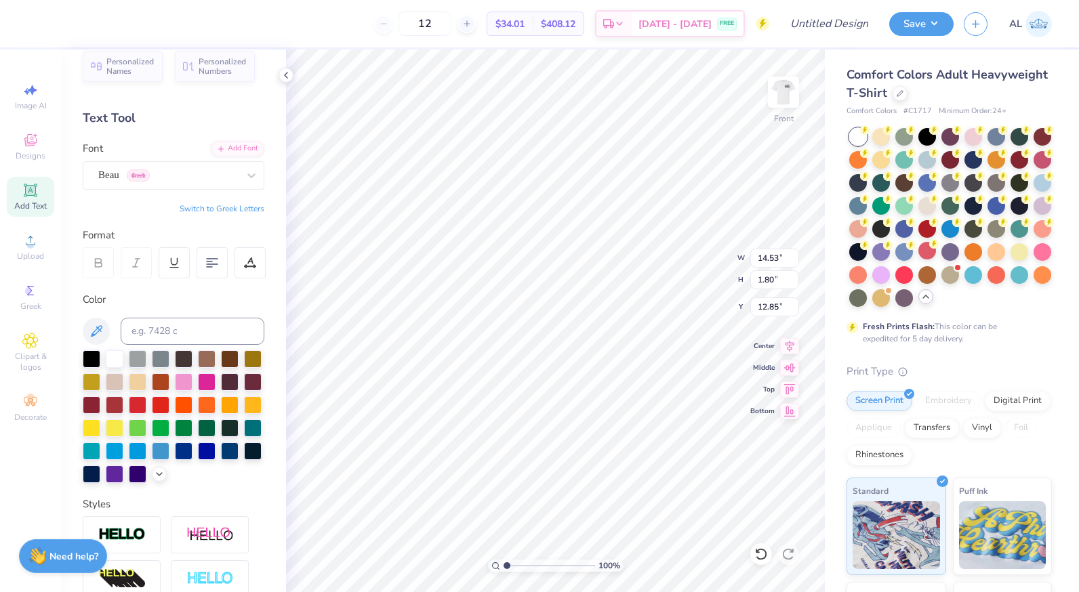
type input "3.00"
type input "12.58"
type input "1.41"
type input "5.24"
type textarea "19-01-2022 New York"
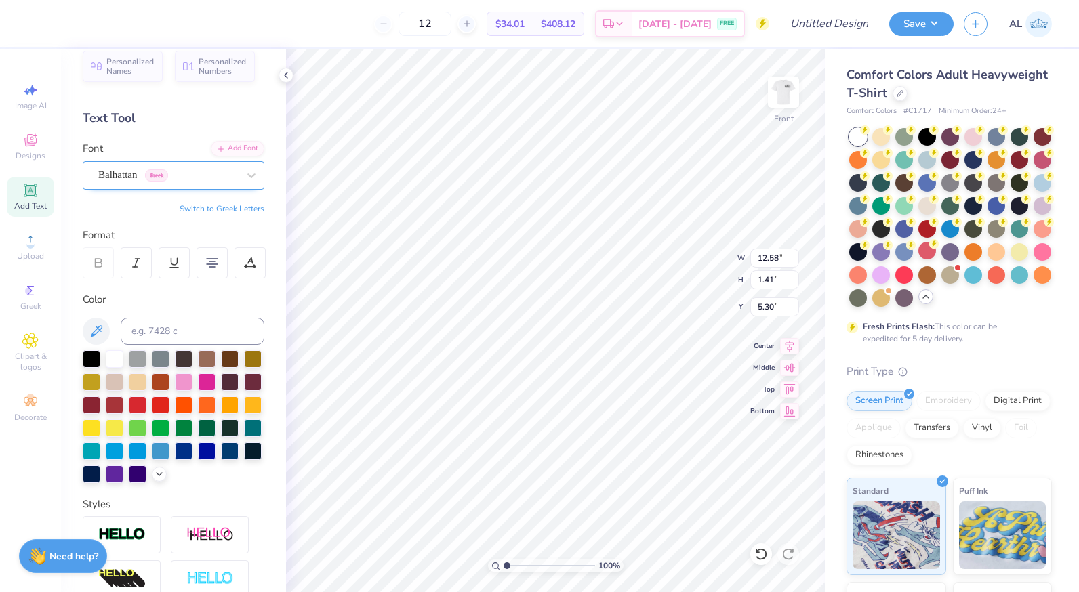
drag, startPoint x: 199, startPoint y: 180, endPoint x: 188, endPoint y: 186, distance: 11.9
click at [199, 180] on div "Balhattan Greek" at bounding box center [168, 175] width 142 height 21
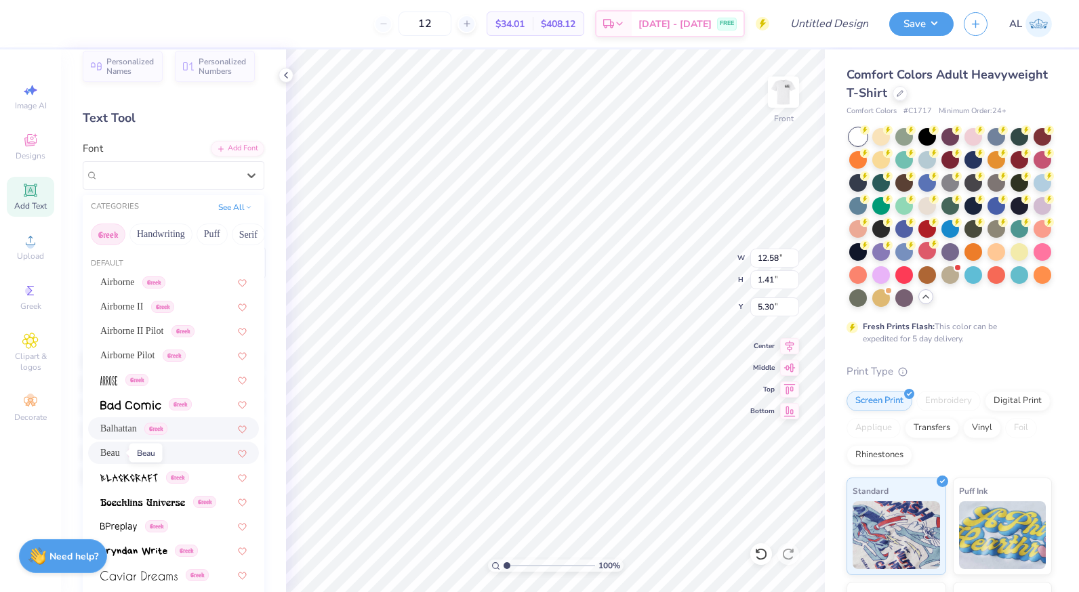
click at [113, 455] on span "Beau" at bounding box center [110, 453] width 20 height 14
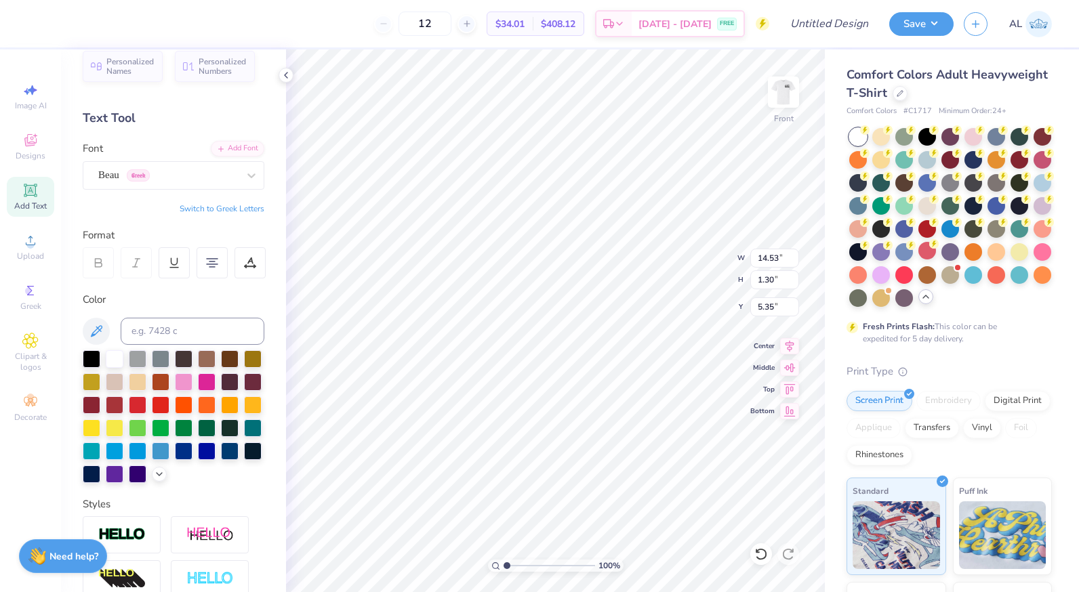
type input "12.14"
type input "1.09"
type input "5.10"
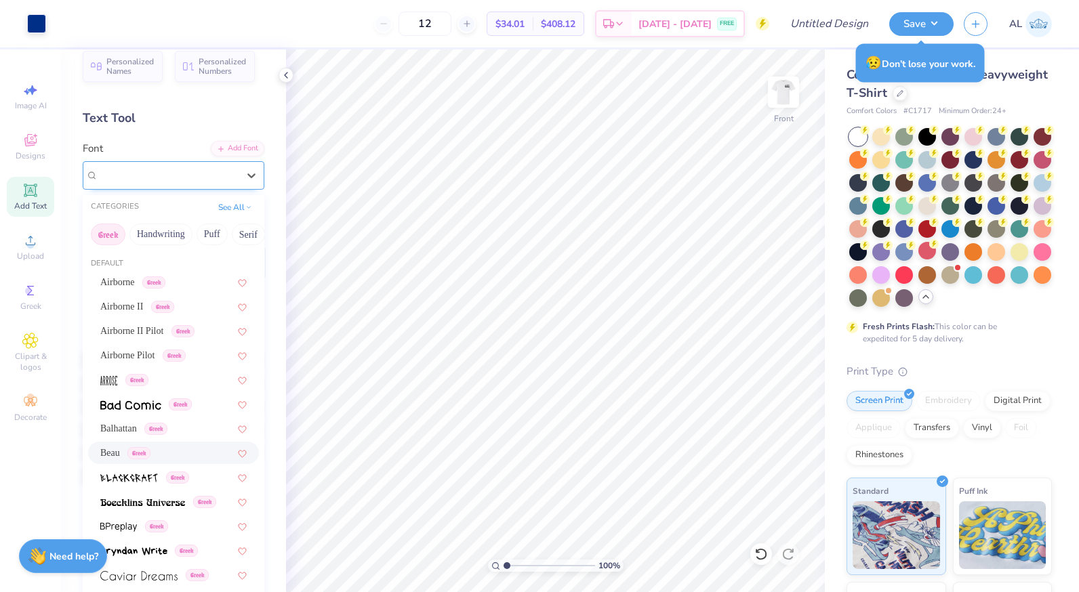
click at [206, 173] on div "Beau Greek" at bounding box center [168, 175] width 142 height 21
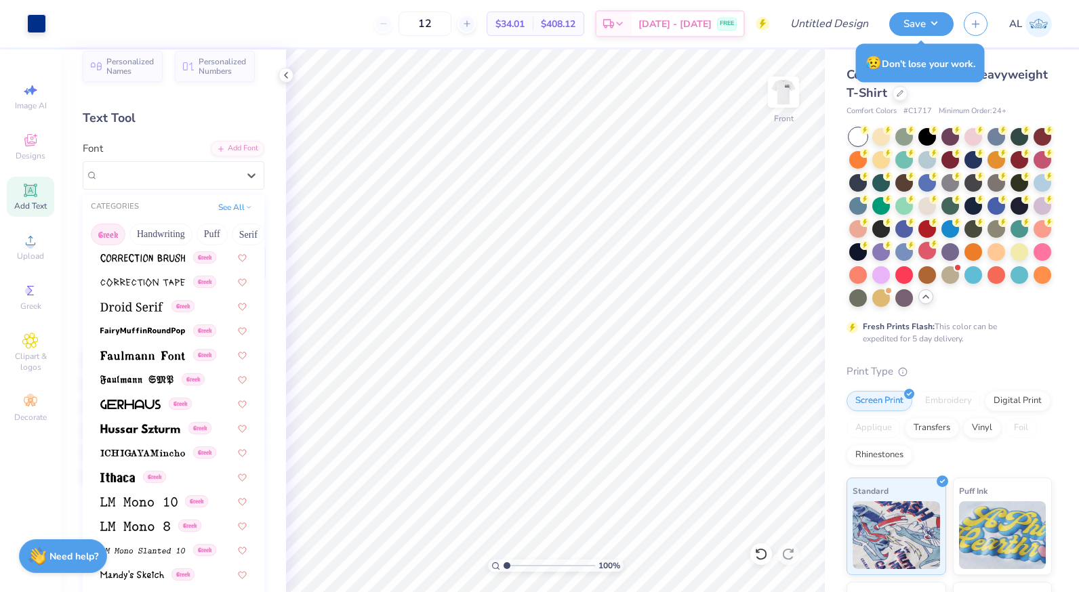
scroll to position [407, 0]
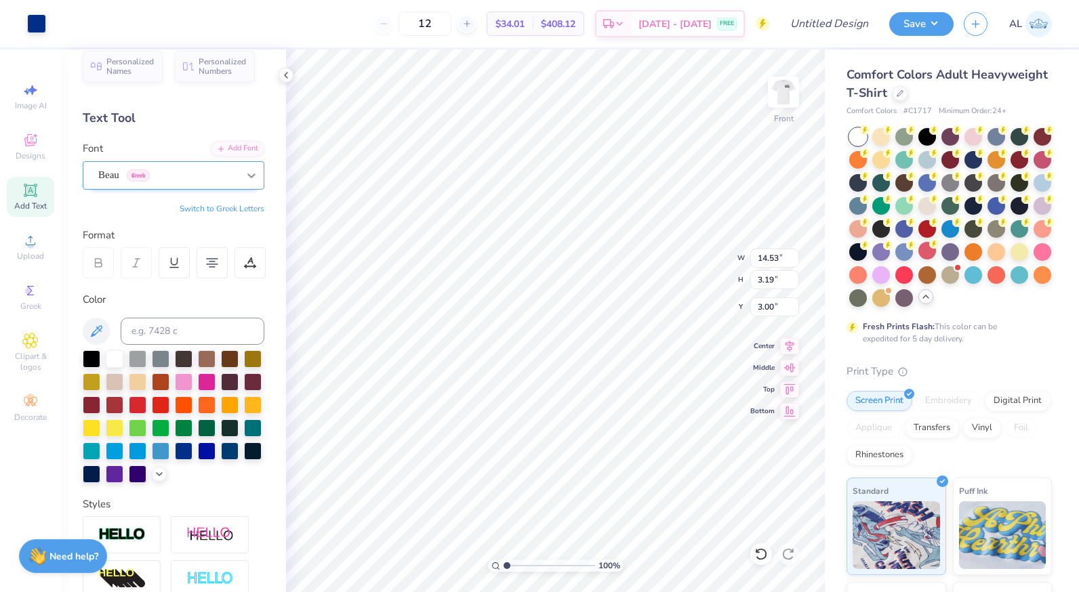
click at [239, 175] on div at bounding box center [251, 175] width 24 height 24
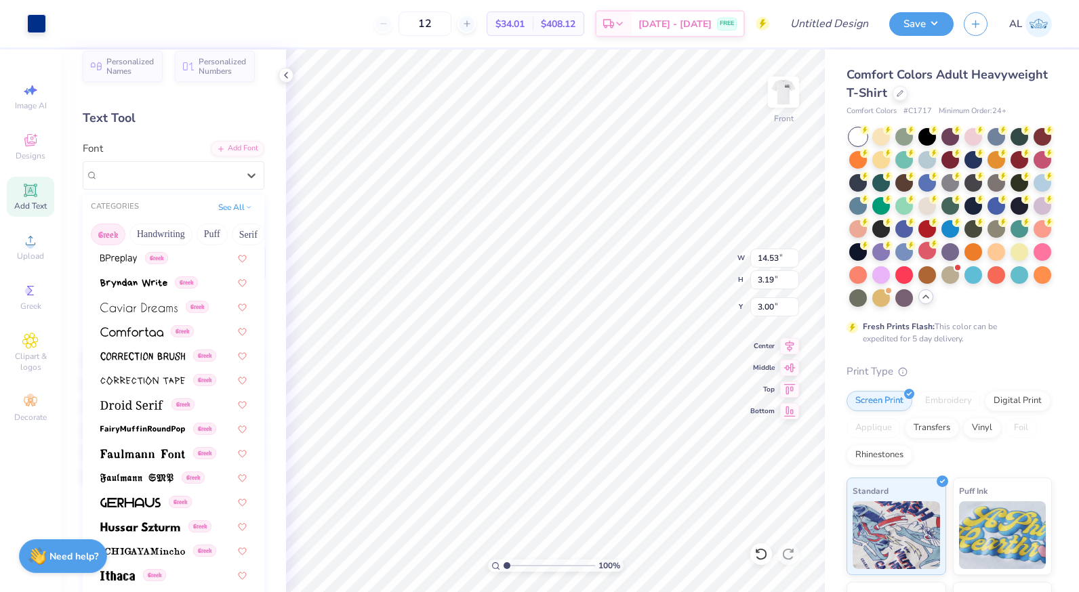
scroll to position [271, 0]
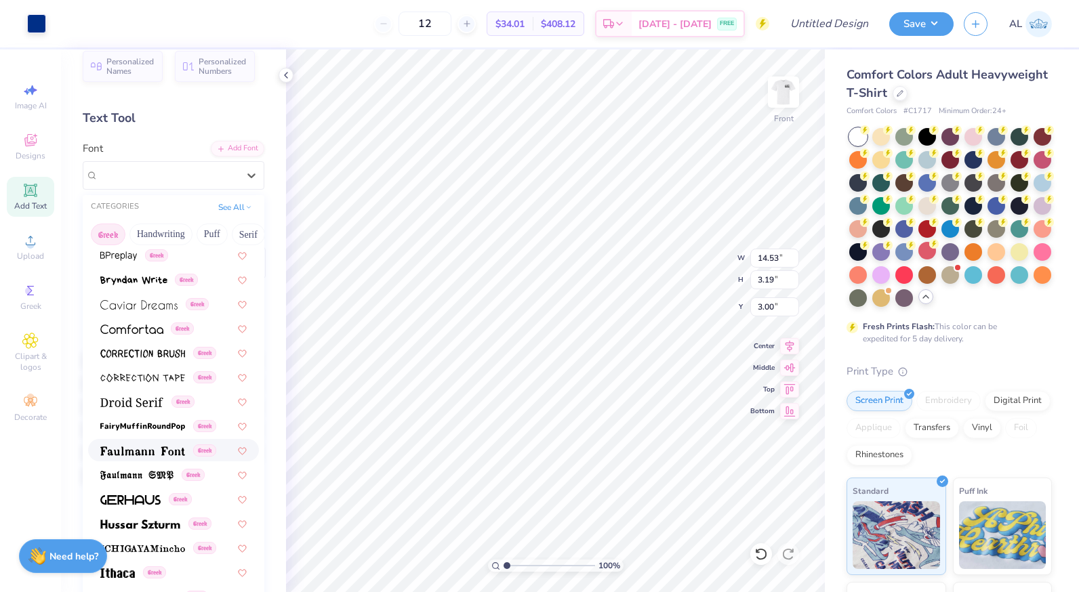
click at [147, 442] on div "Greek" at bounding box center [173, 450] width 171 height 22
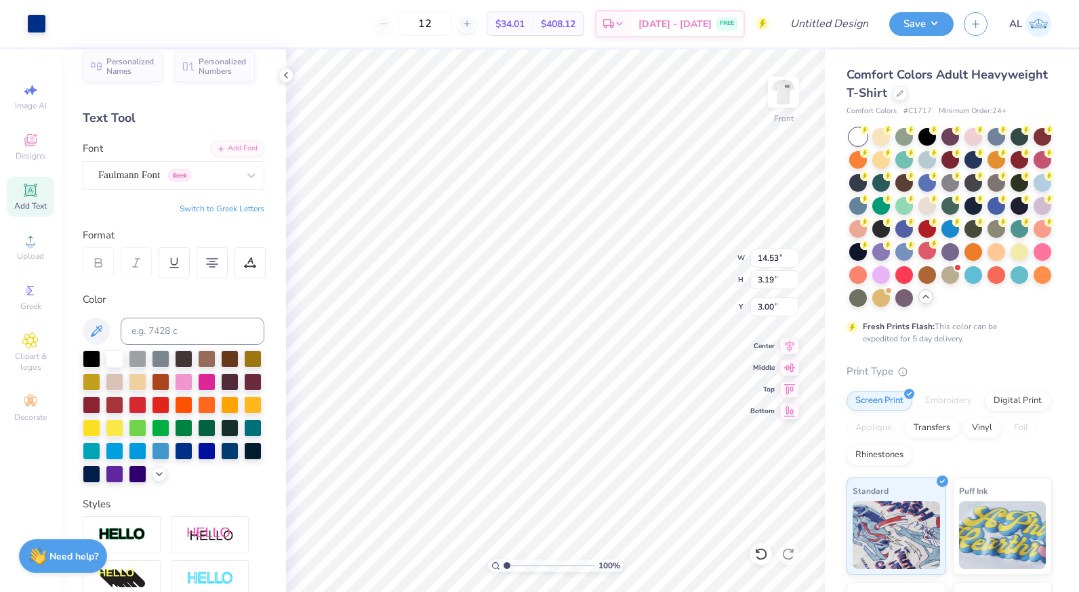
type input "3.13"
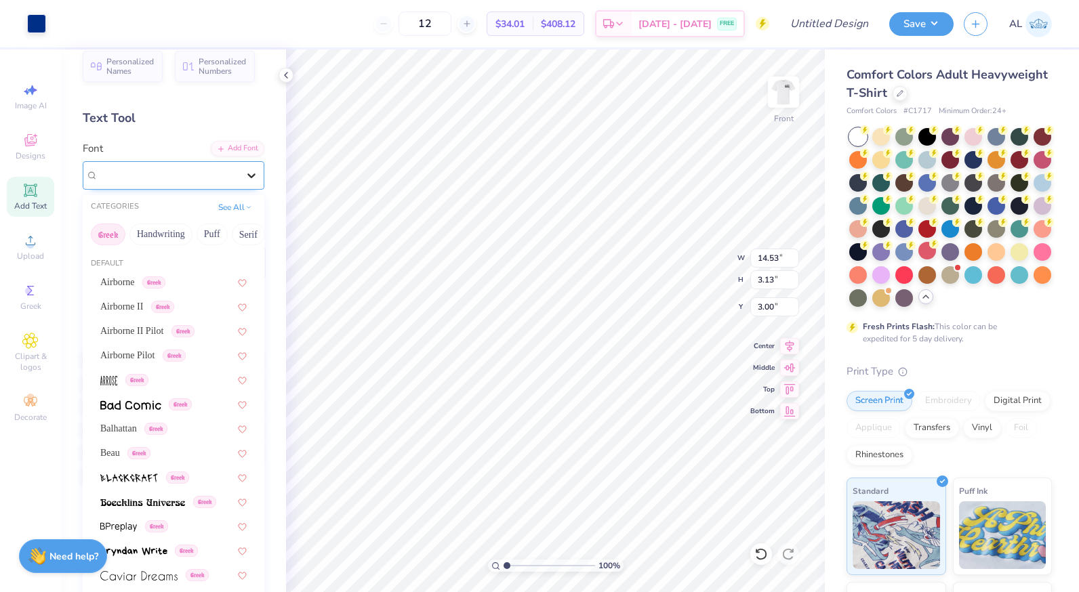
click at [245, 175] on icon at bounding box center [252, 176] width 14 height 14
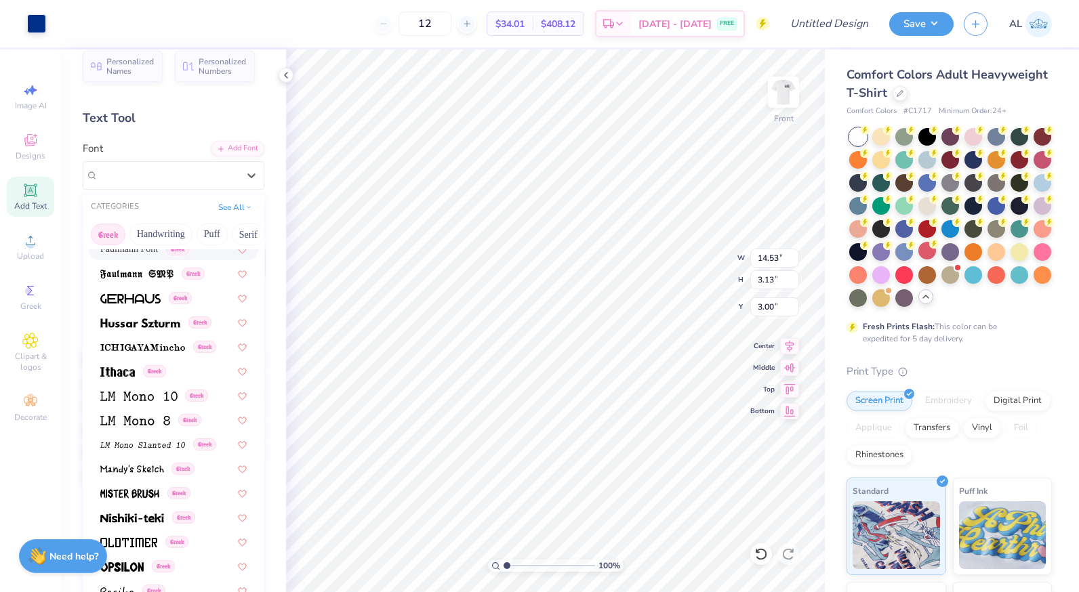
scroll to position [474, 0]
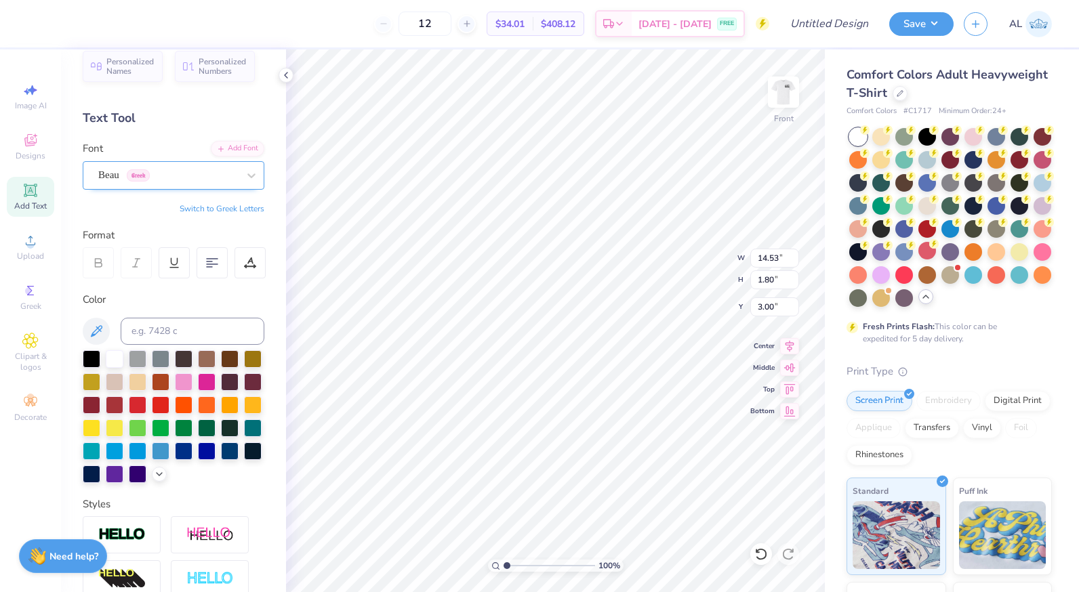
click at [221, 172] on div "Beau Greek" at bounding box center [168, 175] width 142 height 21
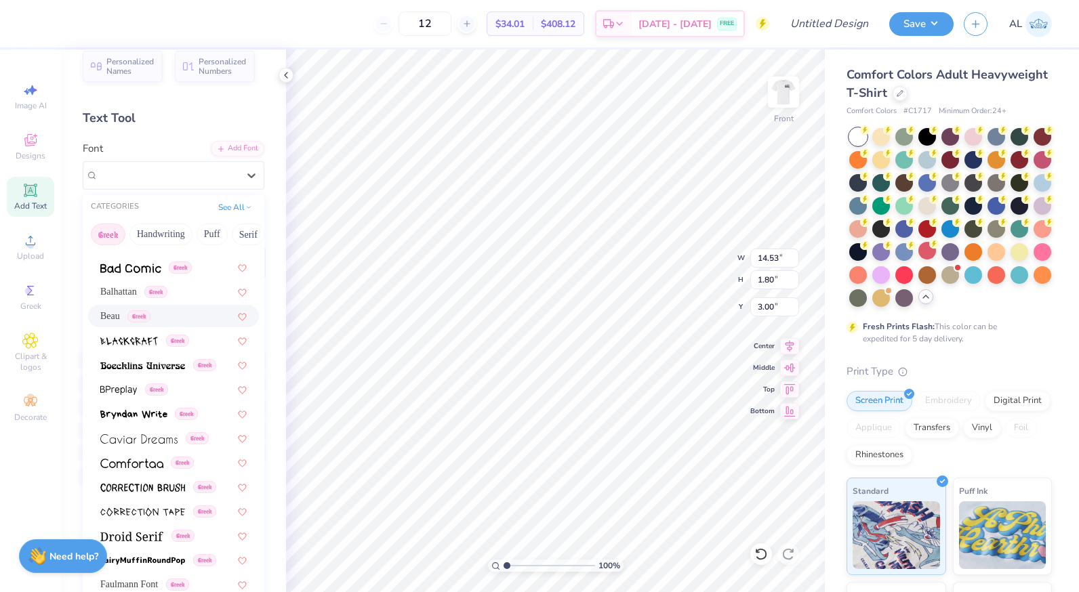
scroll to position [203, 0]
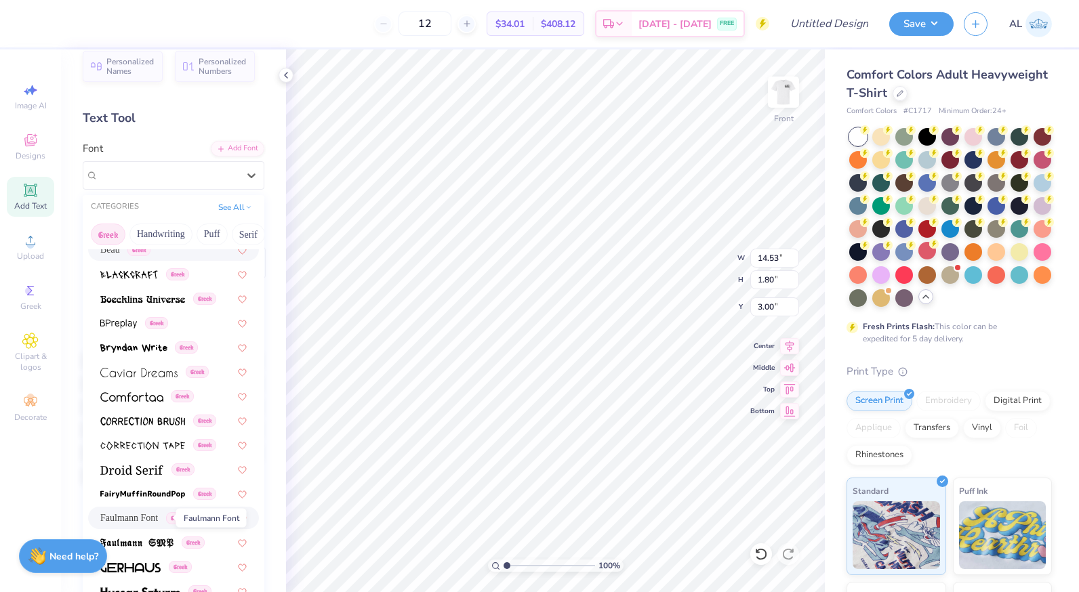
click at [123, 515] on span "Faulmann Font" at bounding box center [129, 518] width 58 height 14
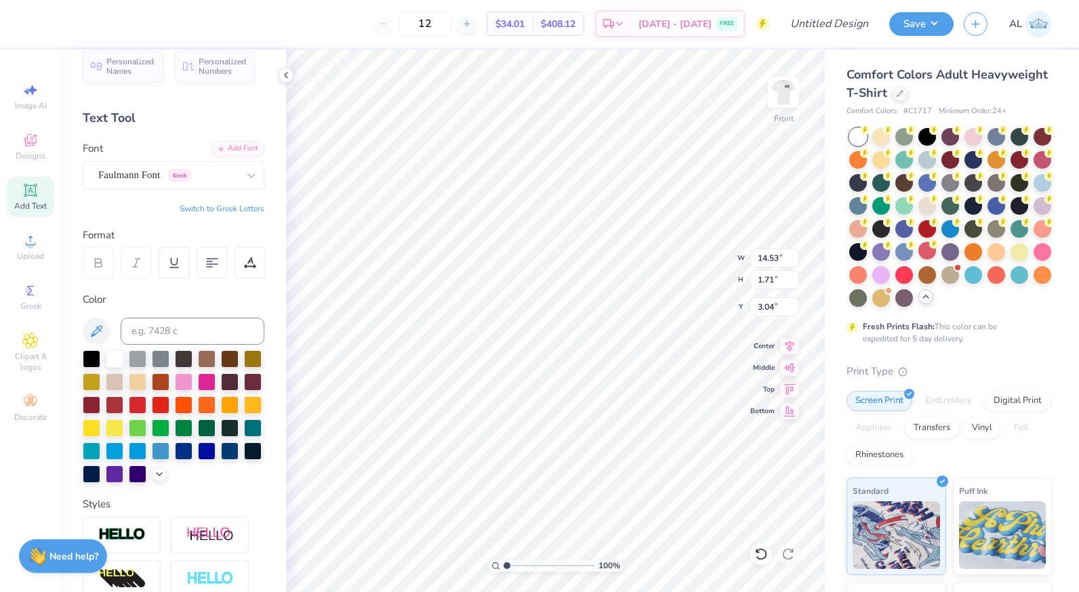
type input "1.71"
type input "3.04"
click at [210, 171] on div "Faulmann Font Greek" at bounding box center [168, 175] width 142 height 21
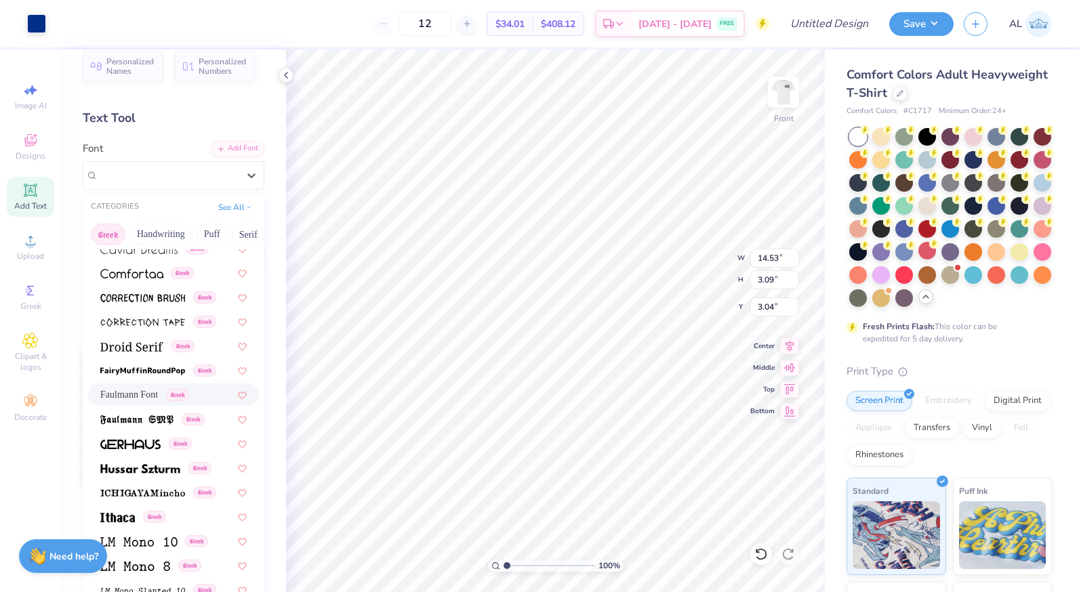
scroll to position [407, 0]
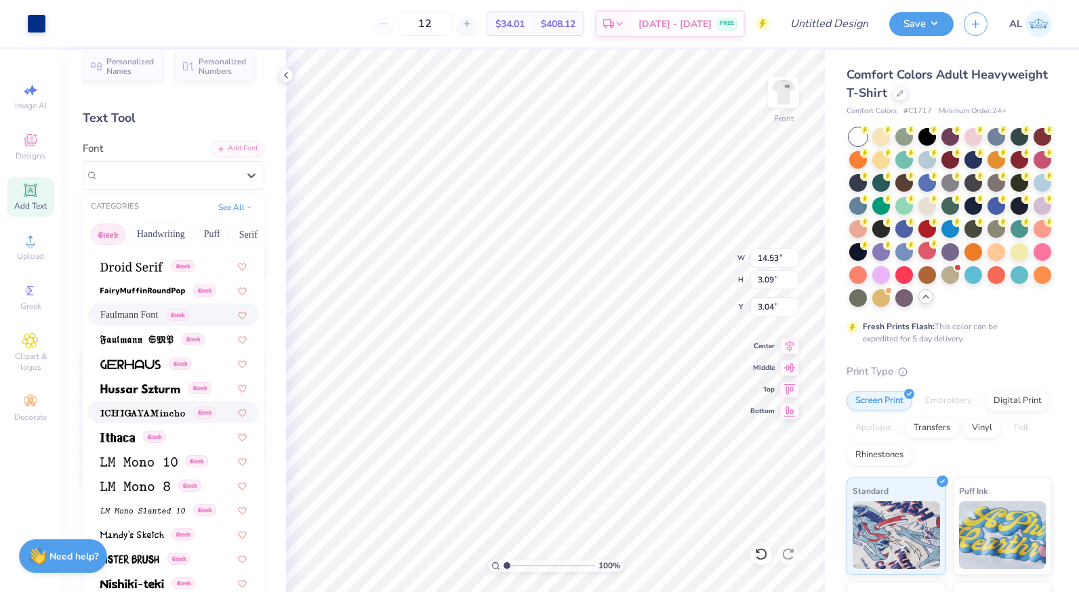
click at [173, 418] on span at bounding box center [142, 412] width 85 height 14
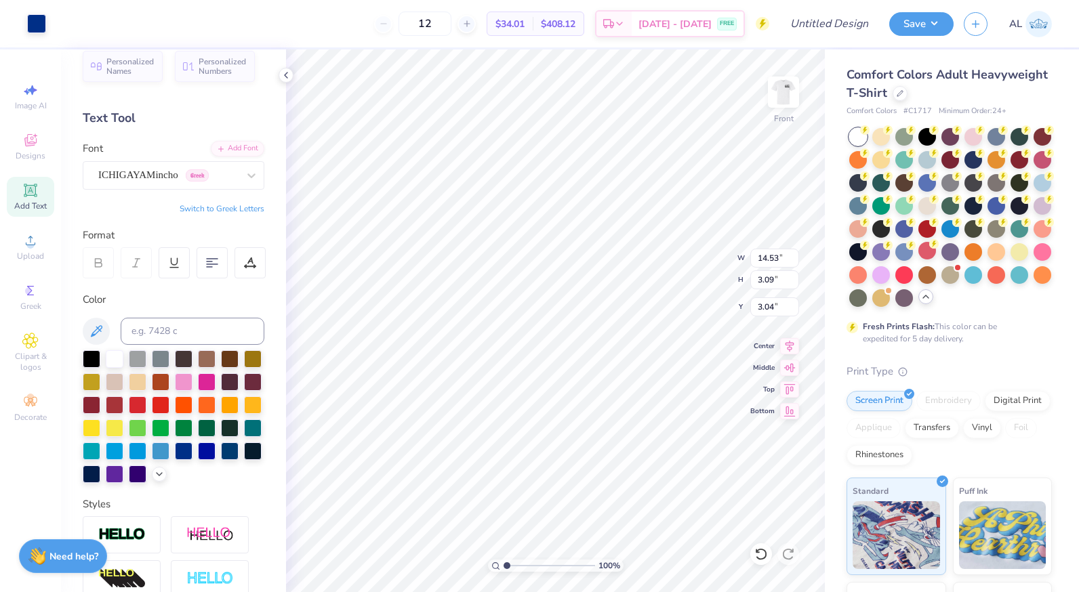
type input "2.97"
type input "3.16"
click at [219, 167] on div "ICHIGAYAMincho Greek" at bounding box center [168, 175] width 142 height 21
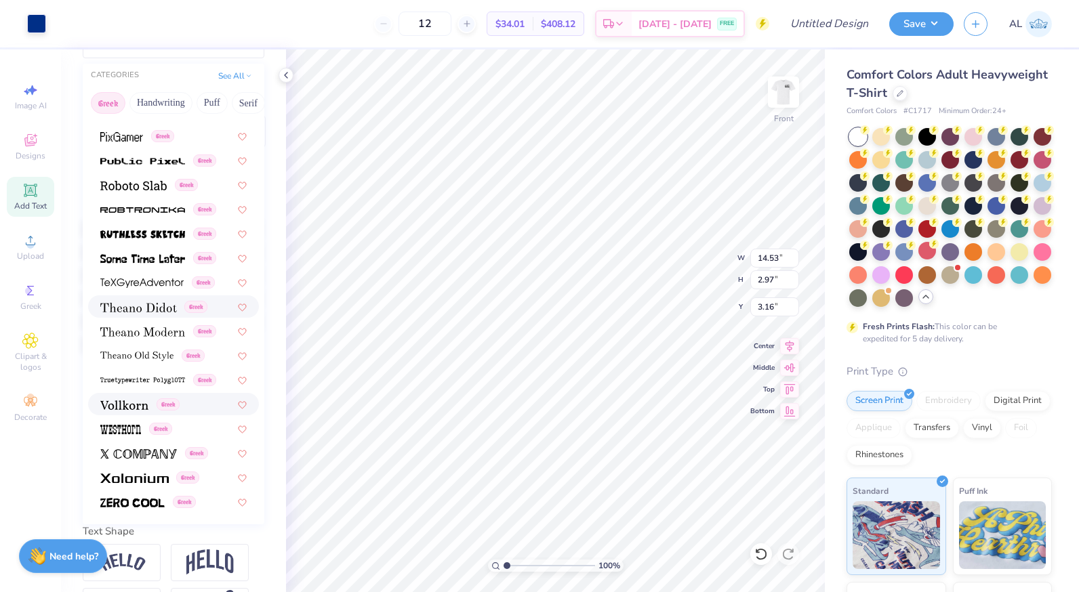
scroll to position [150, 0]
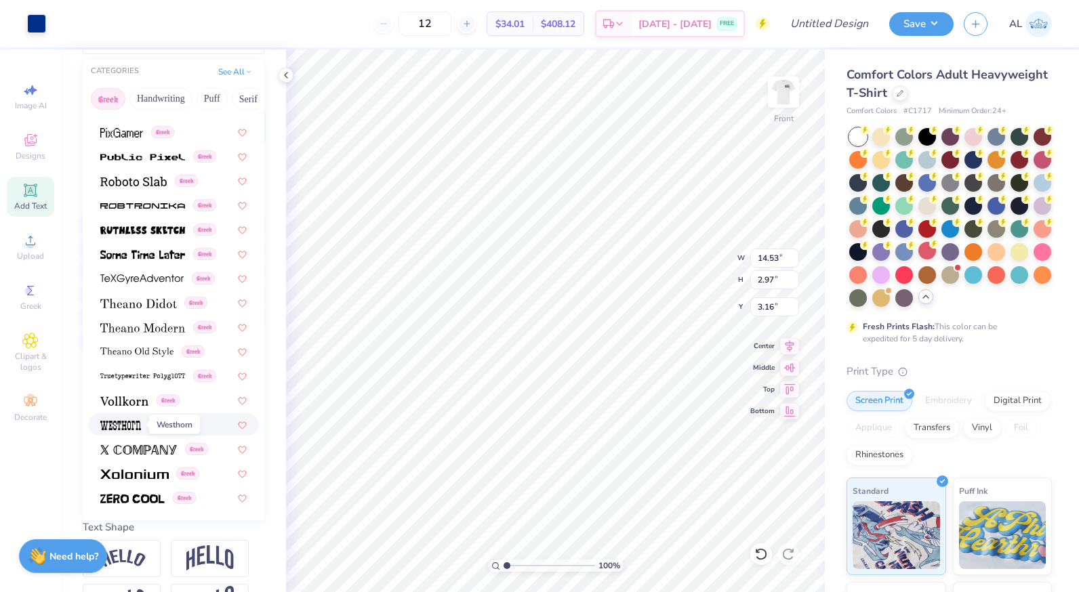
click at [124, 427] on img at bounding box center [120, 425] width 41 height 9
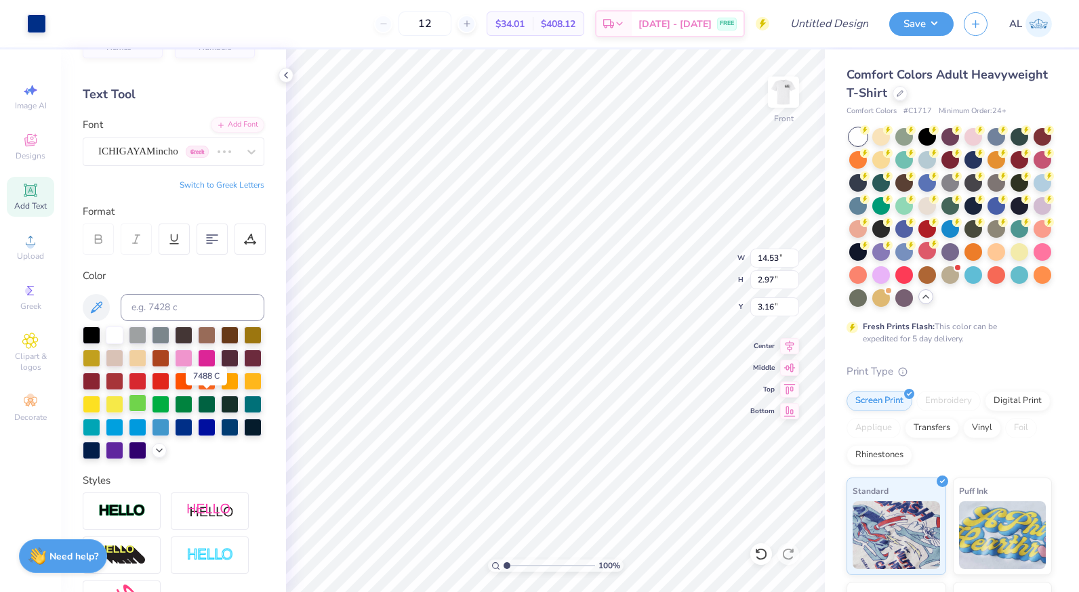
scroll to position [15, 0]
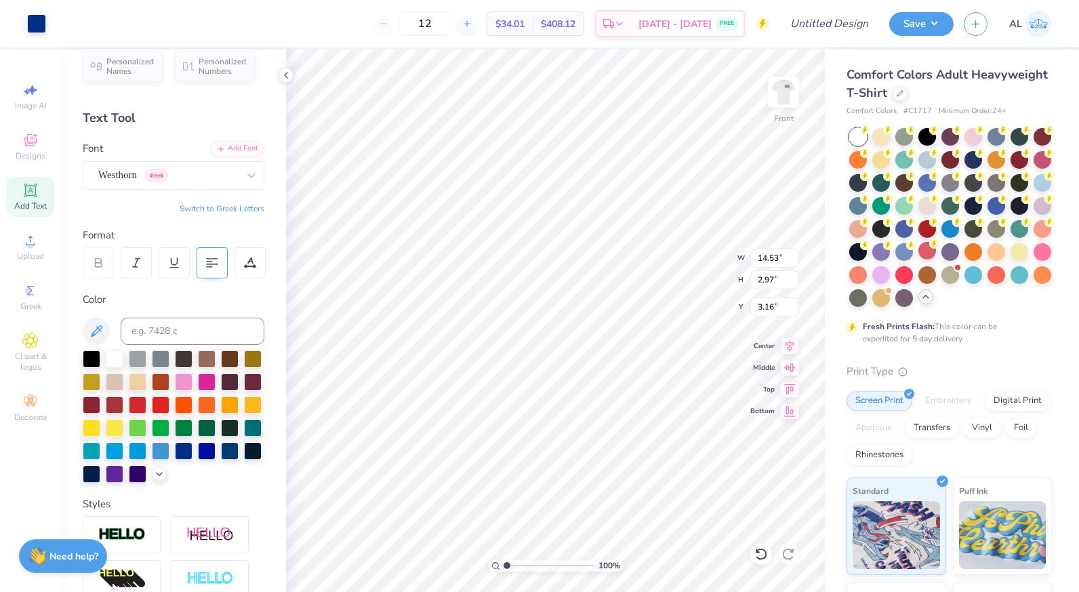
type input "12.24"
type input "2.98"
type input "3.15"
click at [192, 175] on div "Westhorn Greek" at bounding box center [168, 175] width 142 height 21
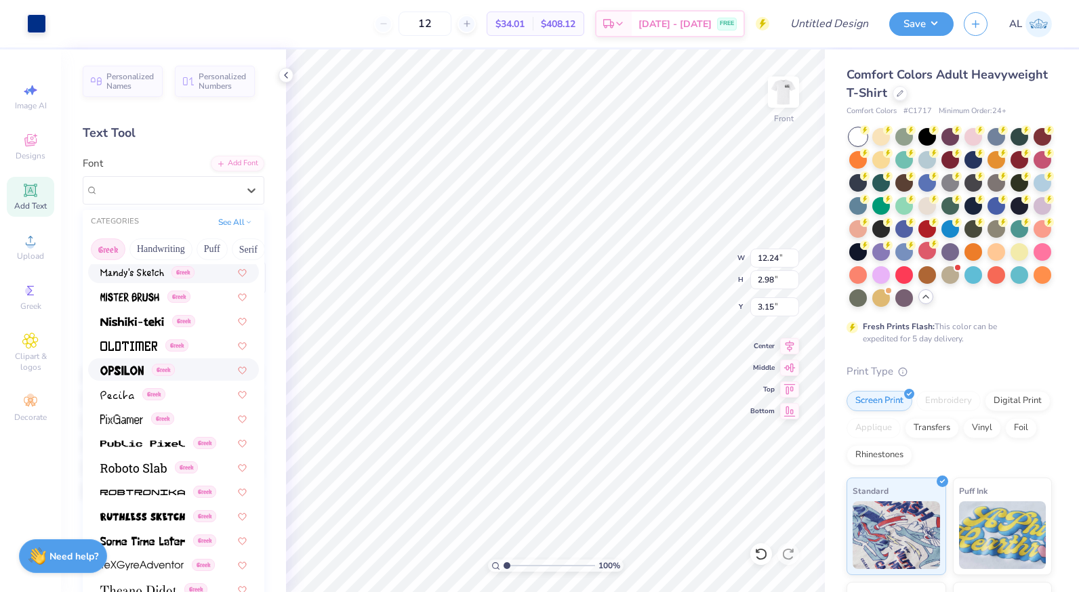
scroll to position [746, 0]
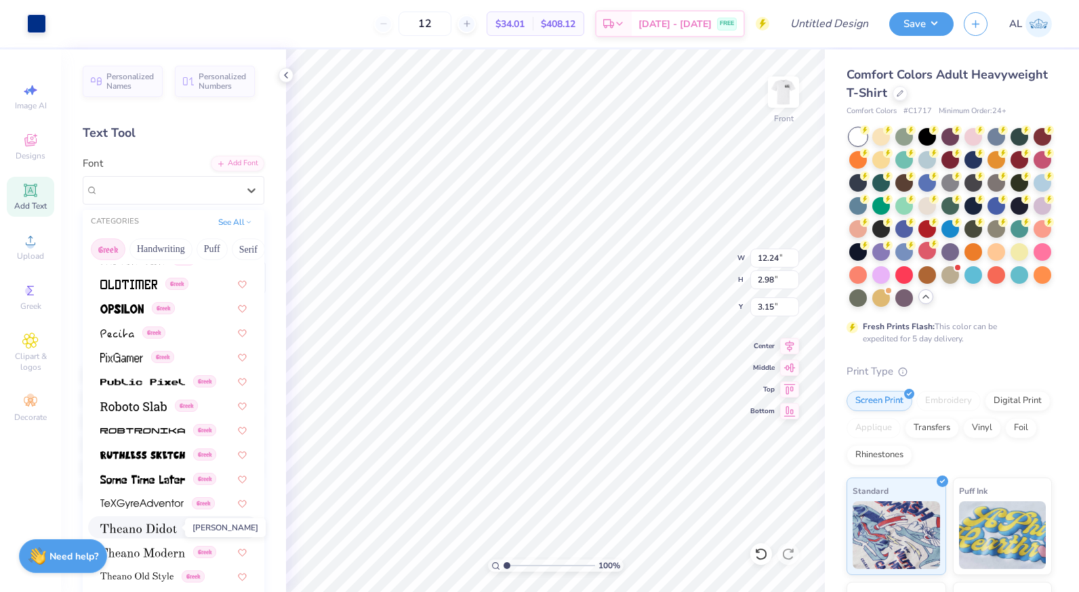
click at [146, 525] on img at bounding box center [138, 528] width 77 height 9
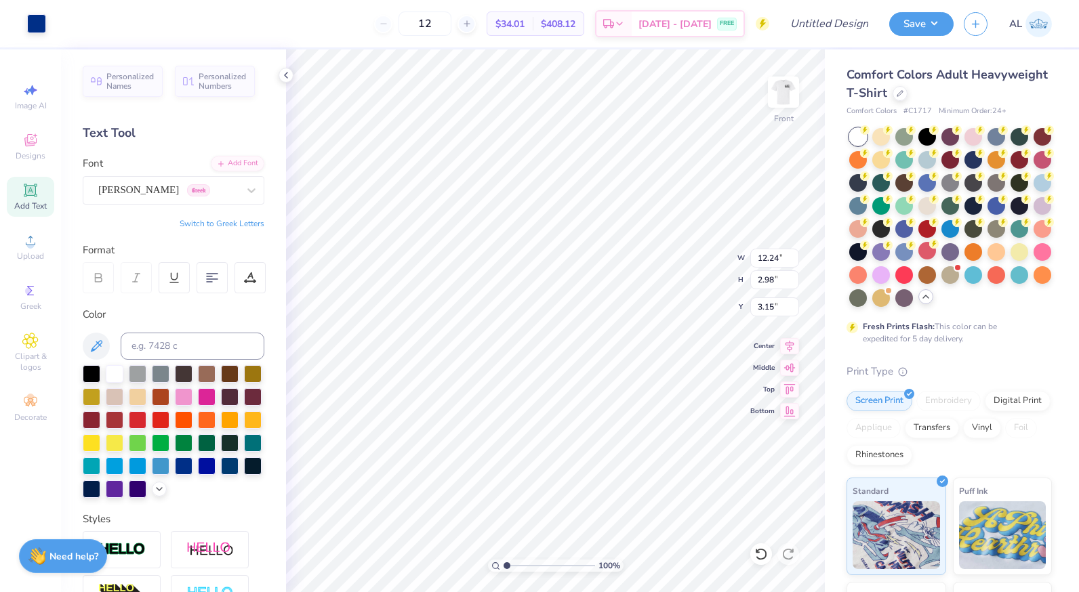
type input "14.50"
type input "3.17"
type input "2.97"
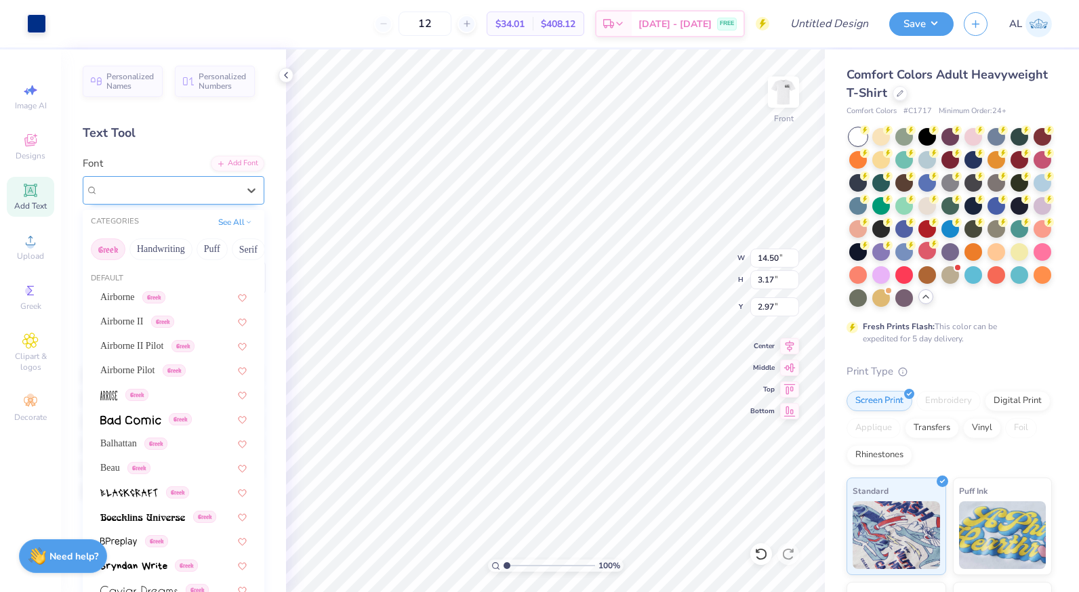
click at [222, 185] on div "Theano Didot Greek" at bounding box center [168, 190] width 142 height 21
click at [130, 446] on span "Balhattan" at bounding box center [118, 443] width 37 height 14
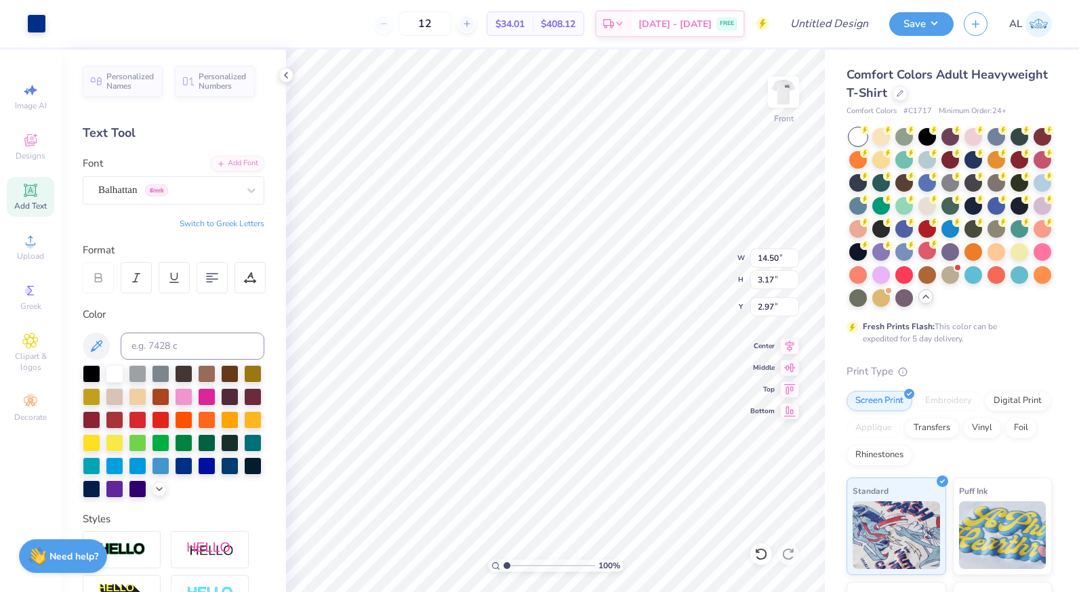
type input "12.24"
type input "2.97"
type input "3.16"
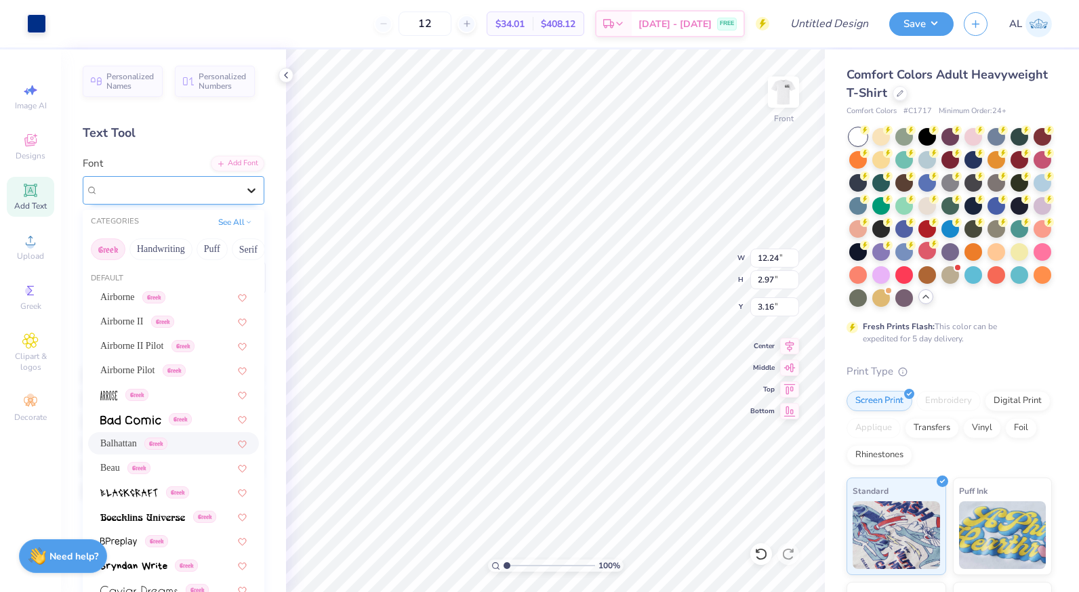
click at [245, 195] on icon at bounding box center [252, 191] width 14 height 14
click at [120, 470] on span "Beau" at bounding box center [110, 468] width 20 height 14
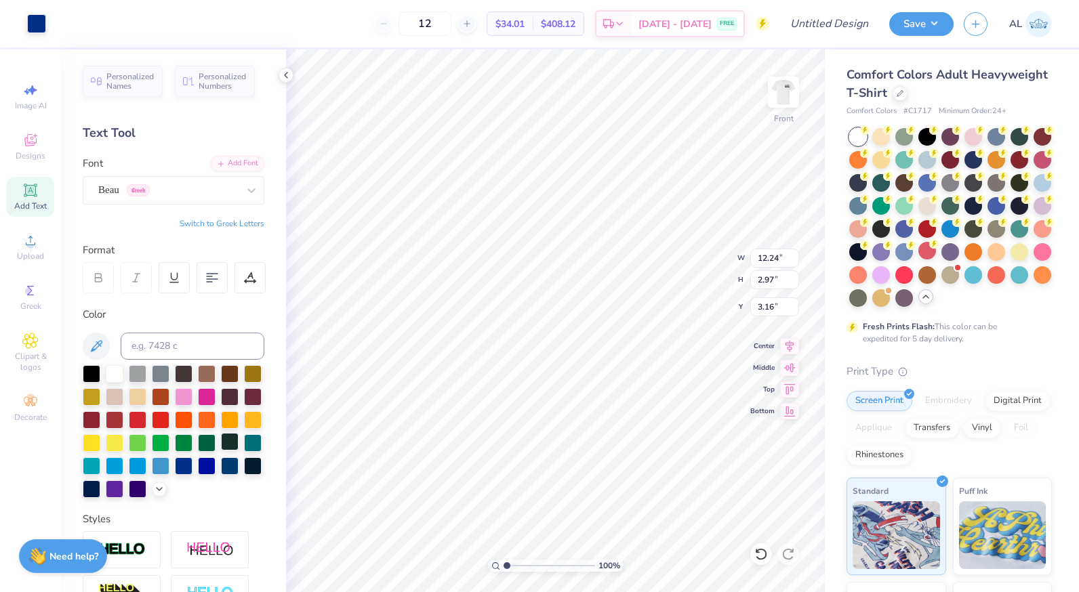
type input "13.68"
type input "3.08"
type input "3.05"
click at [247, 188] on icon at bounding box center [251, 190] width 8 height 5
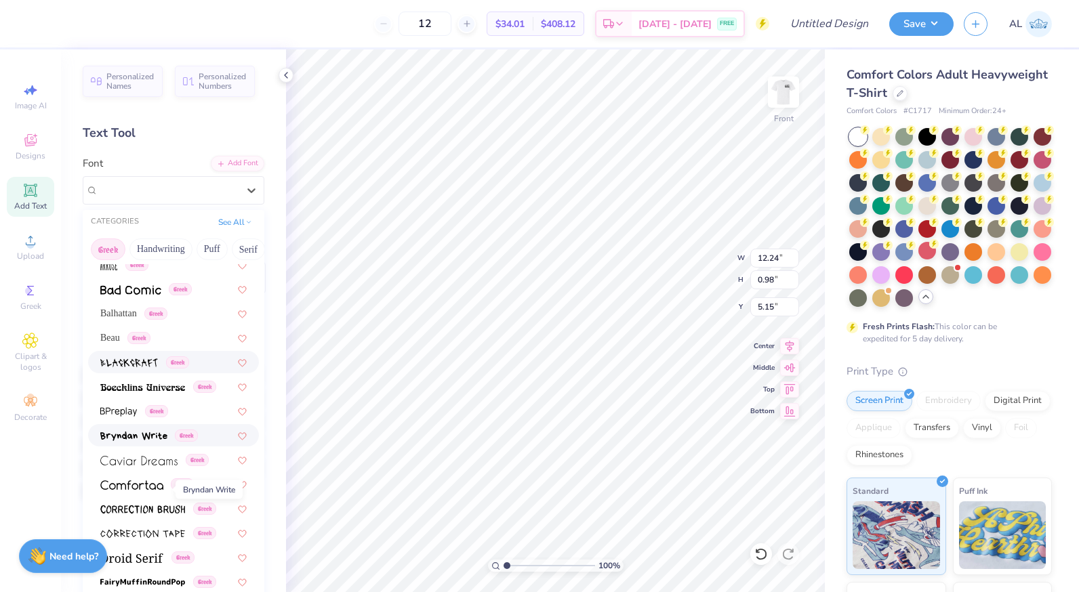
scroll to position [136, 0]
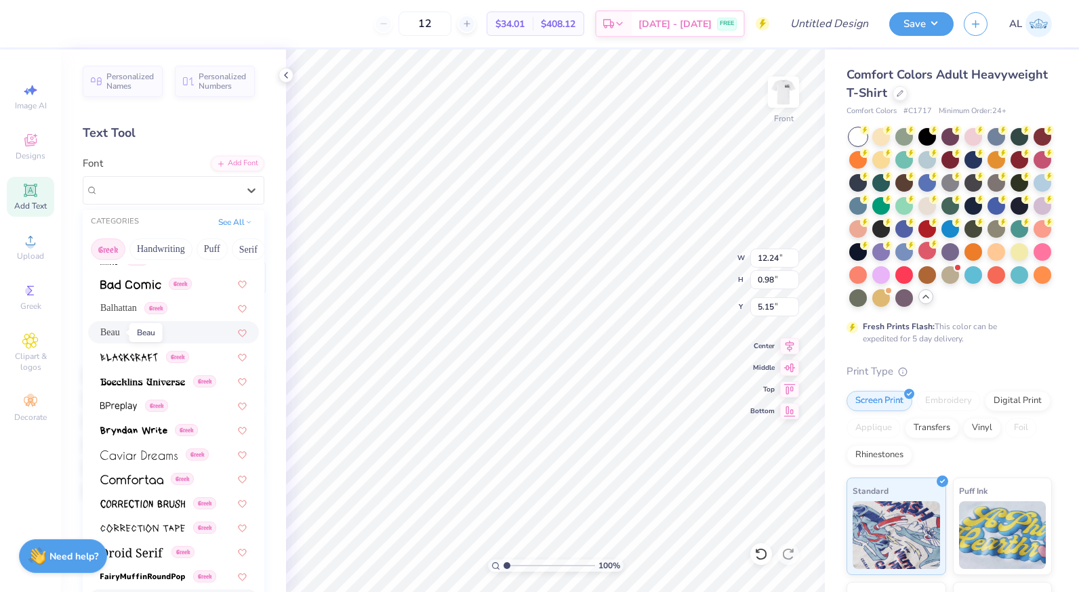
click at [113, 332] on span "Beau" at bounding box center [110, 332] width 20 height 14
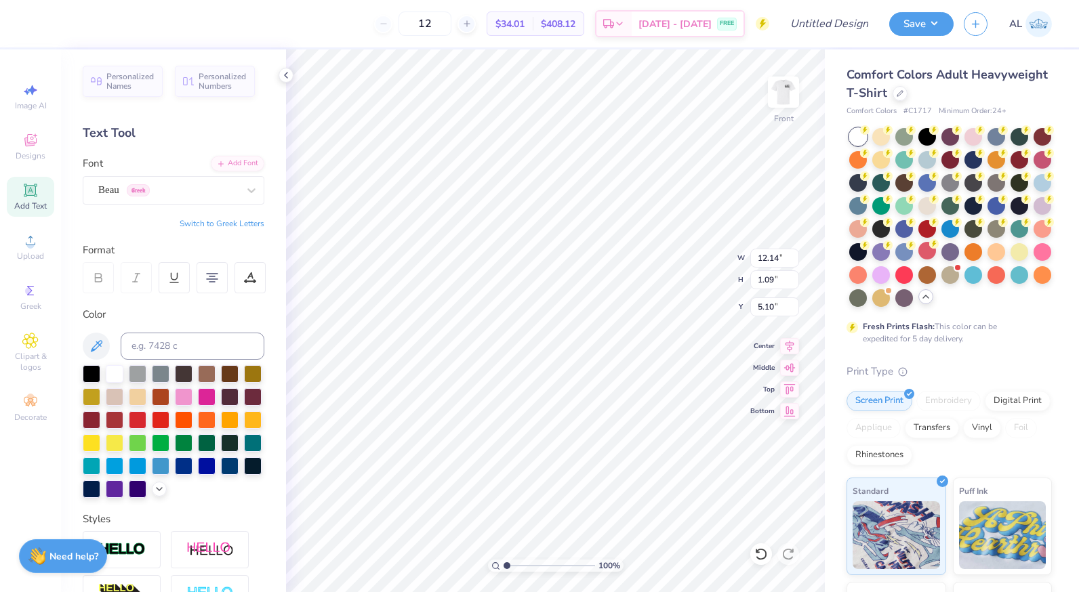
type input "12.14"
type input "1.09"
type input "5.10"
click at [789, 98] on img at bounding box center [783, 92] width 54 height 54
click at [210, 192] on div "Balhattan Greek" at bounding box center [168, 190] width 142 height 21
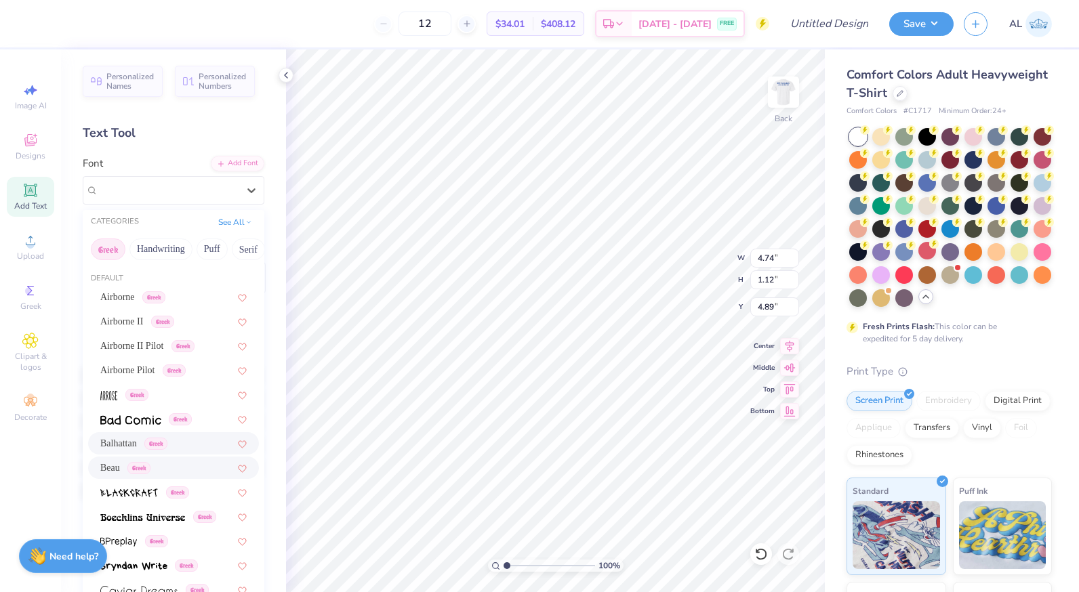
click at [108, 462] on span "Beau" at bounding box center [110, 468] width 20 height 14
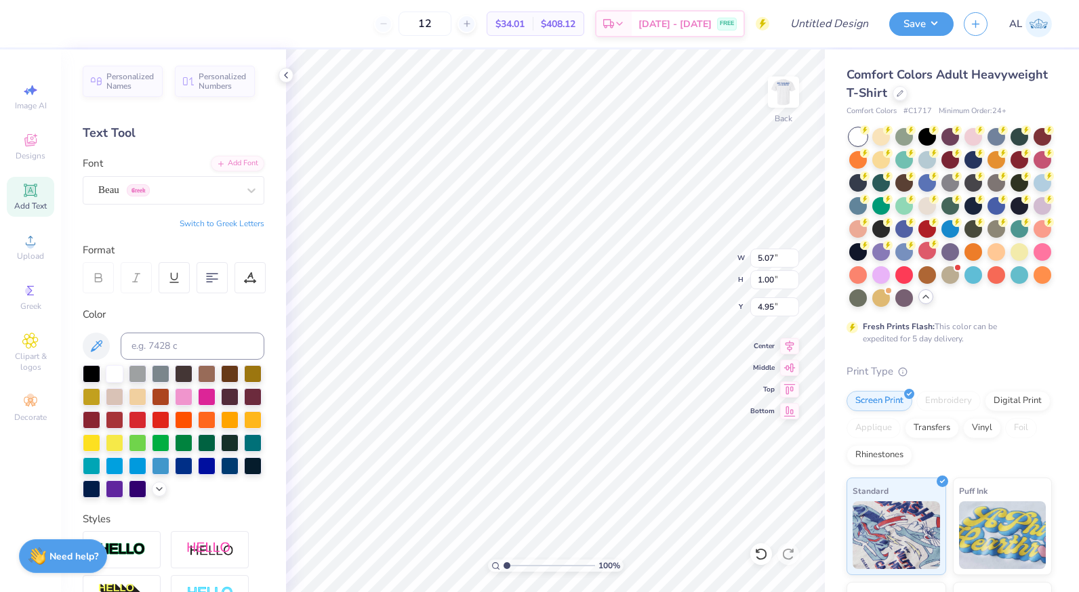
type input "5.07"
type input "1.00"
type input "4.95"
type input "4.86"
type input "0.96"
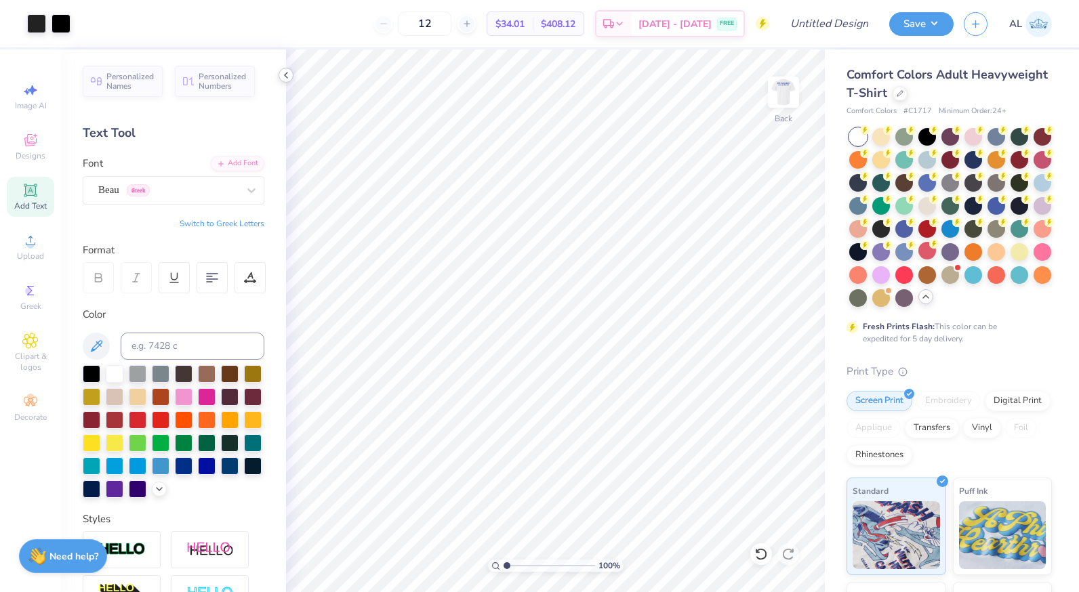
click at [287, 70] on icon at bounding box center [286, 75] width 11 height 11
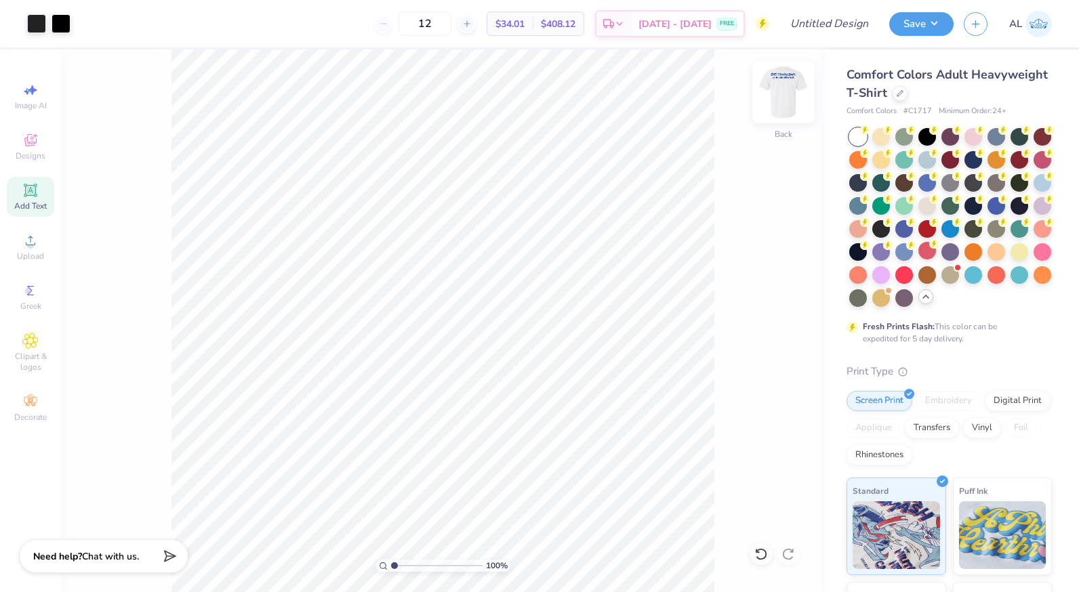
click at [789, 103] on img at bounding box center [783, 92] width 54 height 54
click at [1021, 18] on span "AL" at bounding box center [1015, 24] width 13 height 16
